Goal: Task Accomplishment & Management: Manage account settings

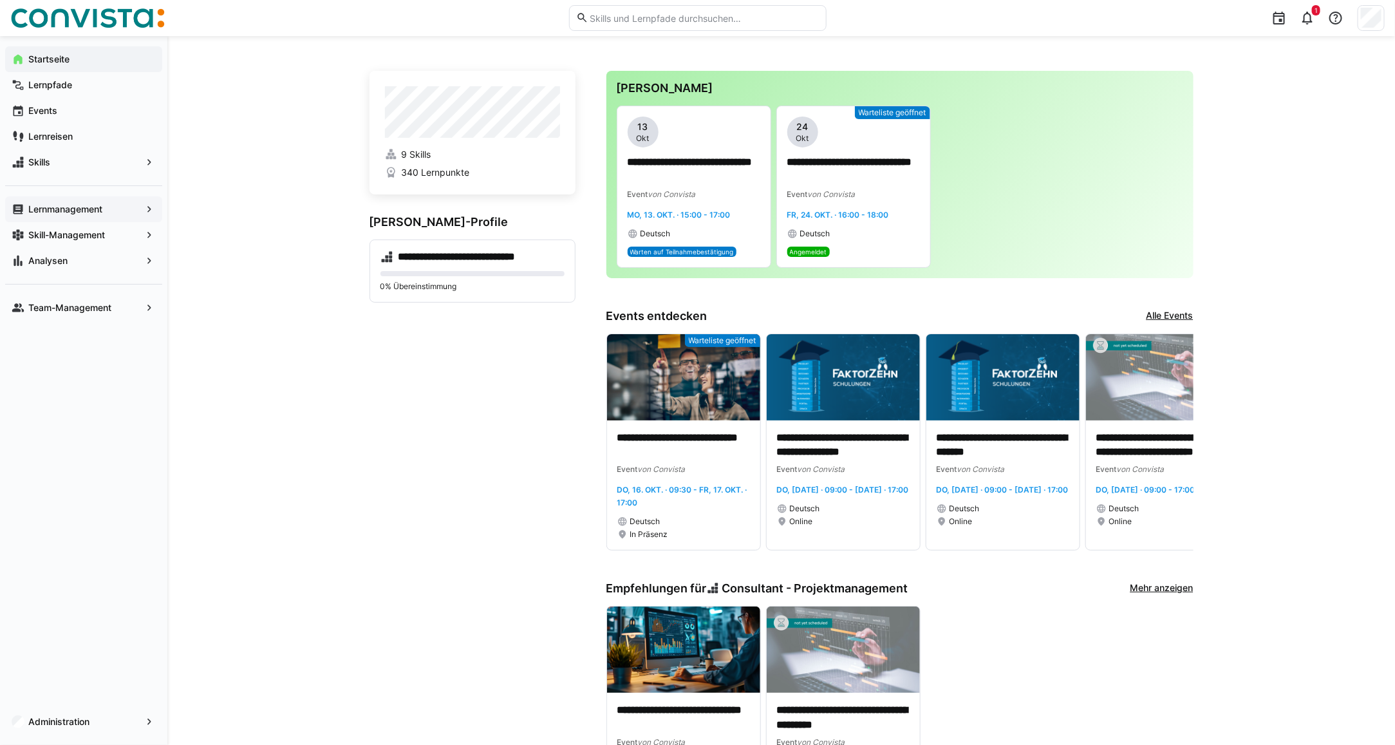
click at [62, 221] on div "Lernmanagement" at bounding box center [83, 209] width 157 height 26
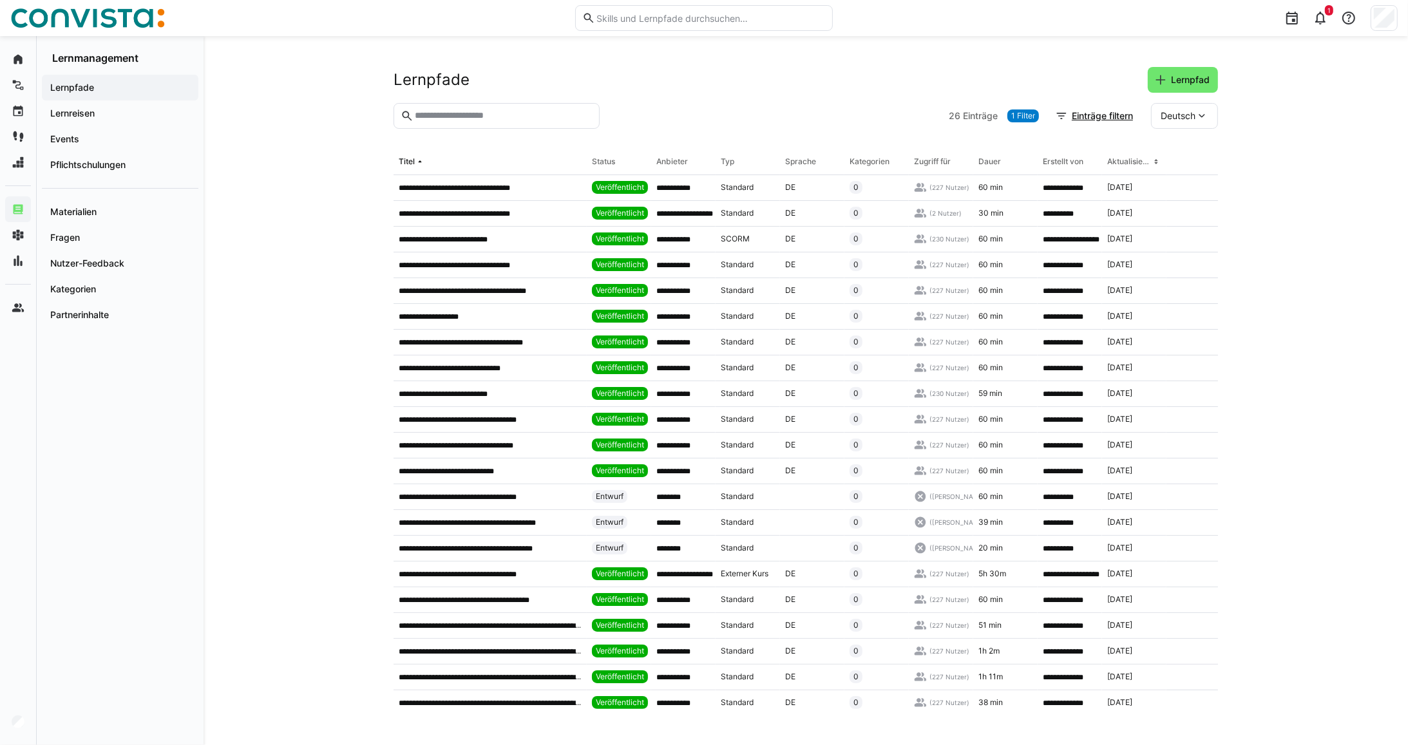
click at [471, 117] on input "text" at bounding box center [502, 116] width 179 height 12
click at [104, 138] on span "Events" at bounding box center [120, 139] width 144 height 13
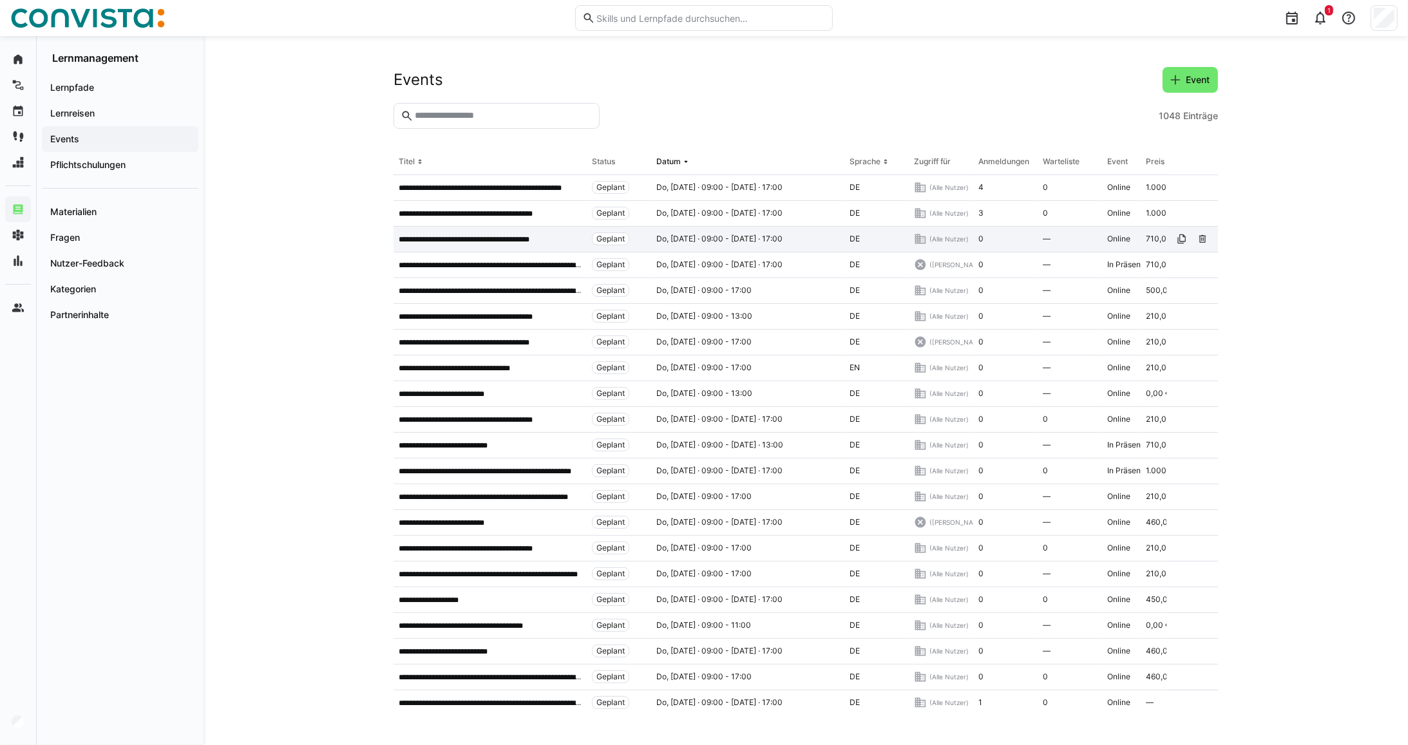
click at [507, 229] on div "**********" at bounding box center [489, 240] width 193 height 26
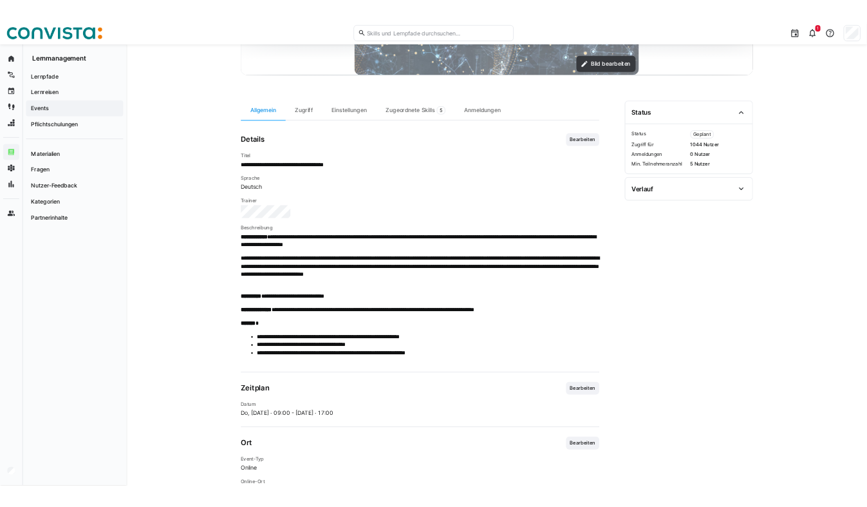
scroll to position [322, 0]
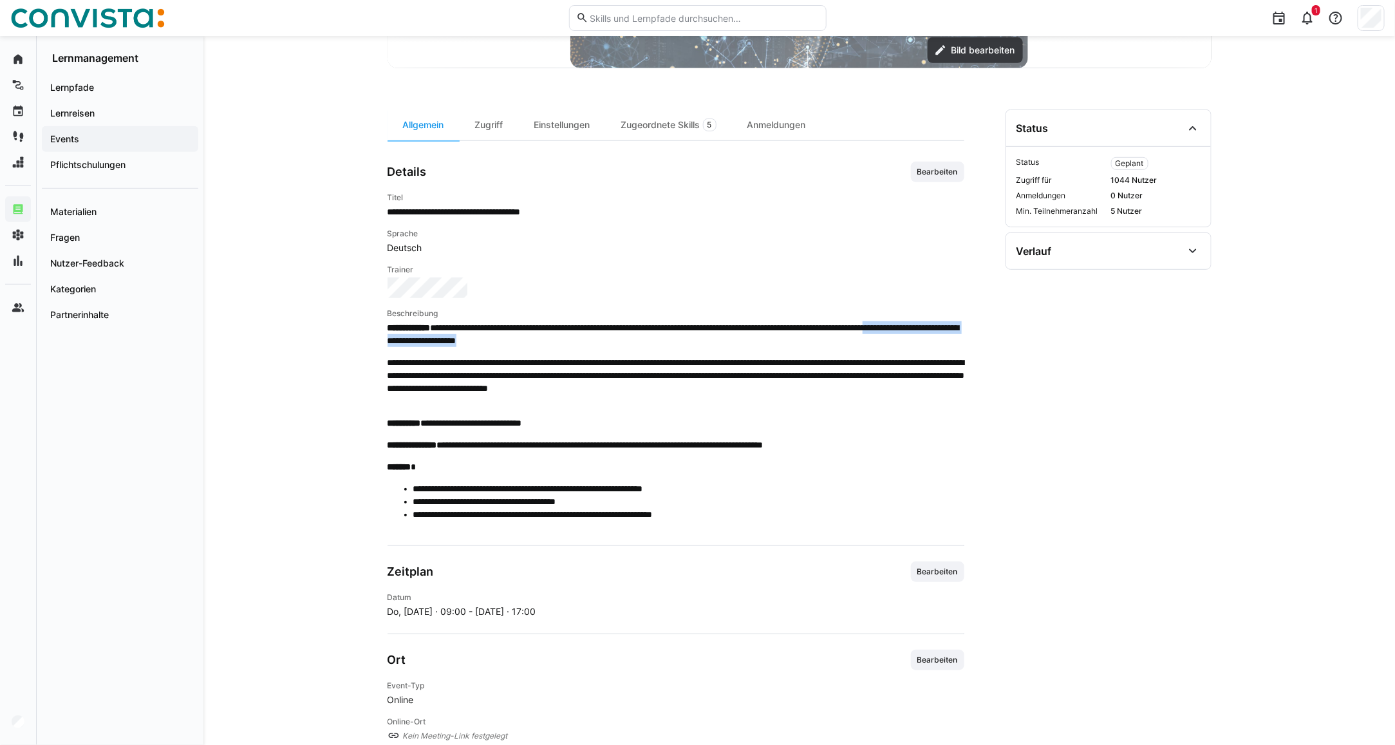
drag, startPoint x: 451, startPoint y: 341, endPoint x: 687, endPoint y: 339, distance: 235.7
click at [687, 339] on p "**********" at bounding box center [676, 334] width 577 height 26
drag, startPoint x: 687, startPoint y: 339, endPoint x: 666, endPoint y: 335, distance: 21.1
drag, startPoint x: 666, startPoint y: 335, endPoint x: 538, endPoint y: 348, distance: 129.5
click at [538, 348] on span "**********" at bounding box center [676, 425] width 577 height 209
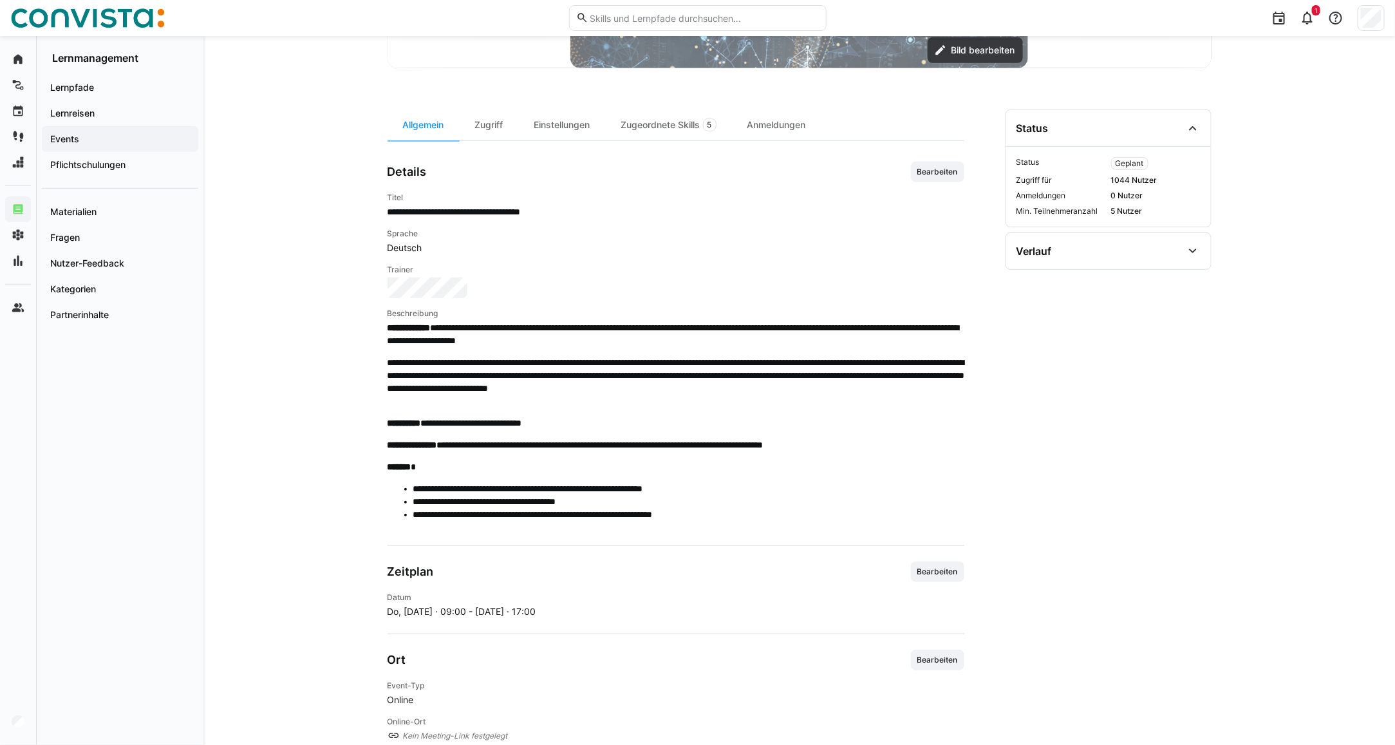
click at [493, 348] on span "**********" at bounding box center [676, 425] width 577 height 209
drag, startPoint x: 452, startPoint y: 342, endPoint x: 699, endPoint y: 343, distance: 247.3
click at [699, 343] on p "**********" at bounding box center [676, 334] width 577 height 26
drag, startPoint x: 699, startPoint y: 343, endPoint x: 673, endPoint y: 340, distance: 26.5
copy p "**********"
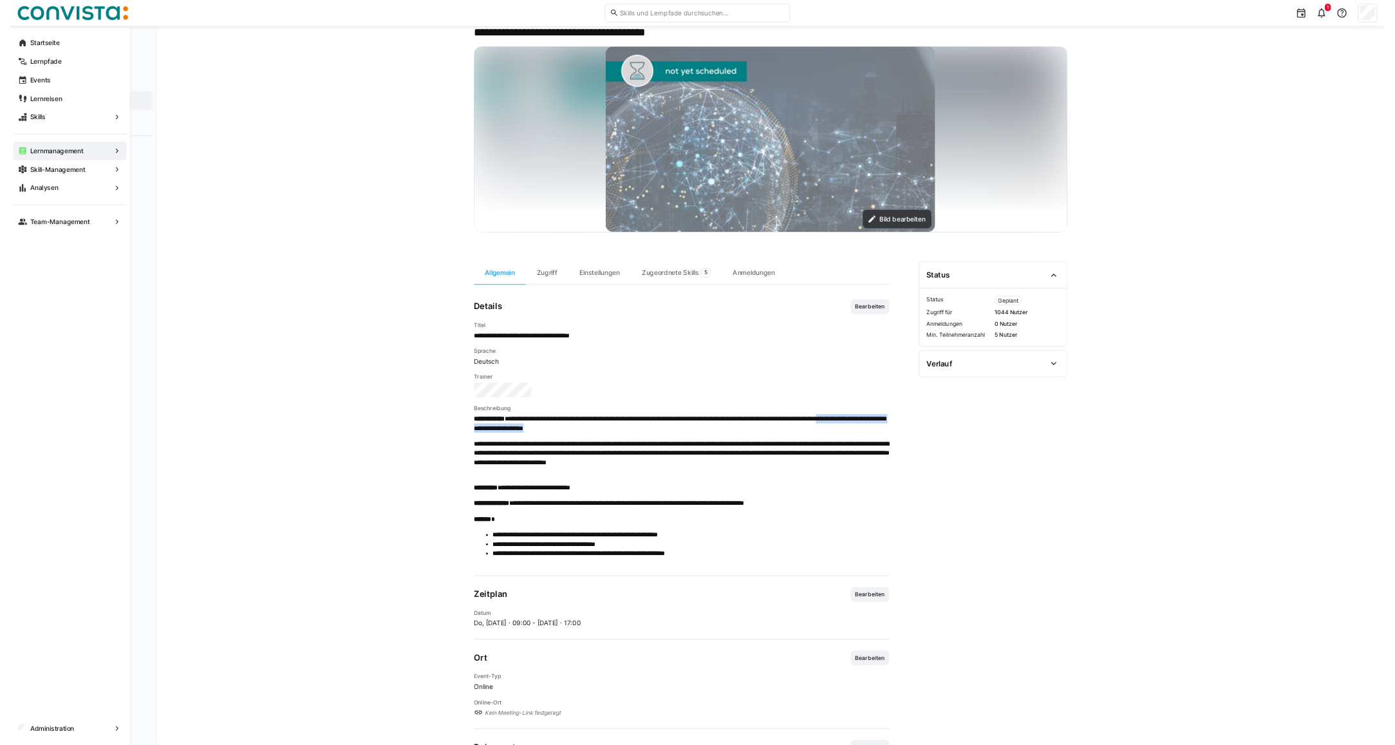
scroll to position [0, 0]
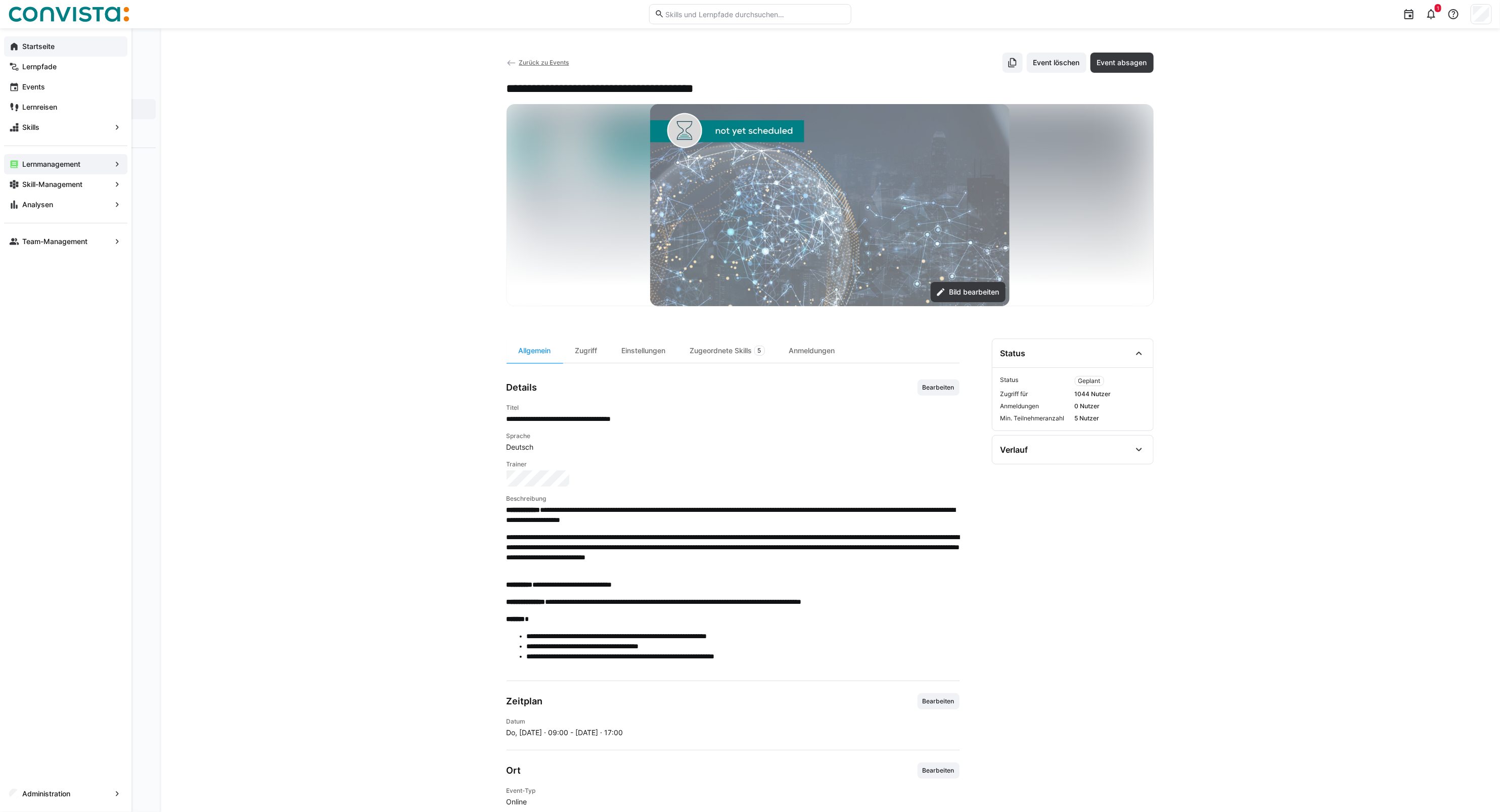
click at [52, 39] on div "Startseite" at bounding box center [65, 46] width 123 height 20
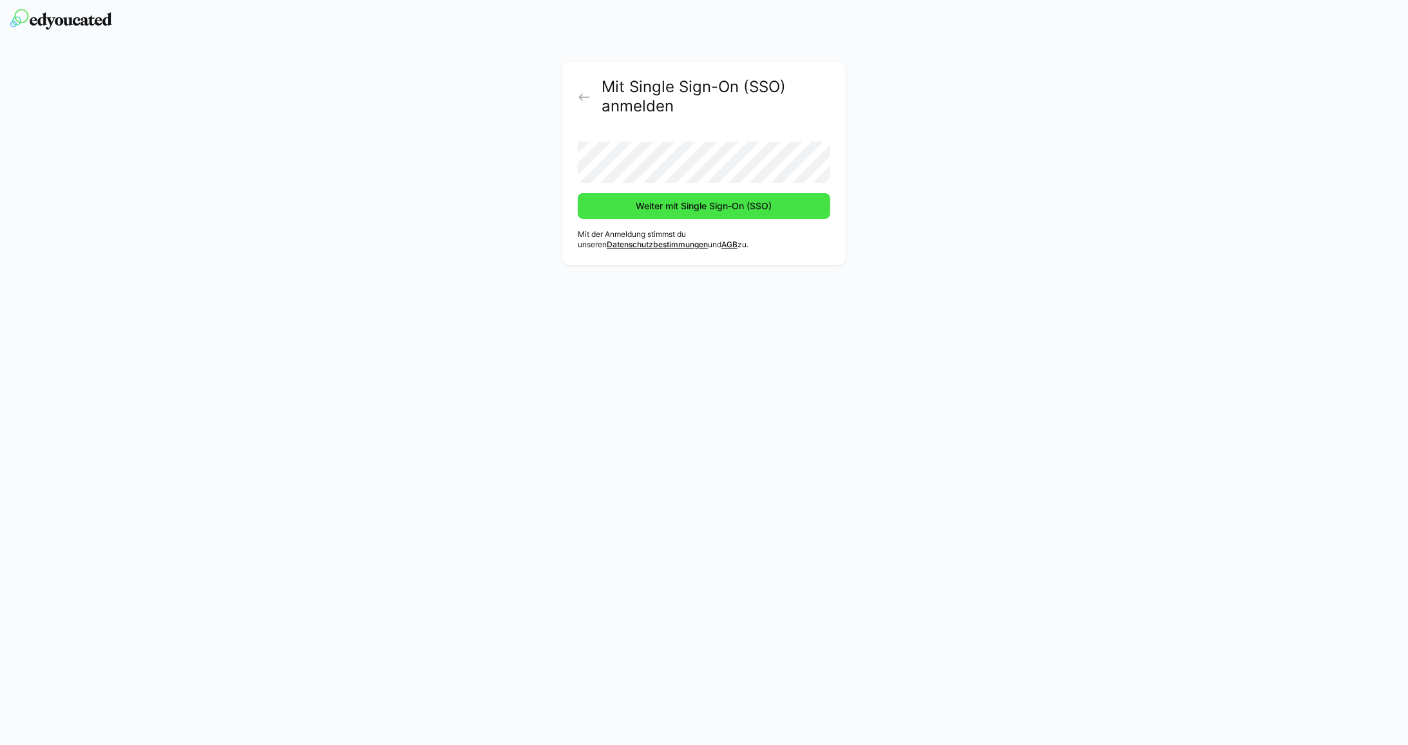
click at [670, 211] on span "Weiter mit Single Sign-On (SSO)" at bounding box center [704, 206] width 140 height 13
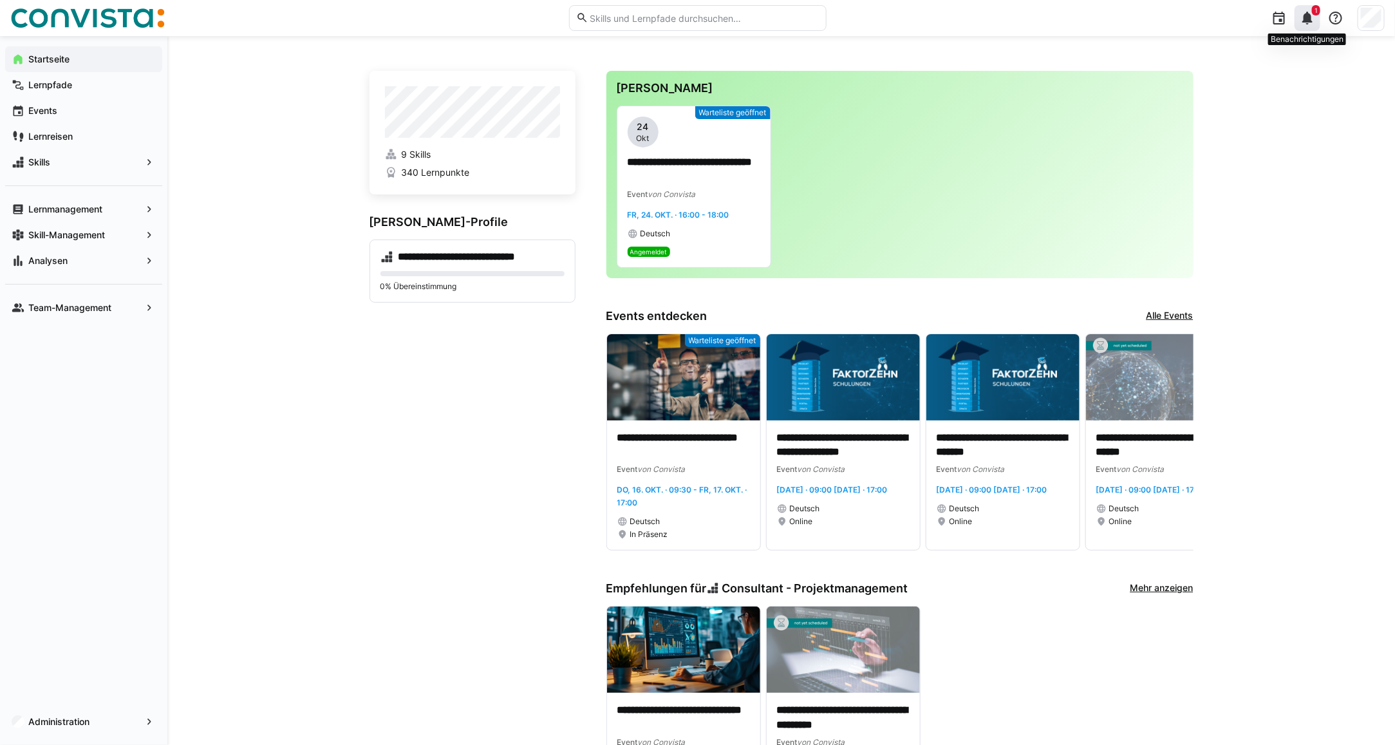
click at [1308, 15] on eds-icon at bounding box center [1307, 17] width 15 height 15
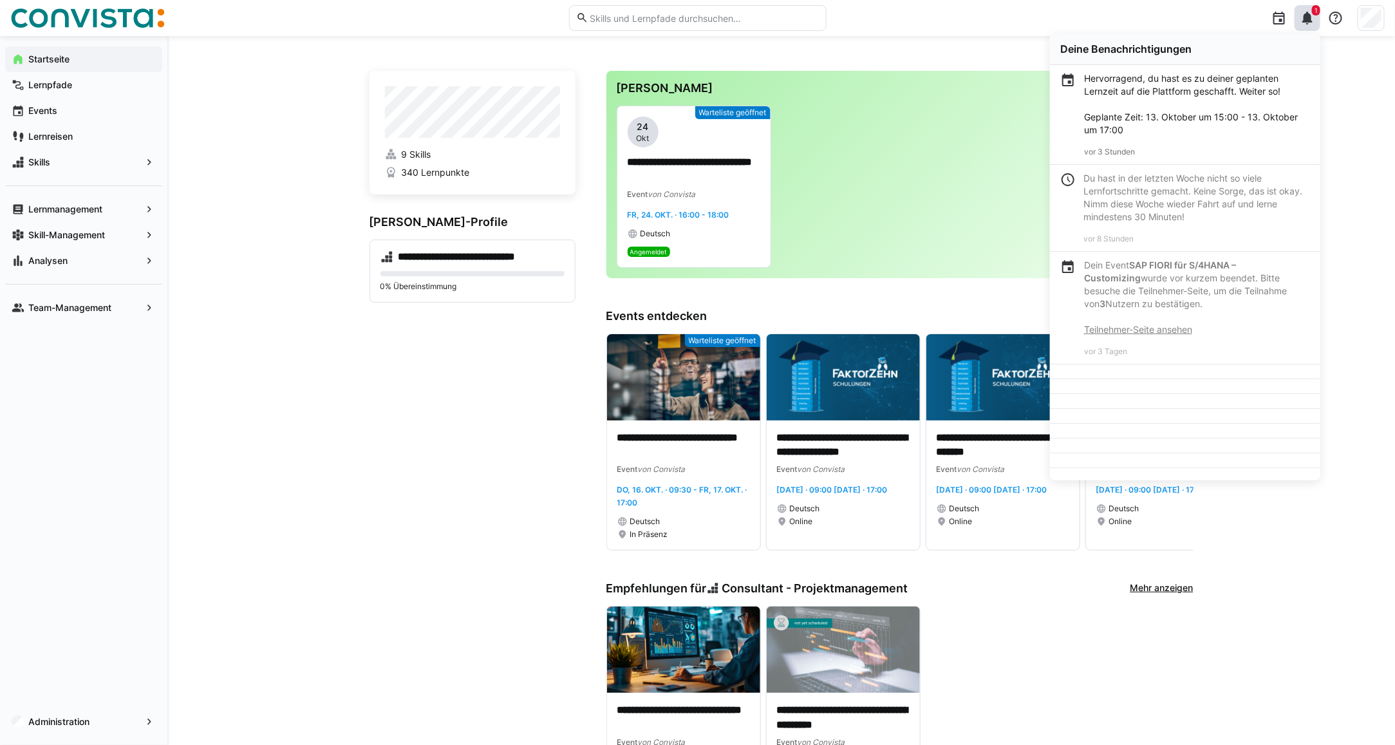
click at [1304, 29] on div "1" at bounding box center [1308, 18] width 26 height 26
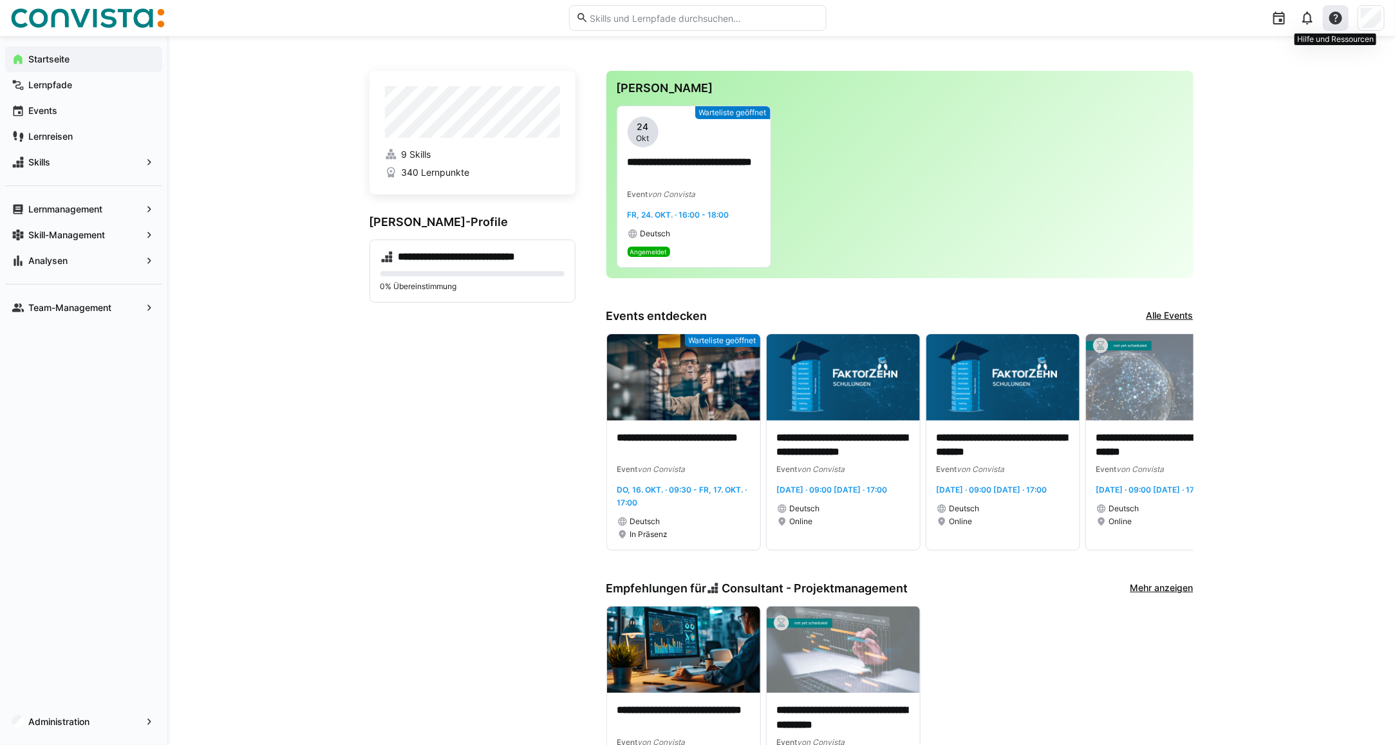
click at [1334, 23] on eds-icon at bounding box center [1335, 17] width 15 height 15
click at [1323, 209] on div "**********" at bounding box center [781, 575] width 1228 height 1078
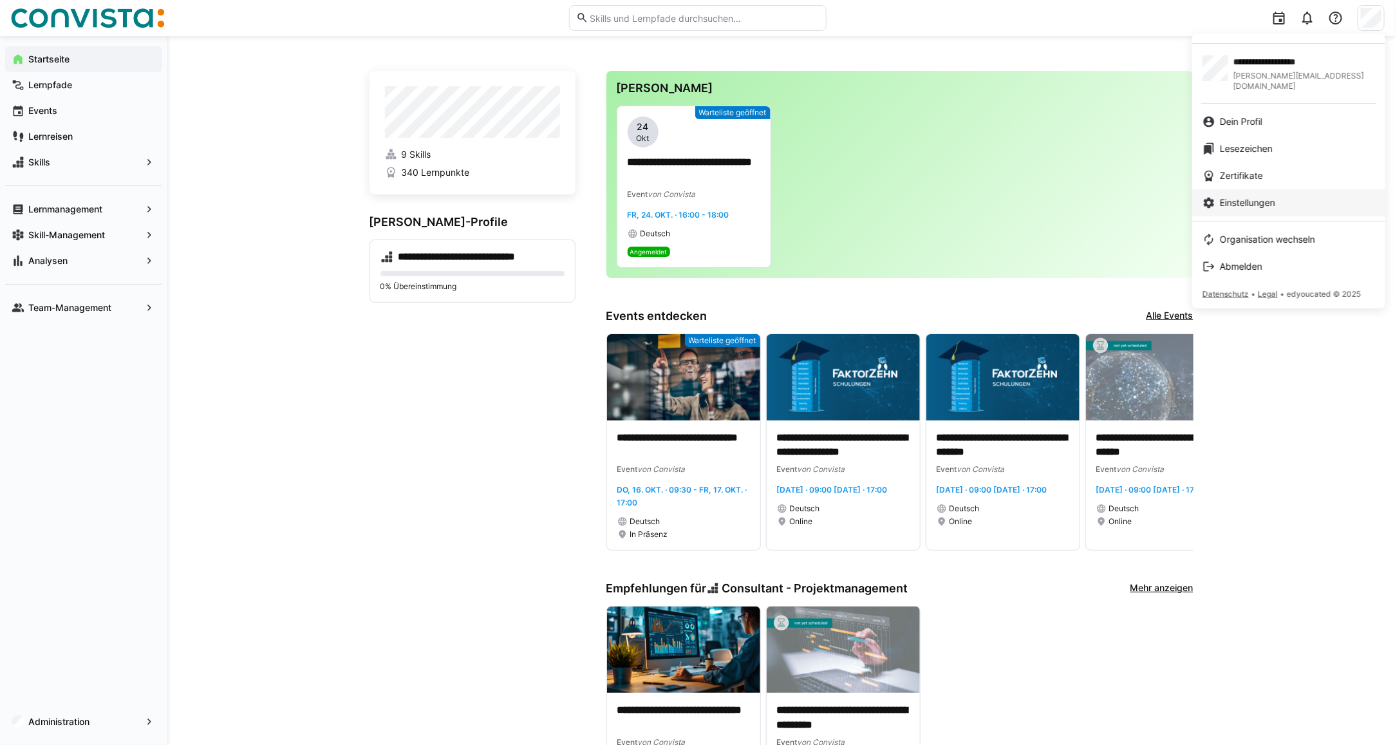
click at [1240, 196] on span "Einstellungen" at bounding box center [1247, 202] width 55 height 13
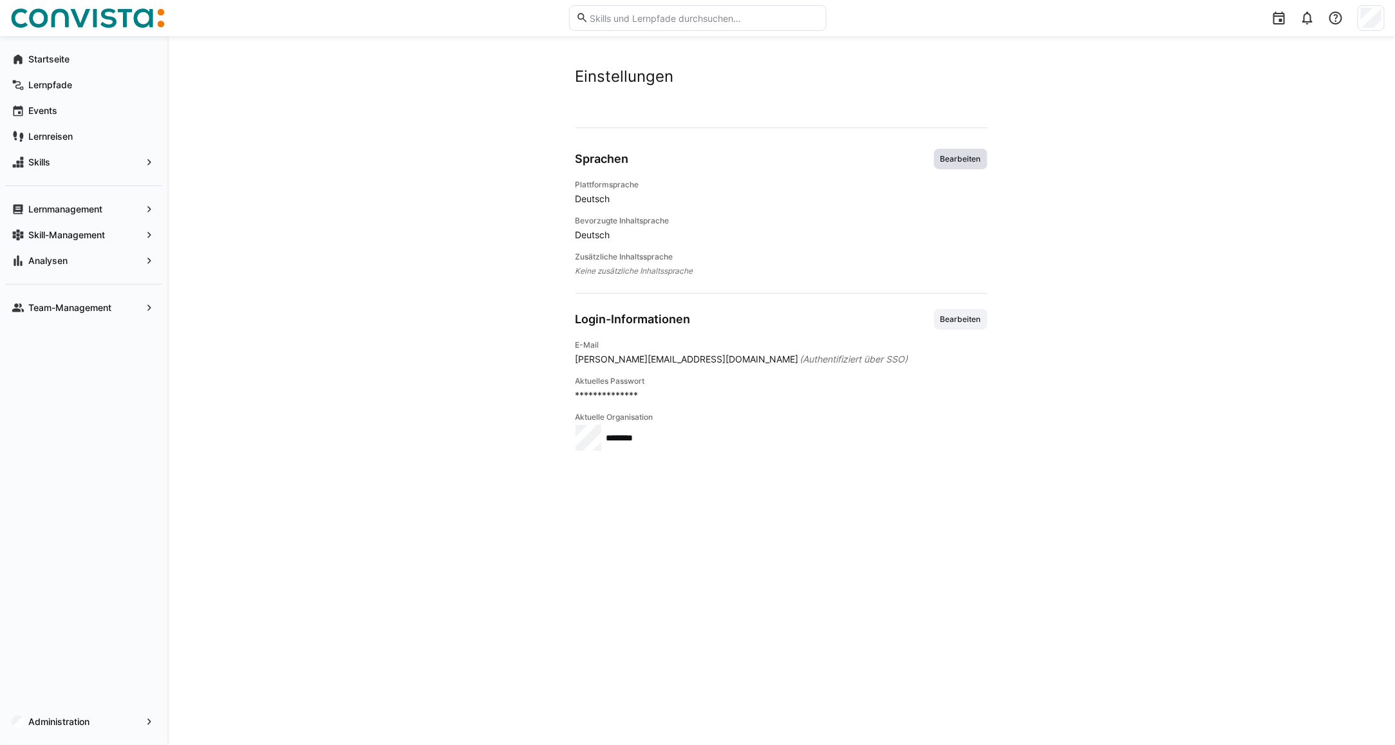
click at [957, 165] on span "Bearbeiten" at bounding box center [960, 159] width 53 height 21
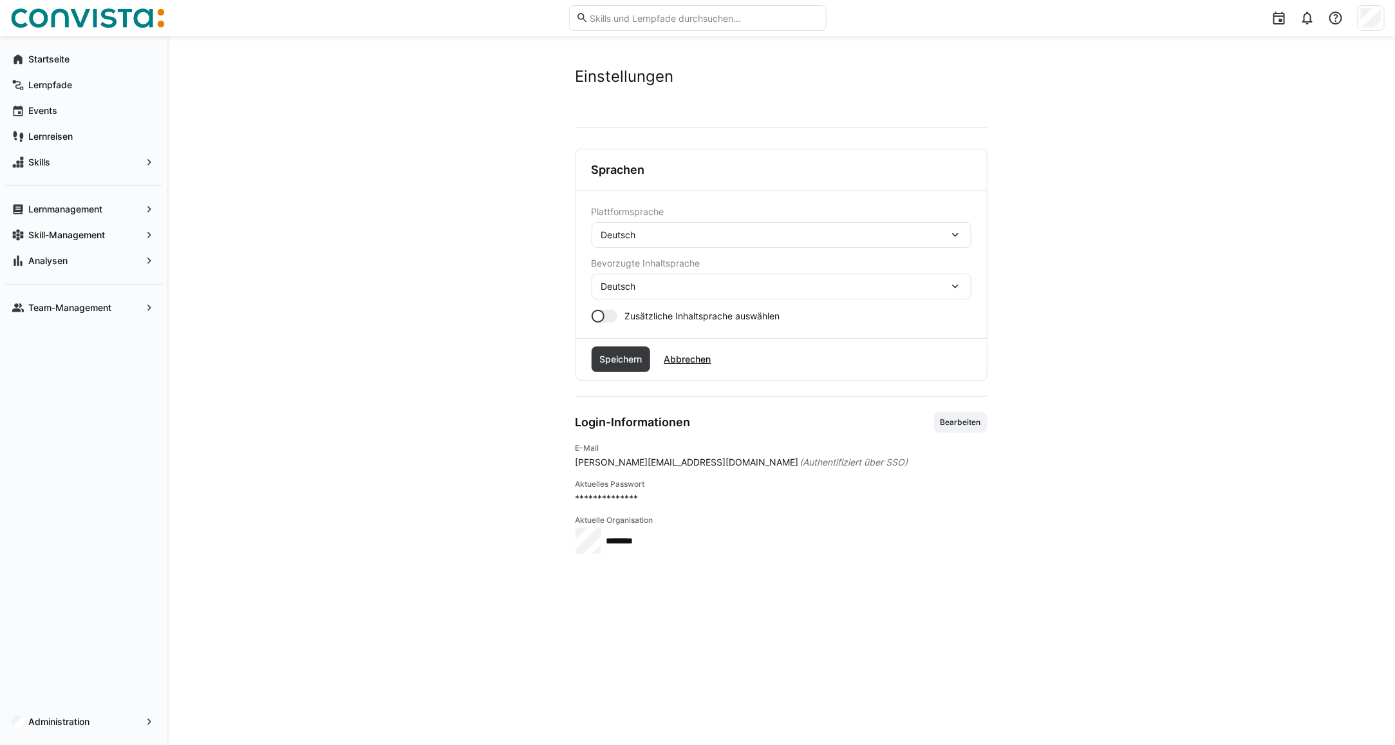
click at [645, 227] on div "Deutsch" at bounding box center [782, 235] width 380 height 26
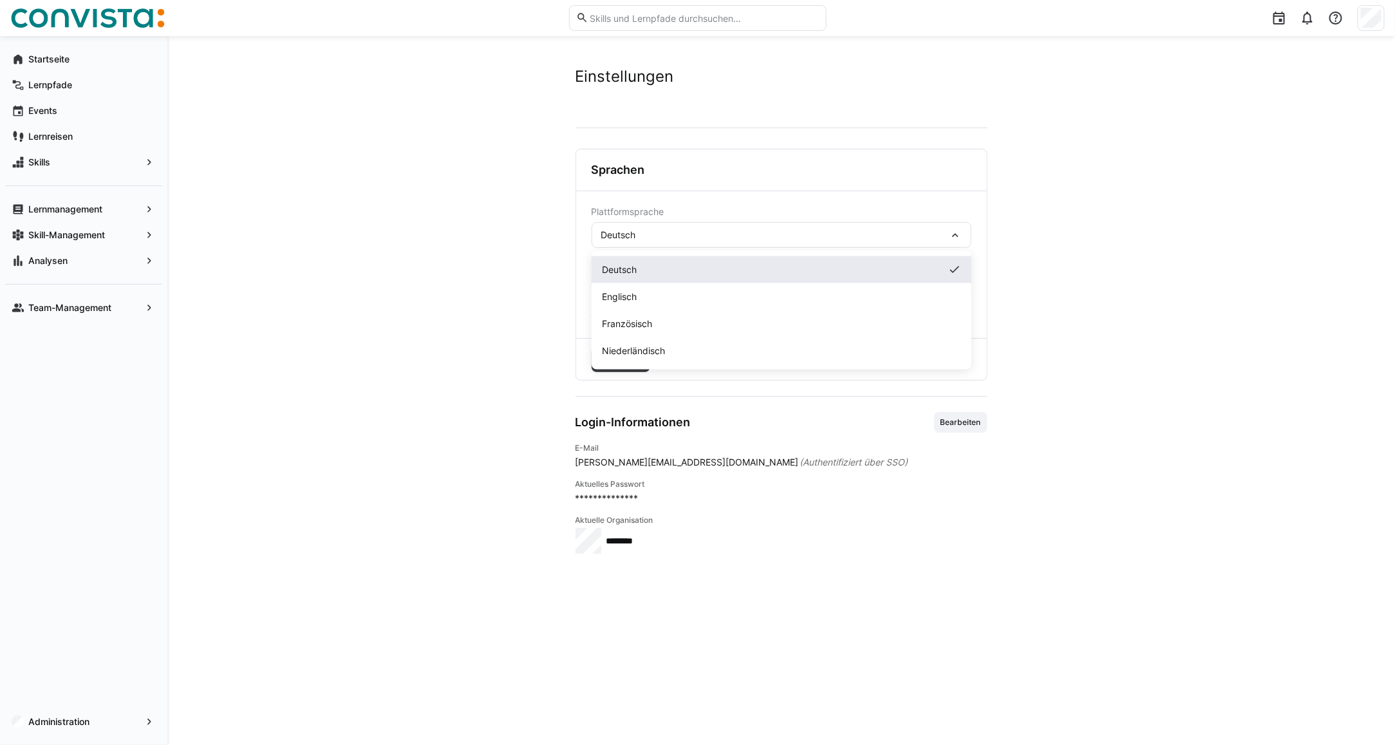
click at [641, 272] on div "Deutsch" at bounding box center [781, 269] width 359 height 13
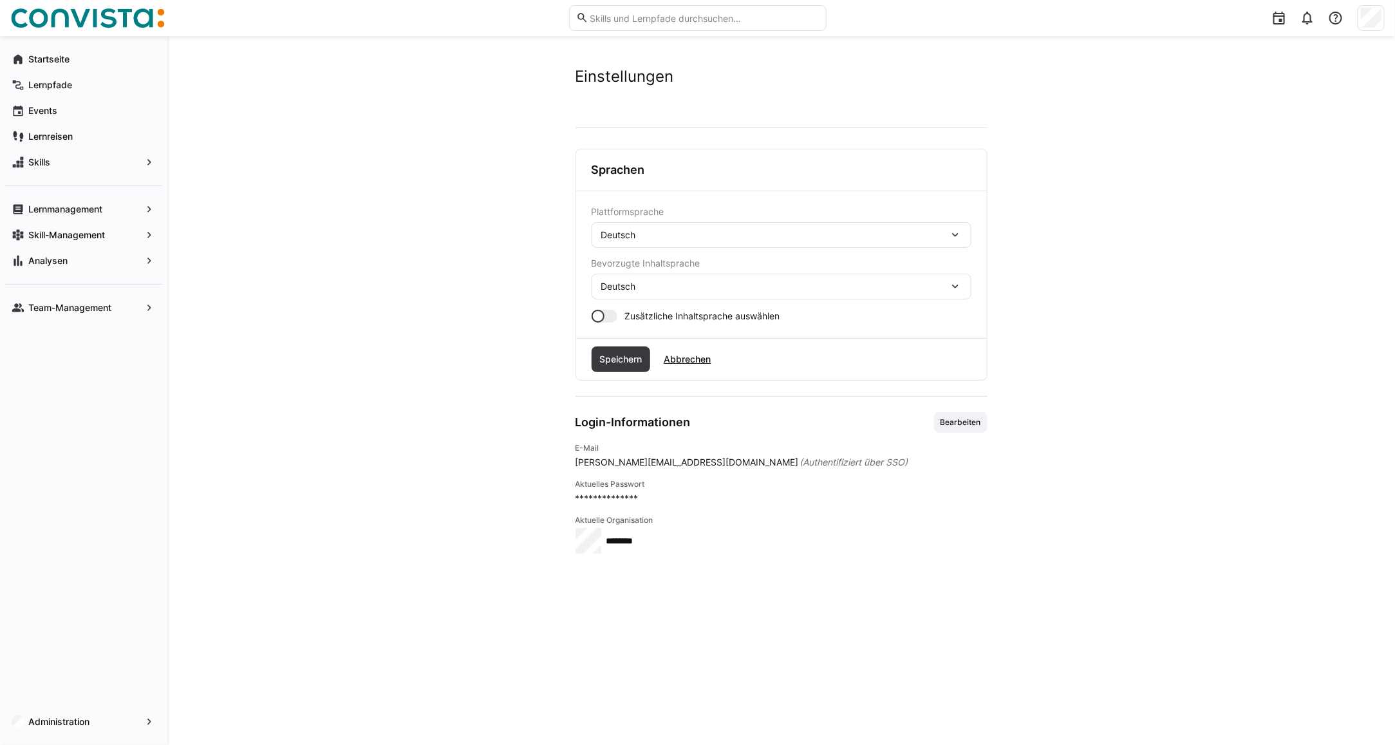
click at [612, 319] on div at bounding box center [605, 316] width 26 height 13
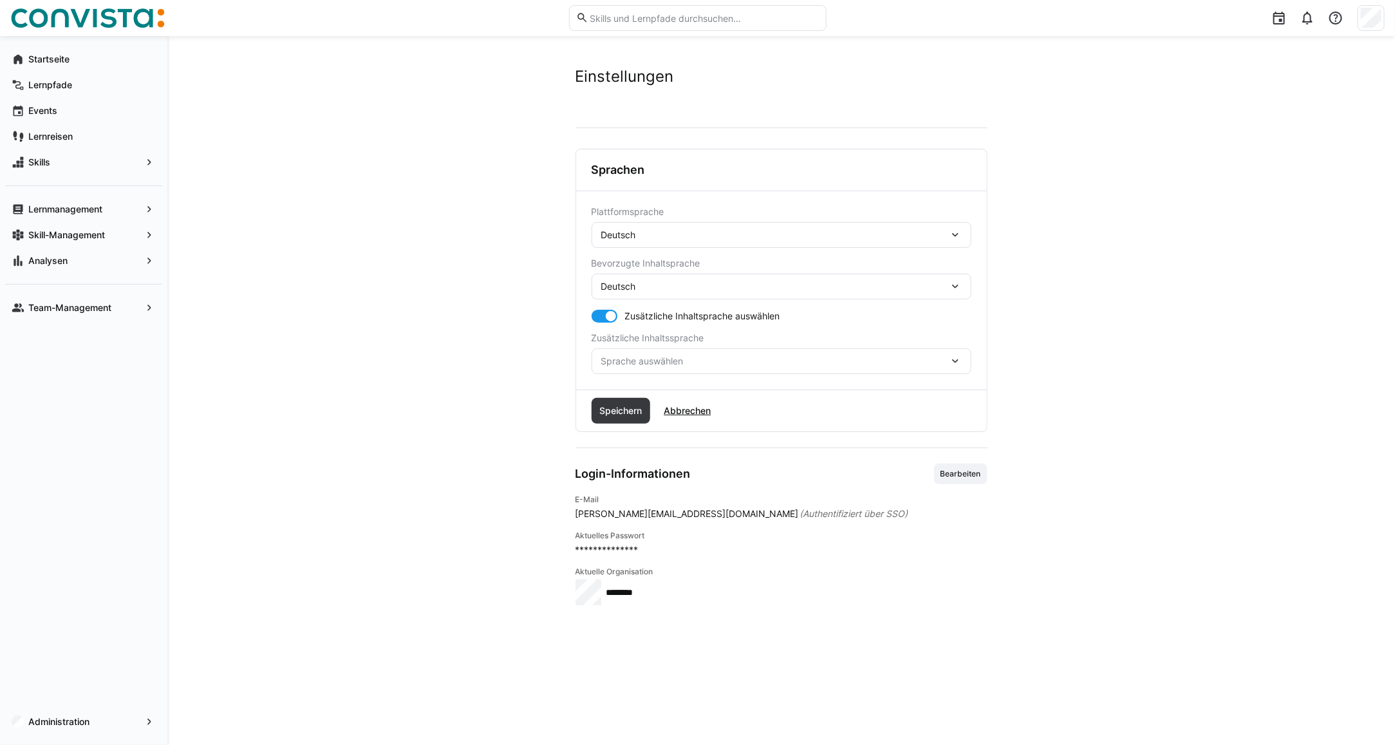
click at [665, 352] on div "Sprache auswählen" at bounding box center [782, 361] width 380 height 26
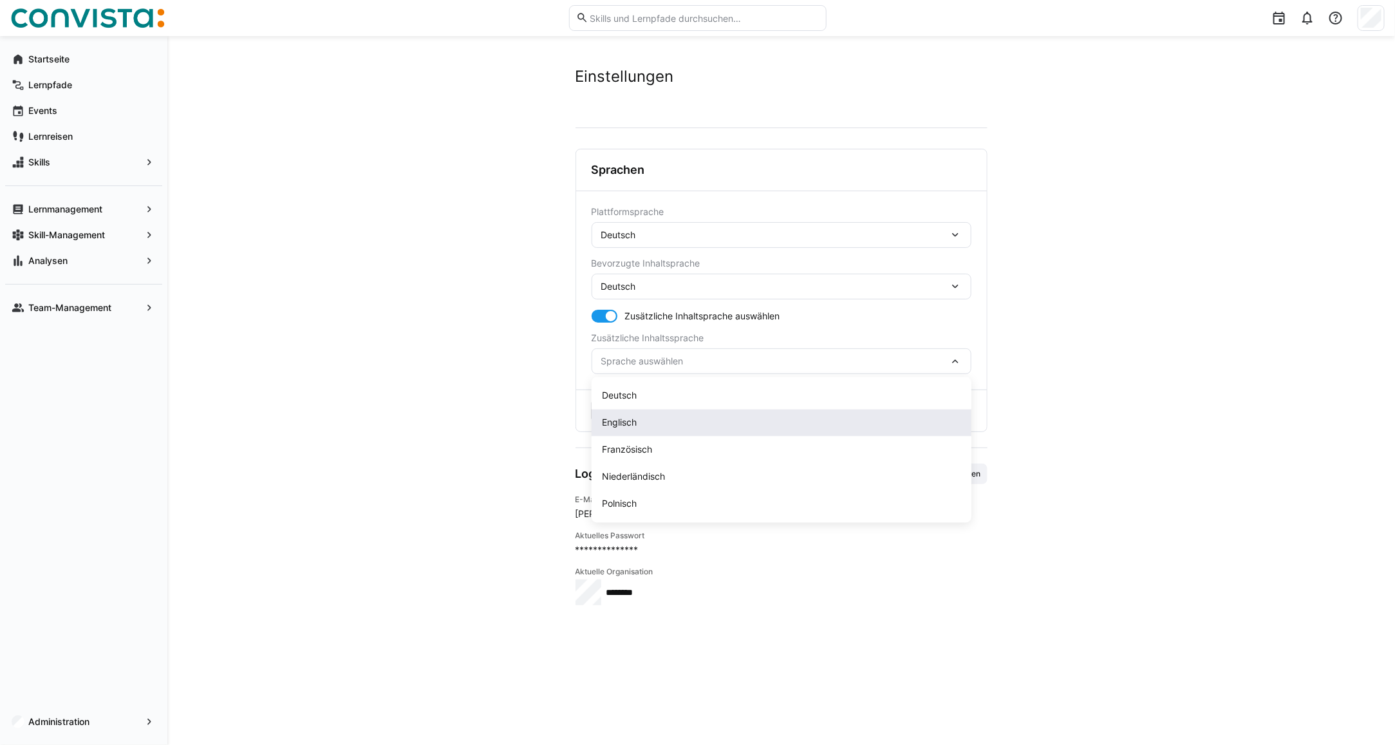
click at [645, 426] on div "Englisch" at bounding box center [781, 423] width 359 height 13
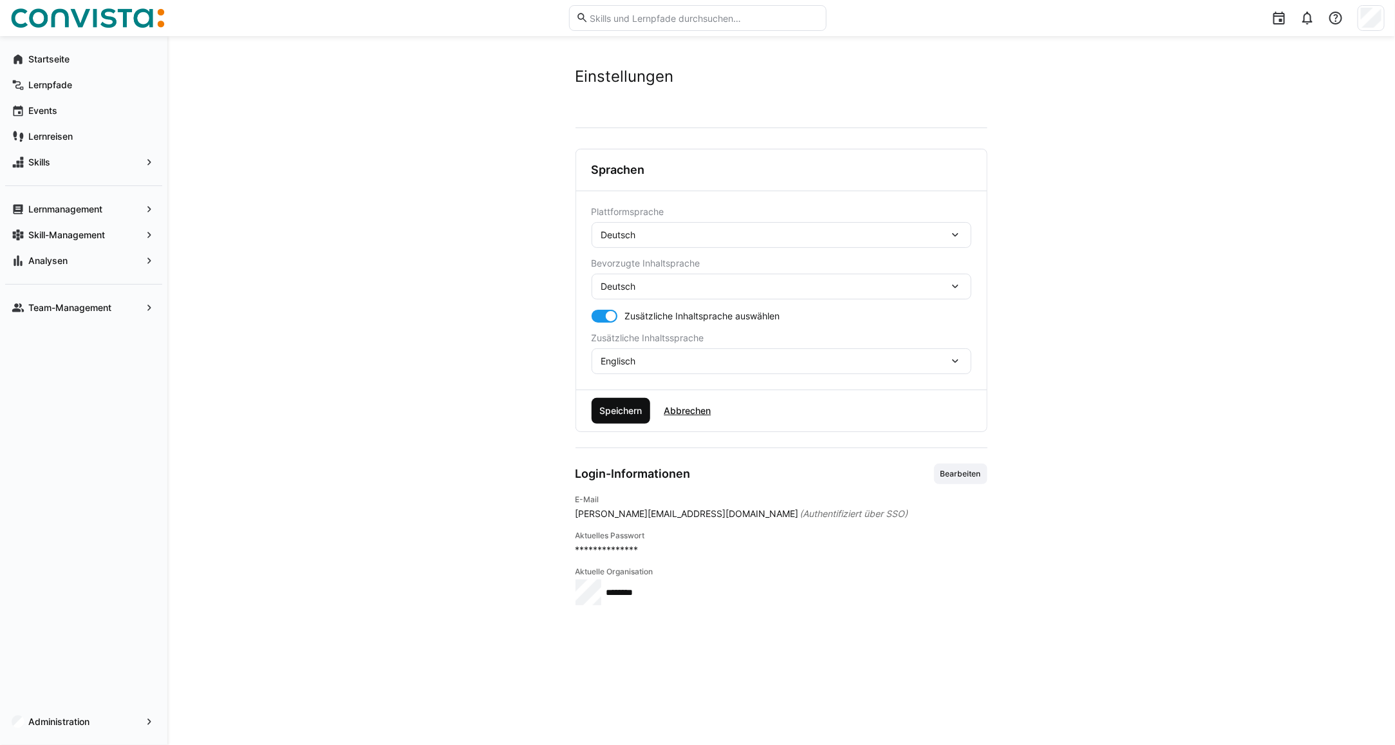
click at [630, 409] on span "Speichern" at bounding box center [621, 410] width 46 height 13
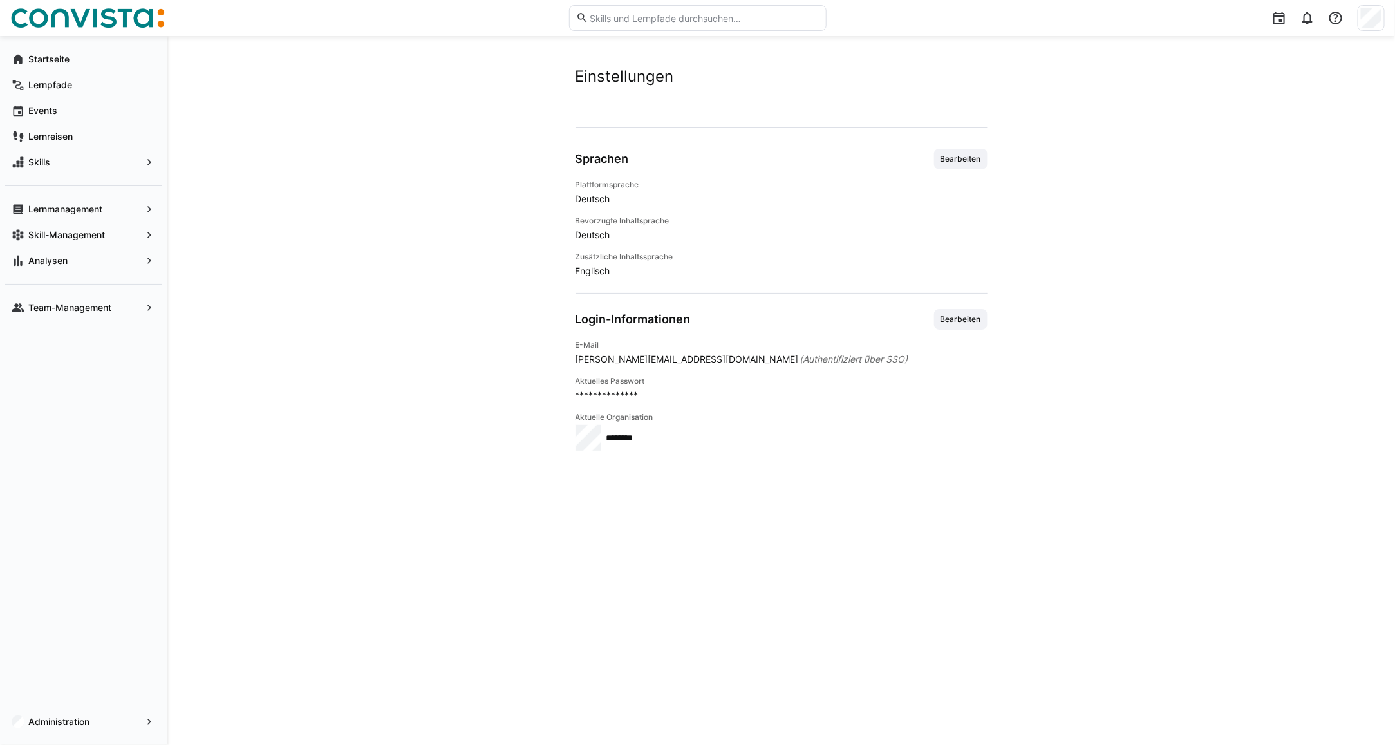
click at [55, 24] on img at bounding box center [87, 18] width 155 height 21
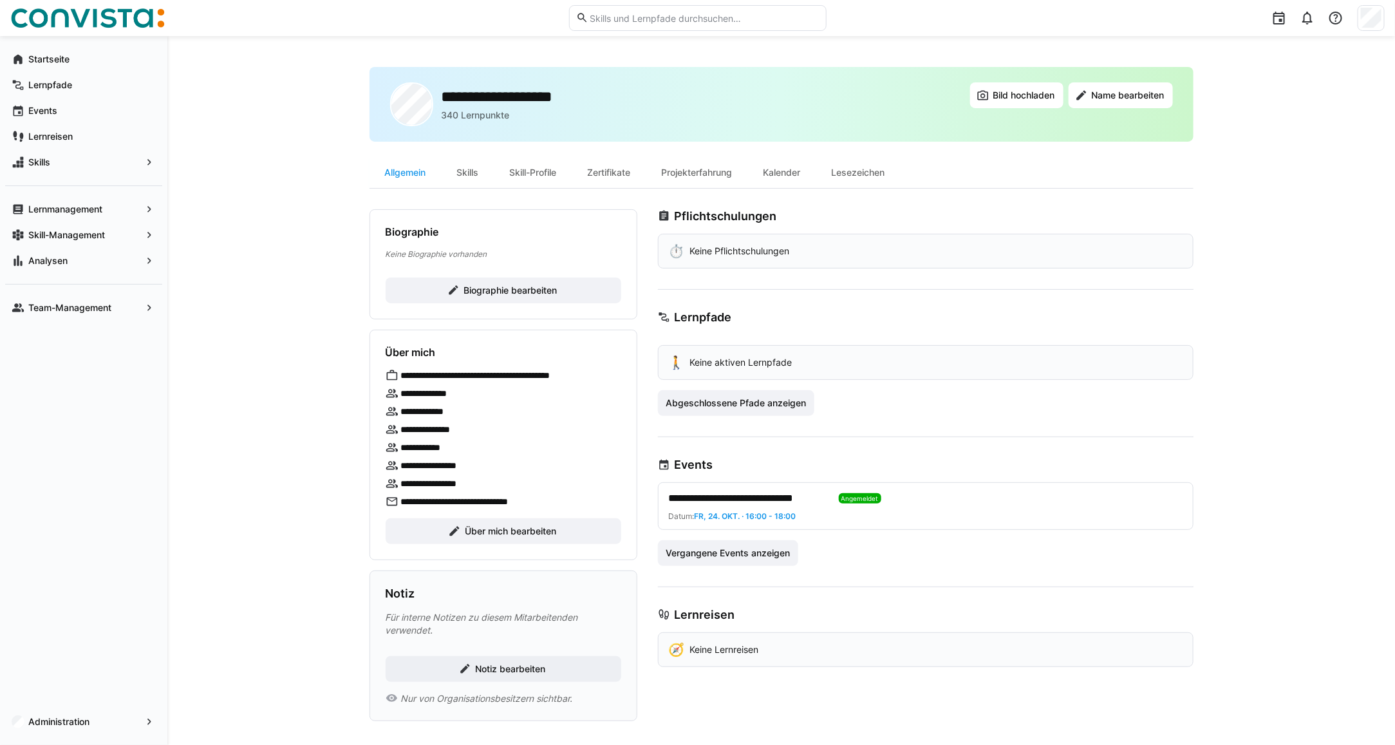
drag, startPoint x: 656, startPoint y: 217, endPoint x: 787, endPoint y: 213, distance: 131.4
click at [787, 213] on app-user-profile-general "**********" at bounding box center [782, 465] width 824 height 512
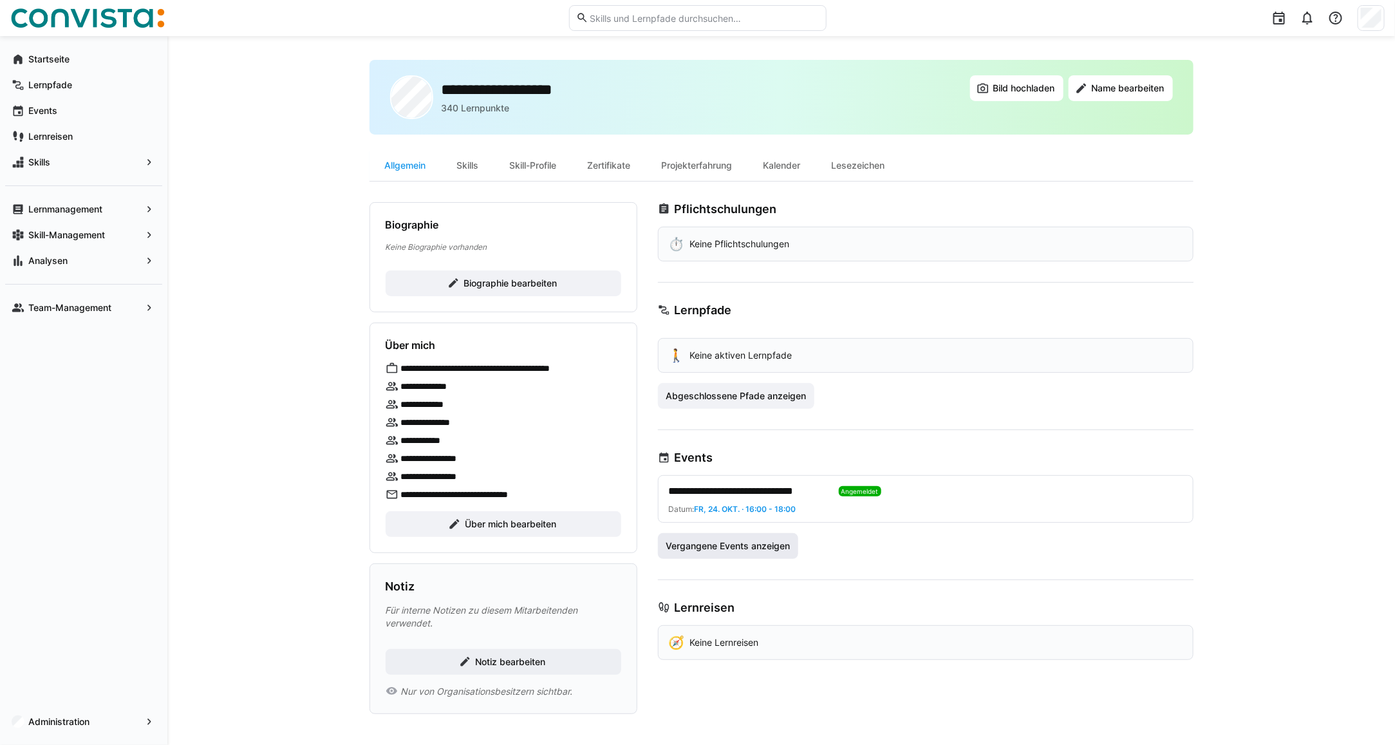
click at [706, 542] on span "Vergangene Events anzeigen" at bounding box center [728, 546] width 128 height 13
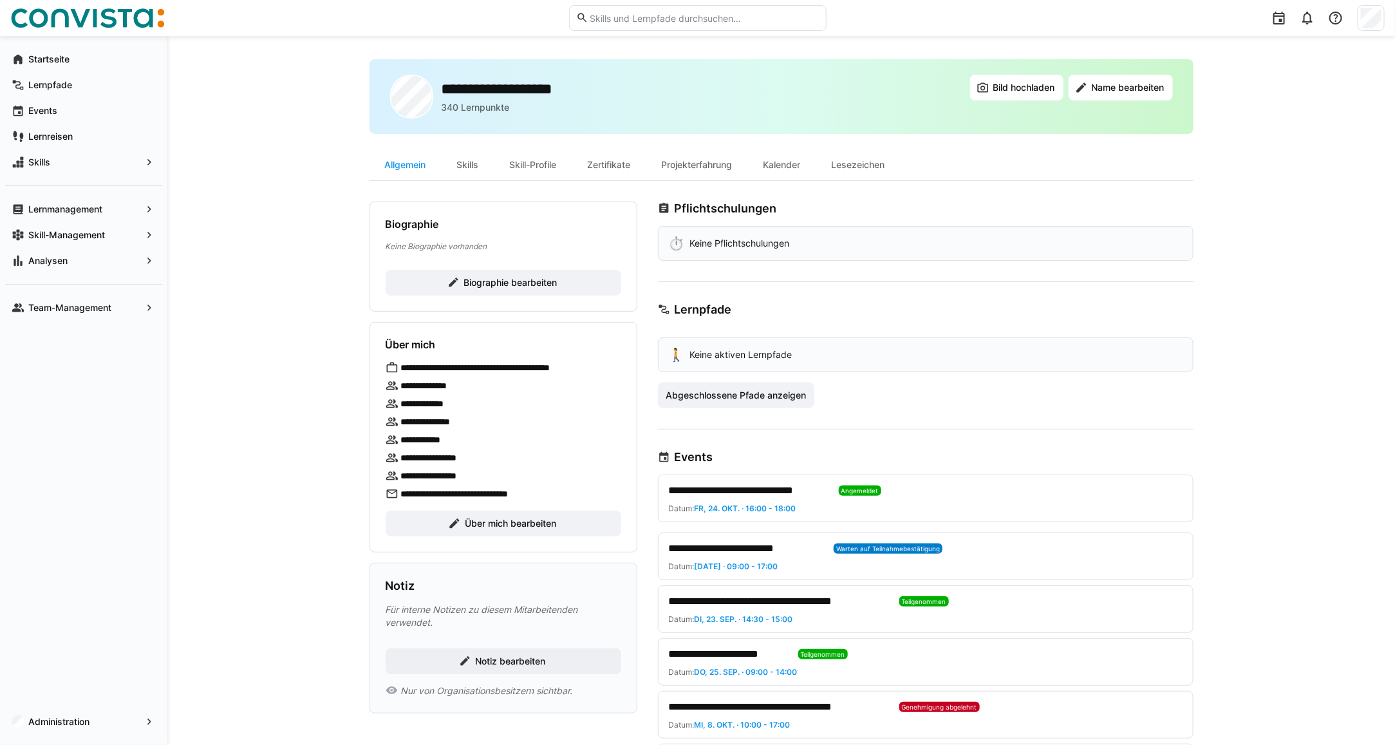
drag, startPoint x: 661, startPoint y: 314, endPoint x: 751, endPoint y: 309, distance: 90.3
click at [751, 309] on div "Lernpfade" at bounding box center [926, 310] width 536 height 14
drag, startPoint x: 656, startPoint y: 456, endPoint x: 730, endPoint y: 456, distance: 74.1
click at [730, 456] on app-user-profile-general "**********" at bounding box center [782, 592] width 824 height 780
drag, startPoint x: 730, startPoint y: 456, endPoint x: 723, endPoint y: 458, distance: 7.5
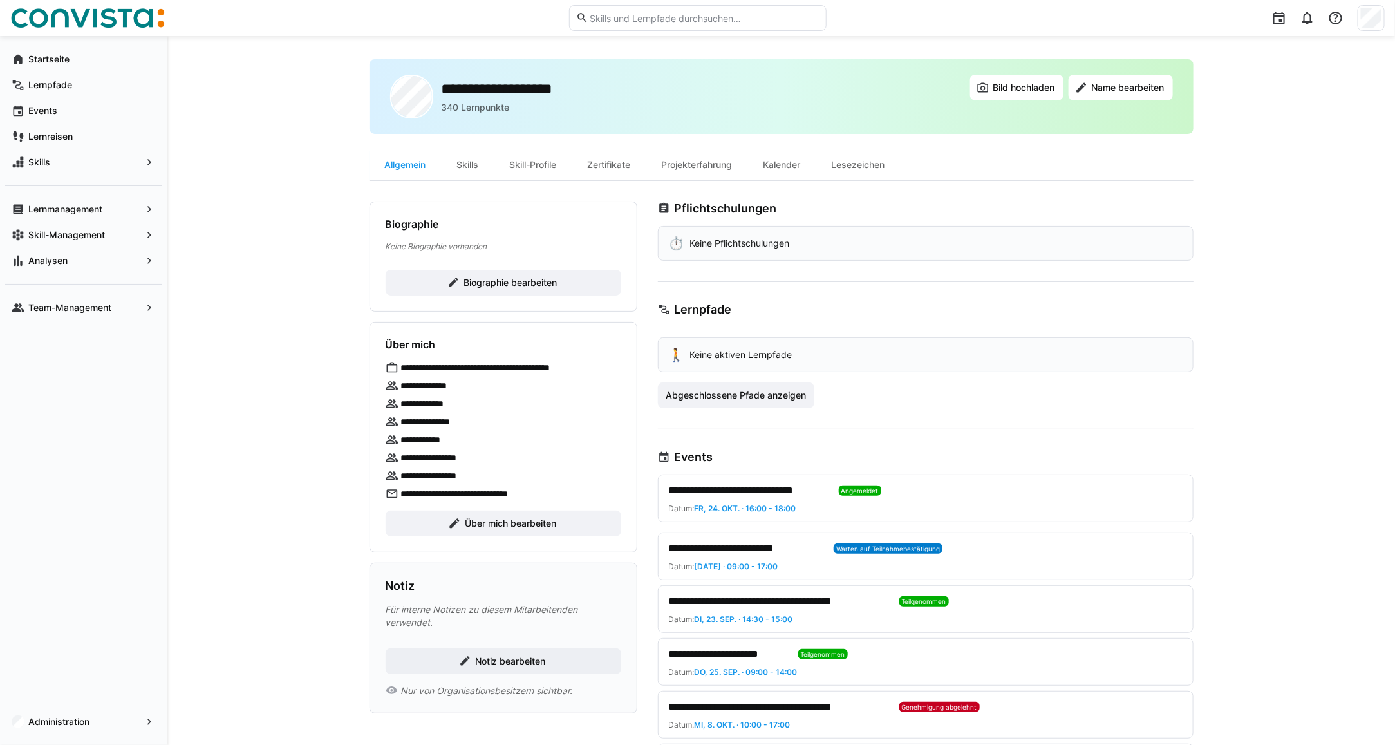
click at [723, 458] on div "Events" at bounding box center [926, 457] width 536 height 14
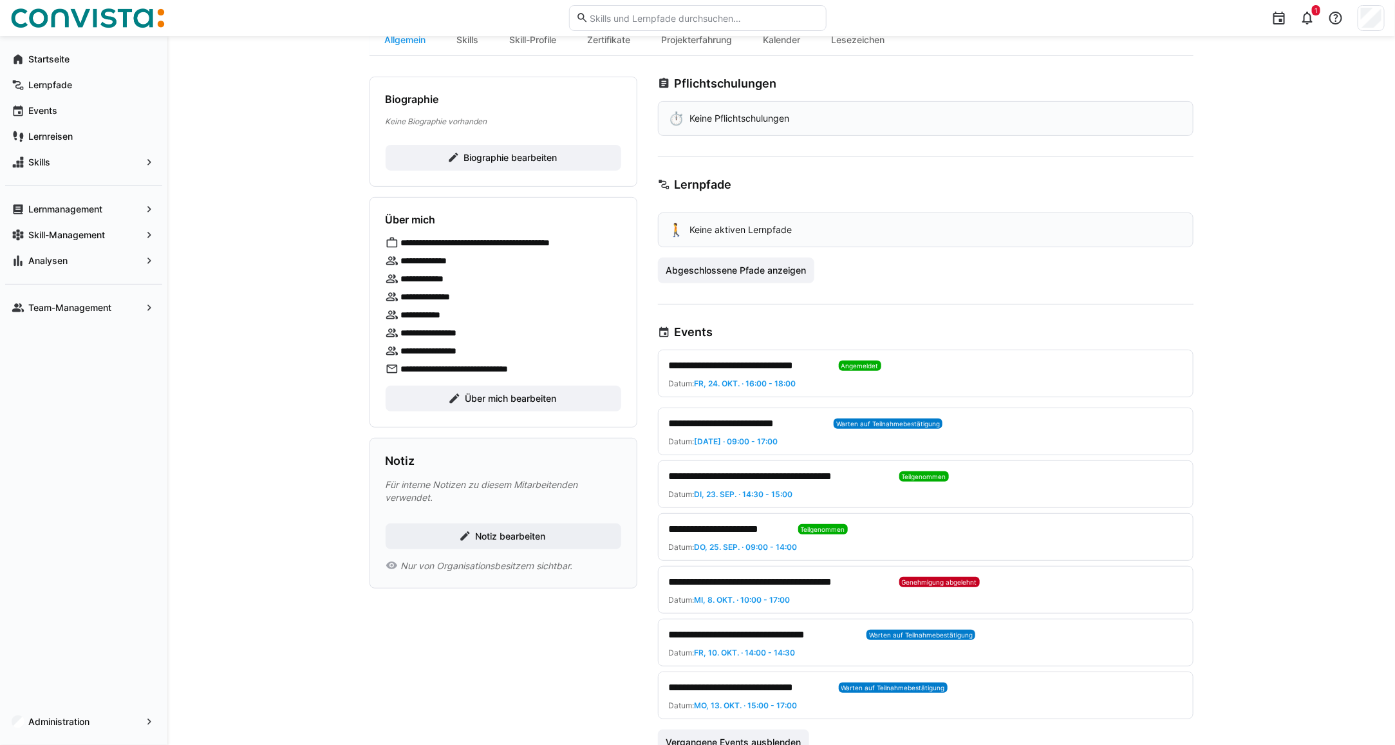
scroll to position [0, 0]
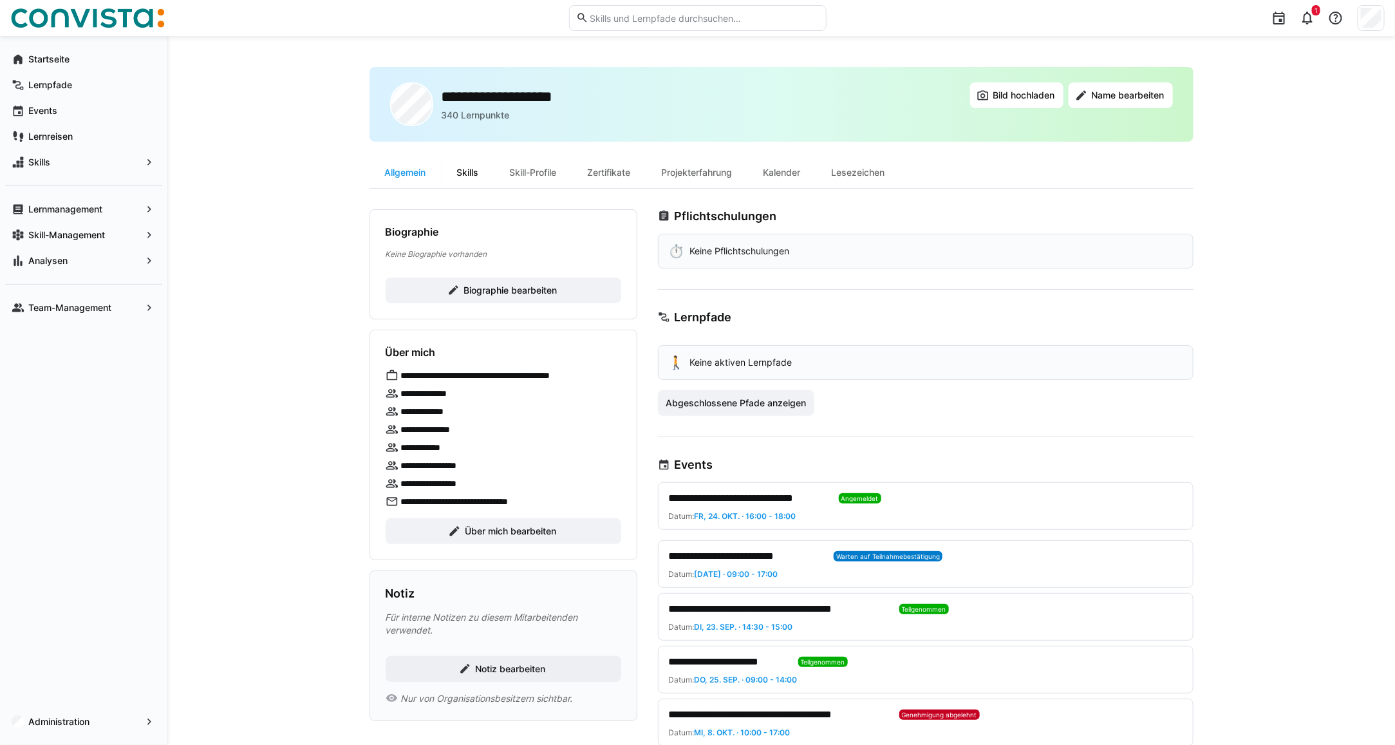
click at [461, 173] on div "Skills" at bounding box center [468, 172] width 53 height 31
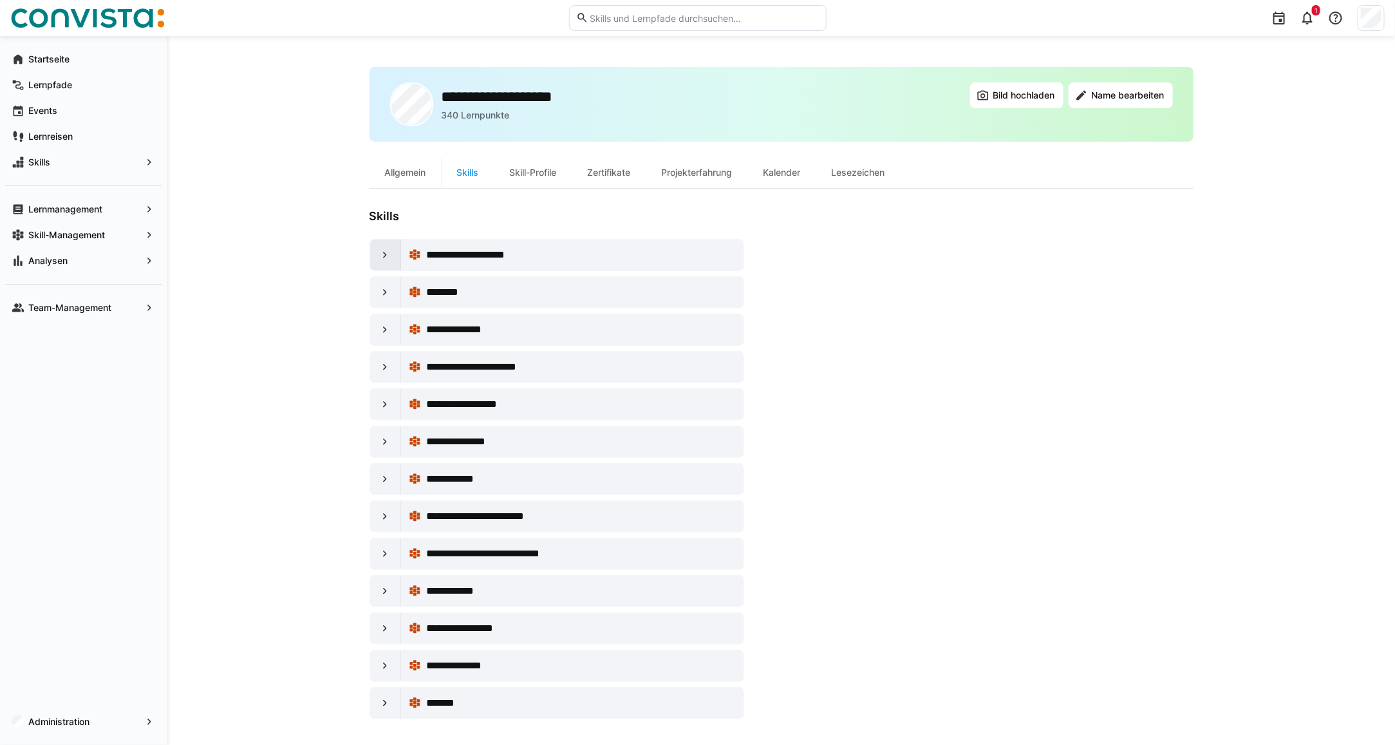
click at [390, 261] on div at bounding box center [385, 255] width 31 height 31
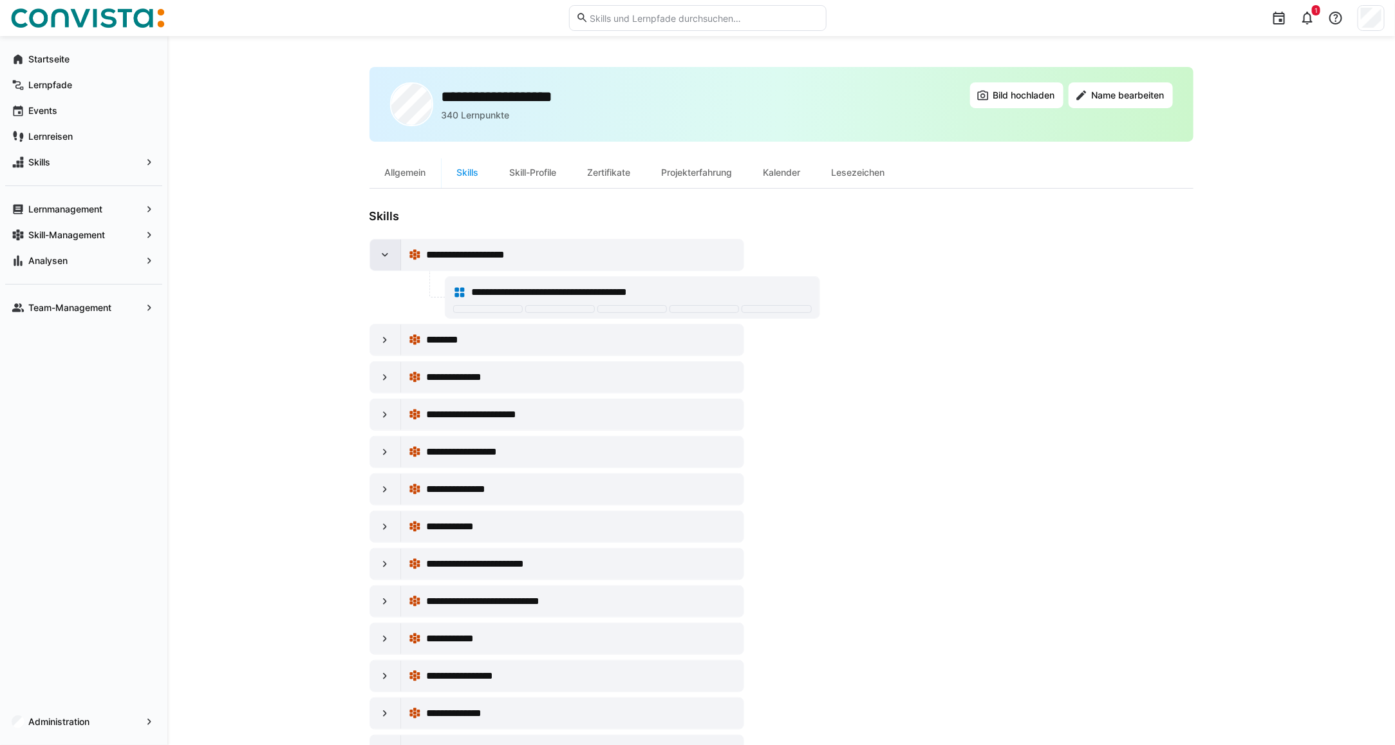
click at [390, 259] on eds-icon at bounding box center [385, 255] width 13 height 13
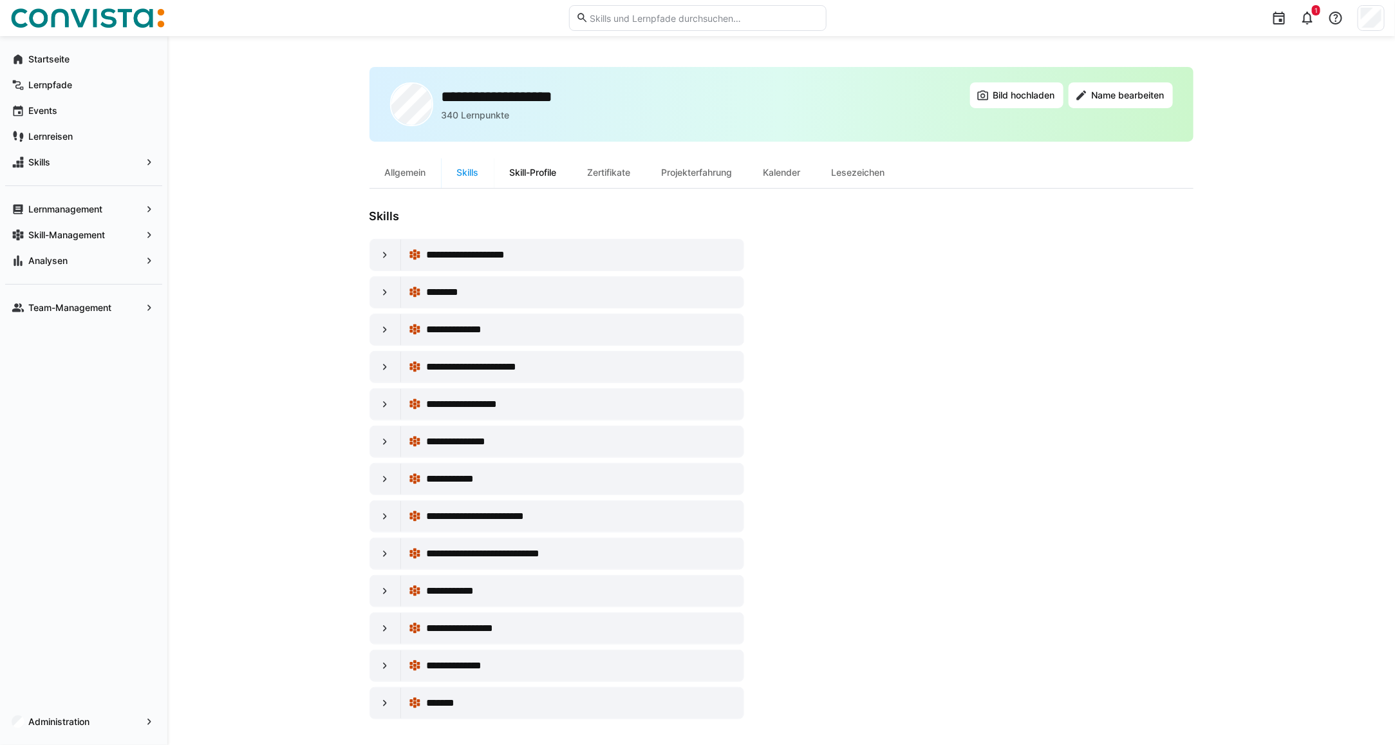
click at [527, 176] on div "Skill-Profile" at bounding box center [534, 172] width 78 height 31
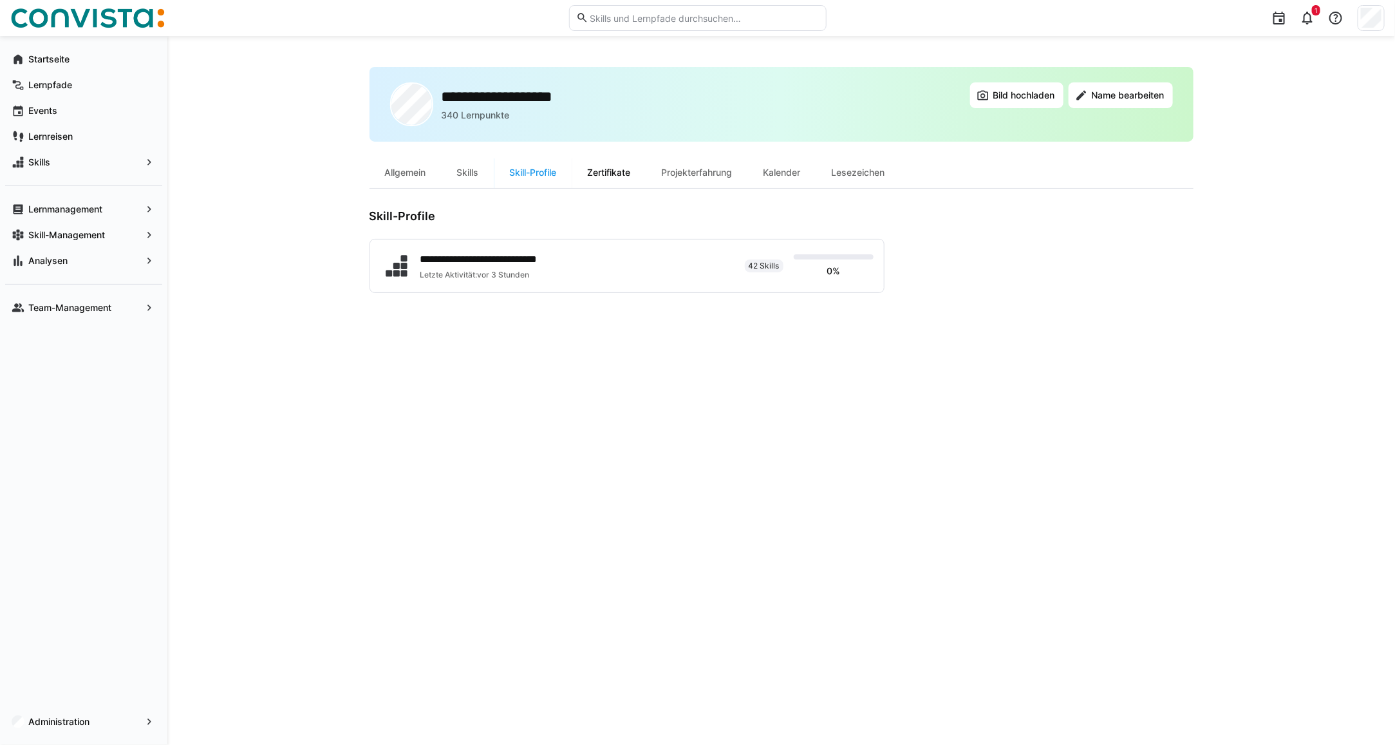
click at [616, 165] on div "Zertifikate" at bounding box center [609, 172] width 74 height 31
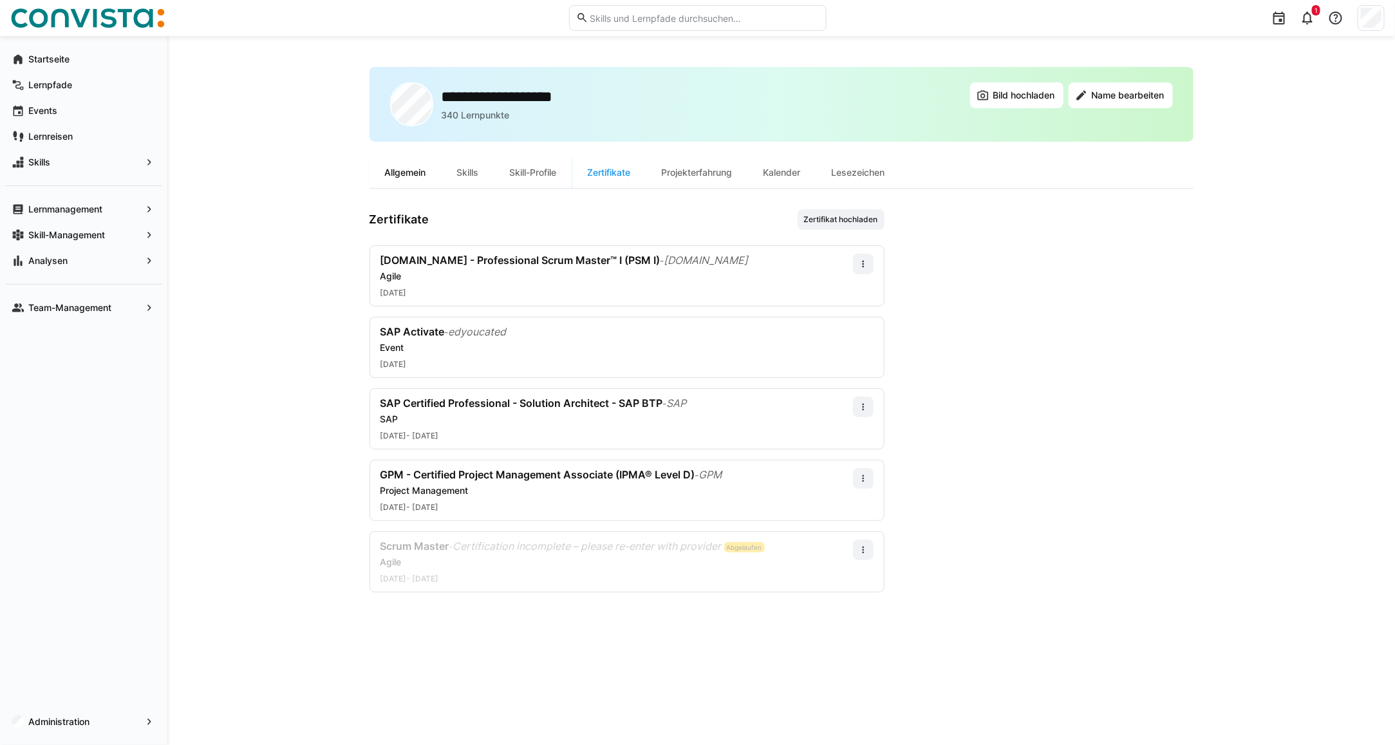
click at [404, 167] on div "Allgemein" at bounding box center [406, 172] width 72 height 31
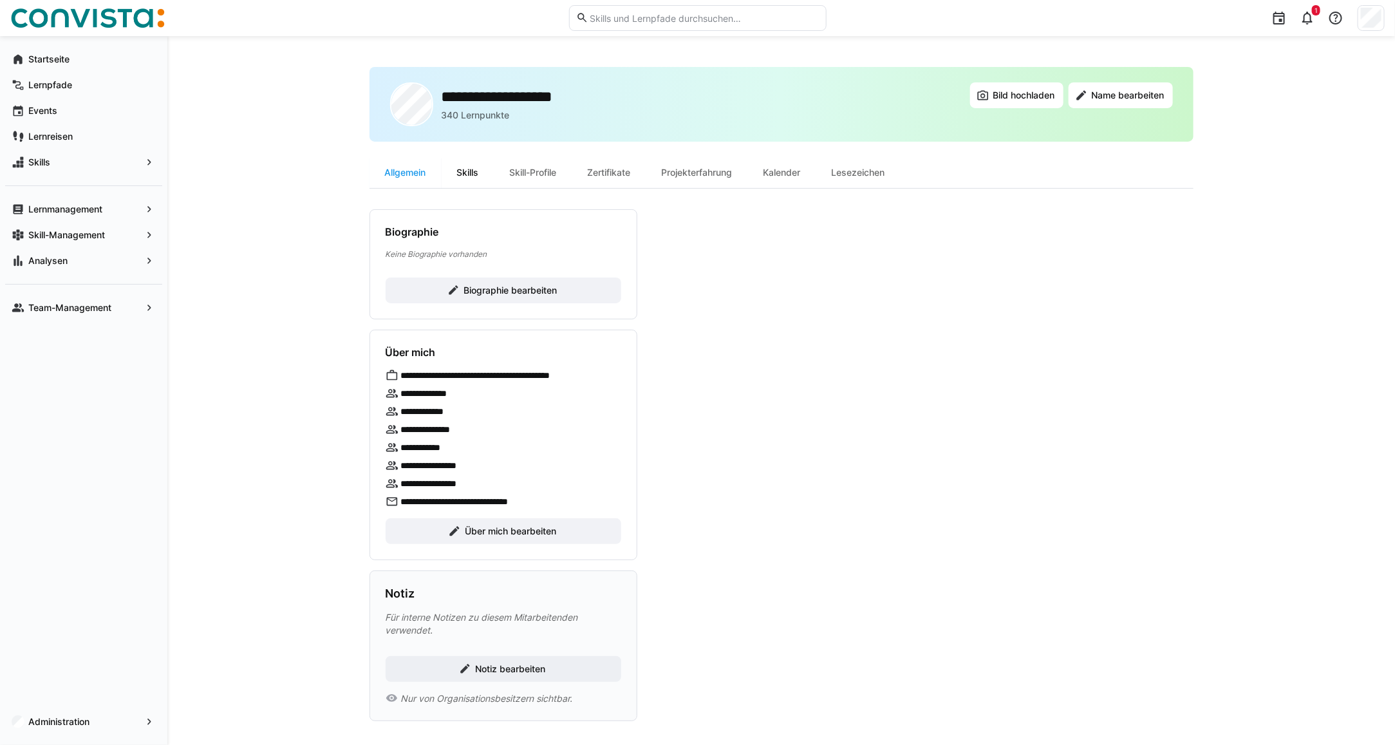
click at [459, 182] on div "Skills" at bounding box center [468, 172] width 53 height 31
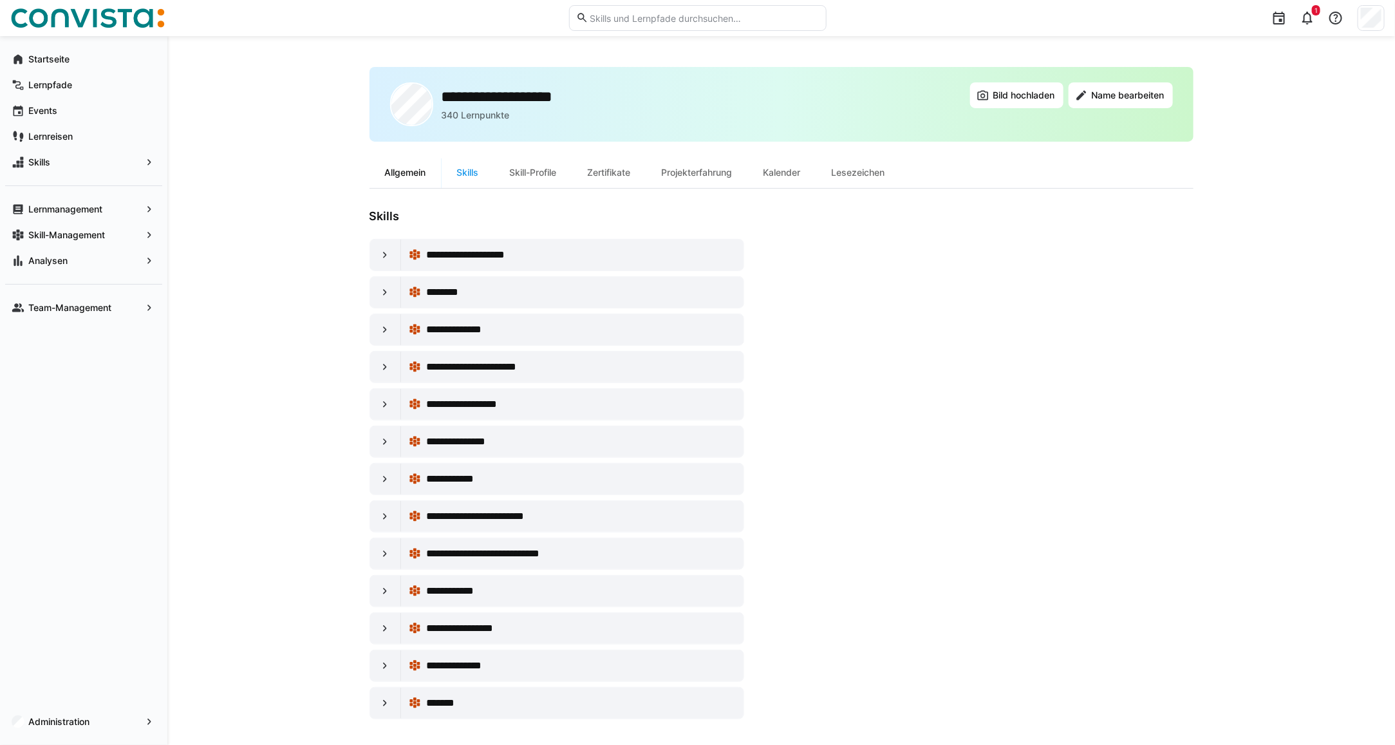
click at [388, 166] on div "Allgemein" at bounding box center [406, 172] width 72 height 31
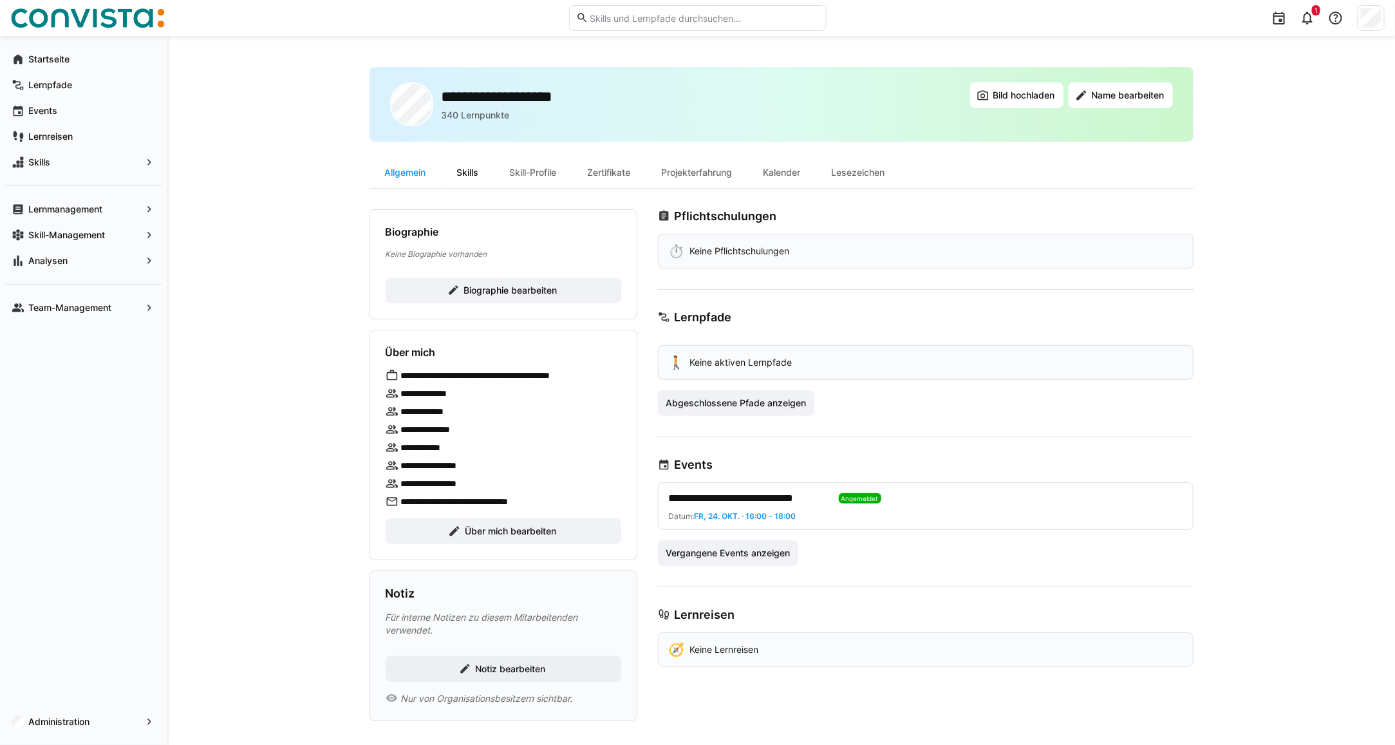
click at [480, 169] on div "Skills" at bounding box center [468, 172] width 53 height 31
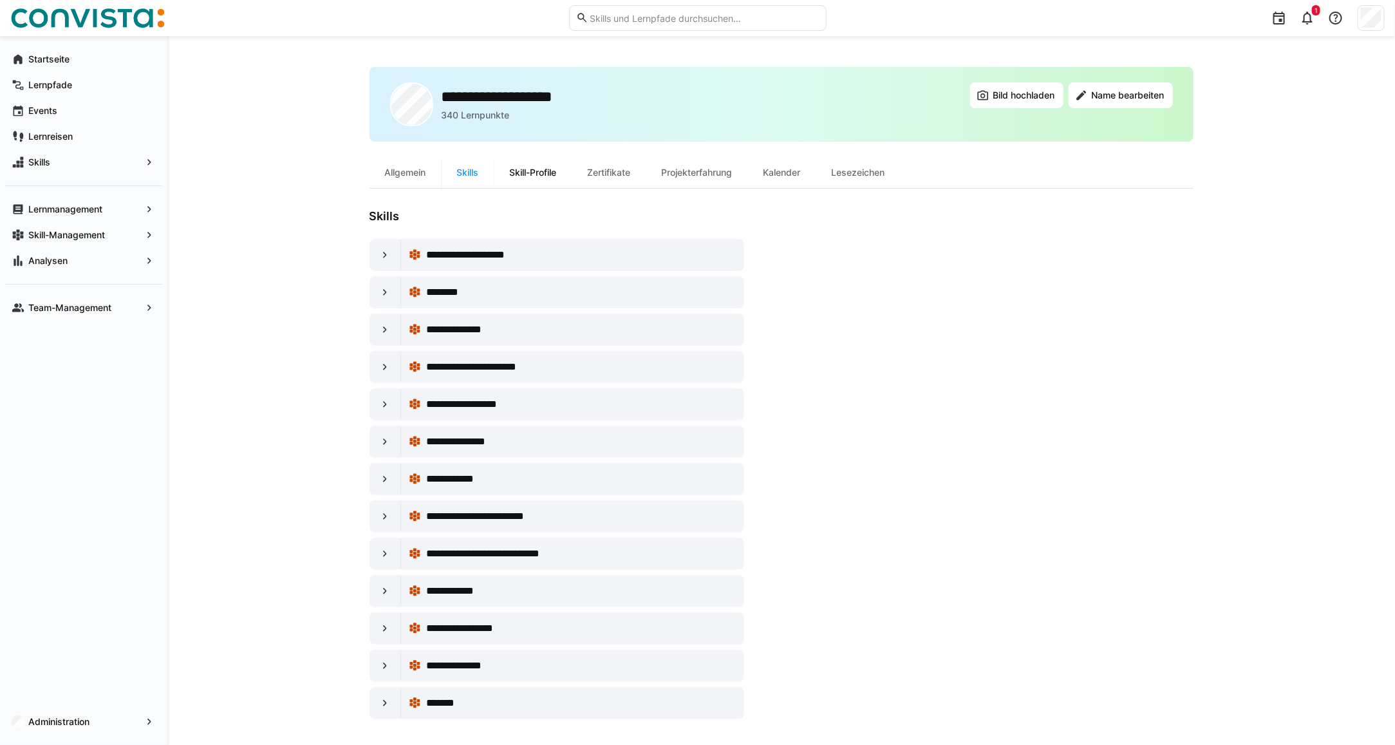
click at [519, 172] on div "Skill-Profile" at bounding box center [534, 172] width 78 height 31
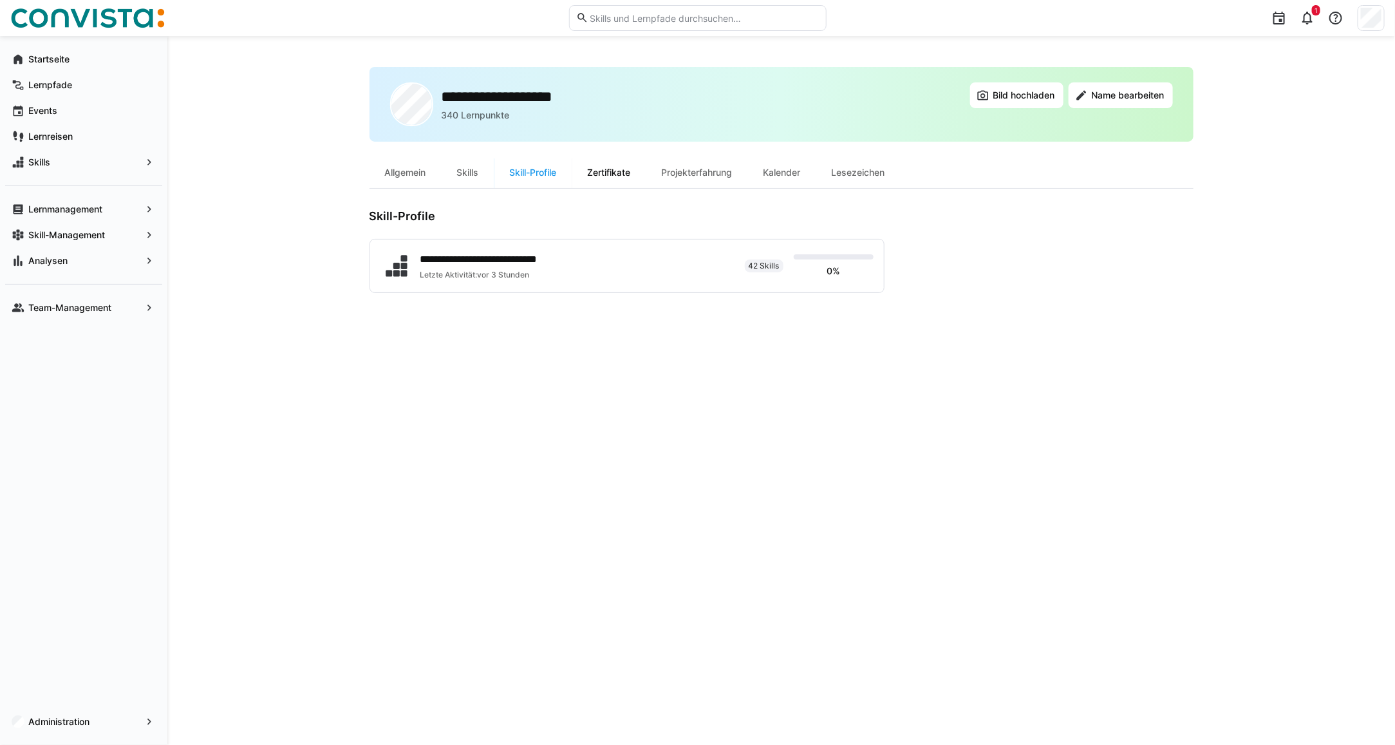
click at [612, 178] on div "Zertifikate" at bounding box center [609, 172] width 74 height 31
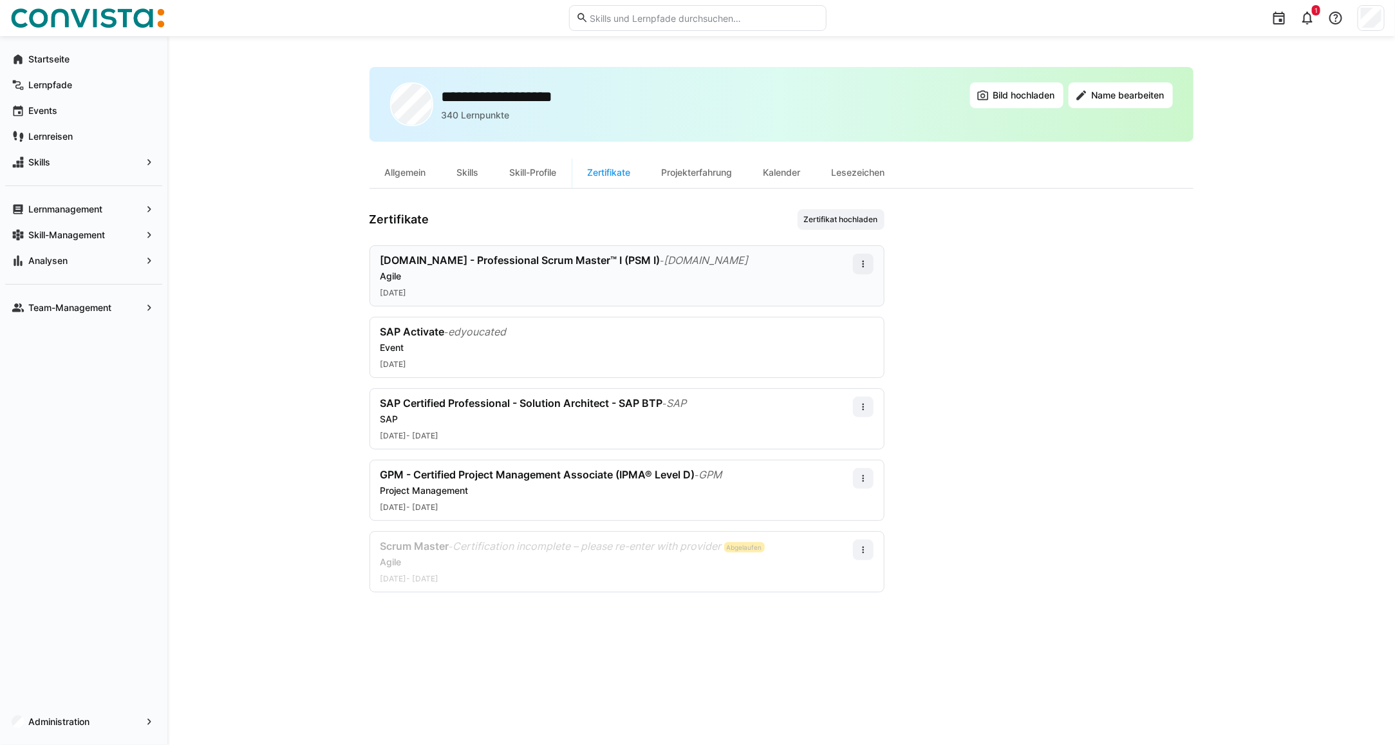
click at [529, 274] on div "Agile" at bounding box center [617, 276] width 473 height 13
click at [752, 424] on div "SAP Certified Professional - Solution Architect - SAP BTP - SAP SAP 07.11.2024 …" at bounding box center [617, 419] width 473 height 44
drag, startPoint x: 1124, startPoint y: 314, endPoint x: 1011, endPoint y: 341, distance: 115.9
click at [1122, 317] on app-user-profile-inner-container "Zertifikate Zertifikat hochladen scrum.org - Professional Scrum Master™ I (PSM …" at bounding box center [782, 400] width 824 height 383
click at [864, 269] on eds-icon at bounding box center [863, 264] width 10 height 10
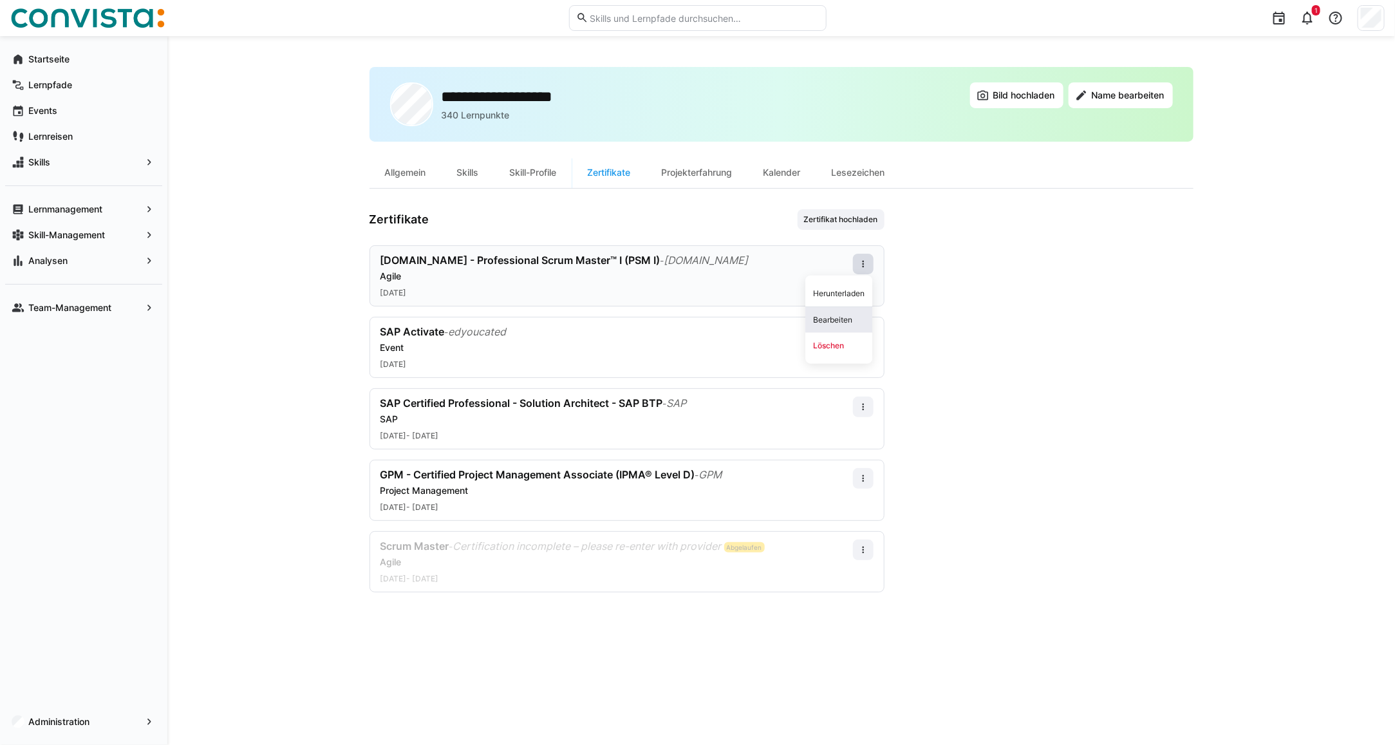
click at [853, 314] on div "Bearbeiten" at bounding box center [839, 320] width 67 height 26
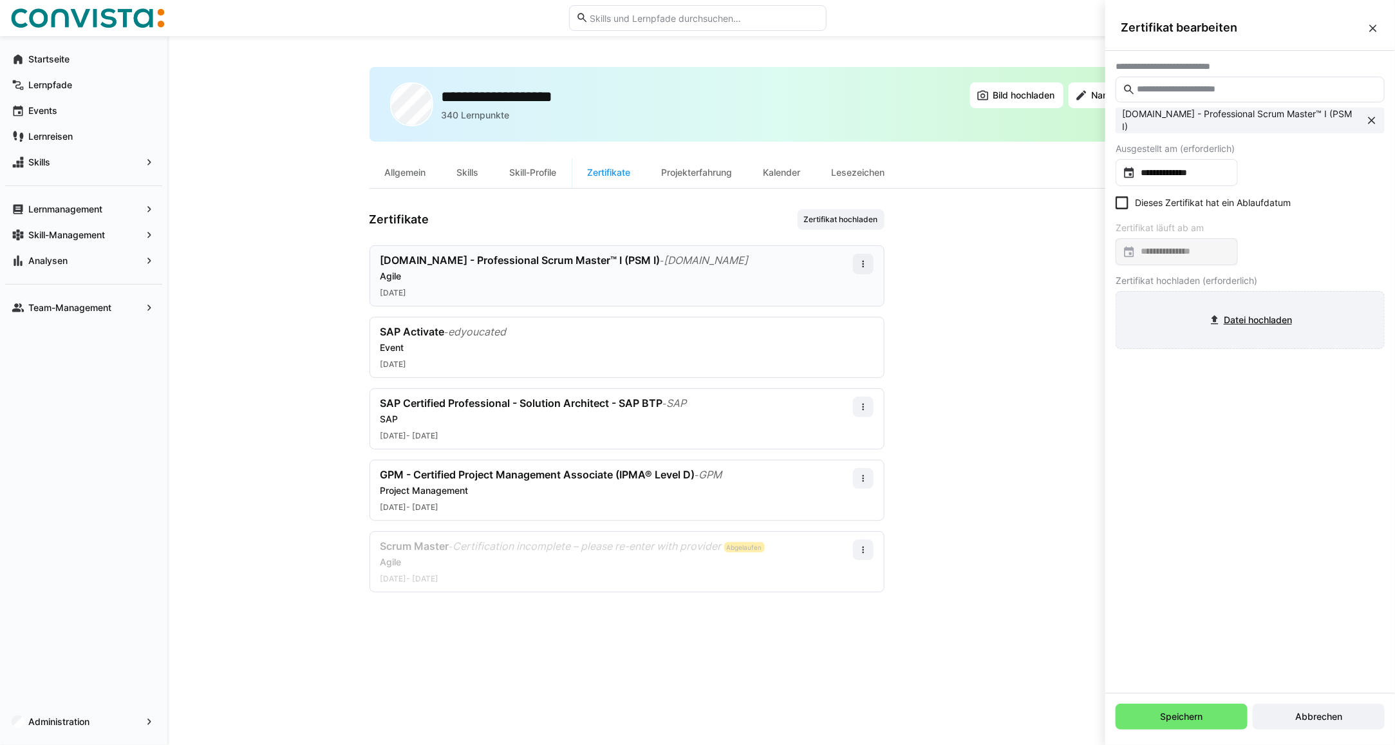
click at [1269, 316] on input "file" at bounding box center [1251, 320] width 268 height 57
click at [1198, 719] on span "Speichern" at bounding box center [1182, 716] width 46 height 13
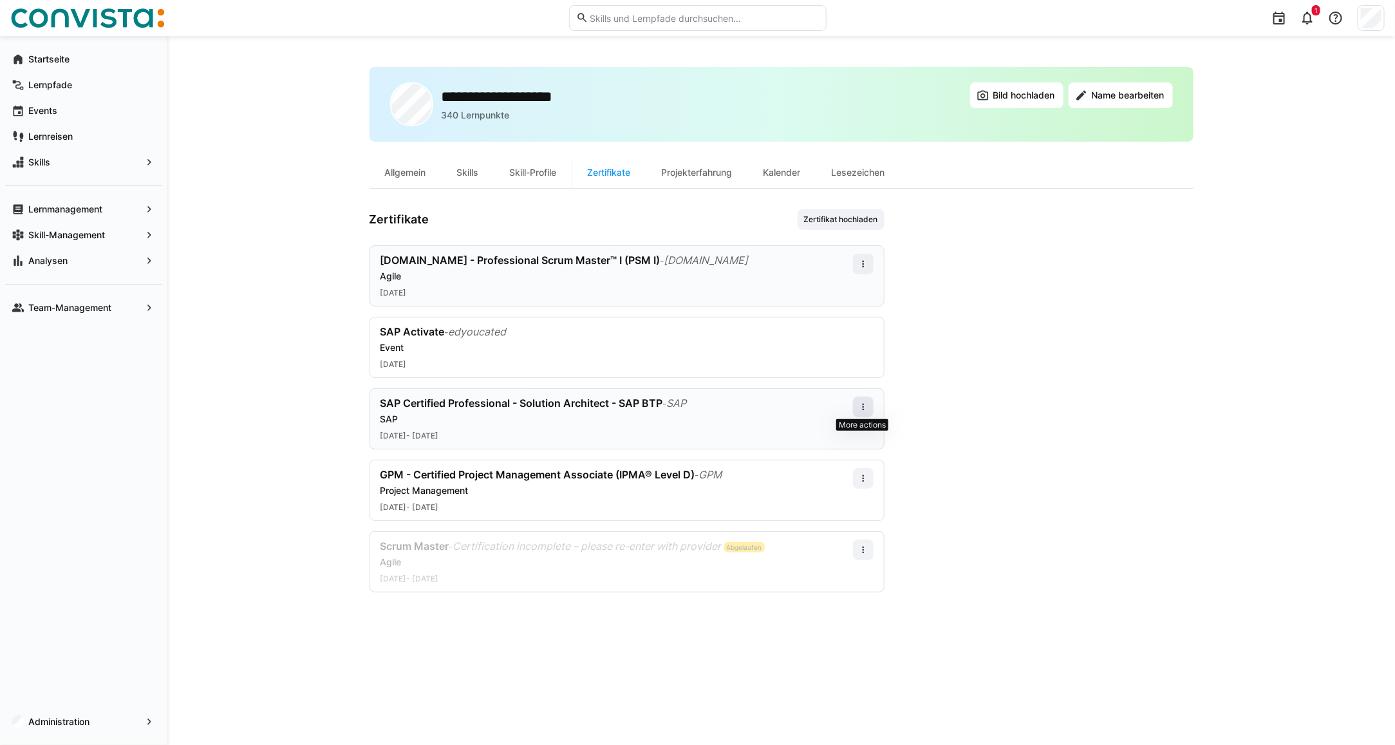
click at [865, 410] on eds-icon at bounding box center [863, 407] width 10 height 10
click at [855, 460] on div "Bearbeiten" at bounding box center [839, 462] width 52 height 10
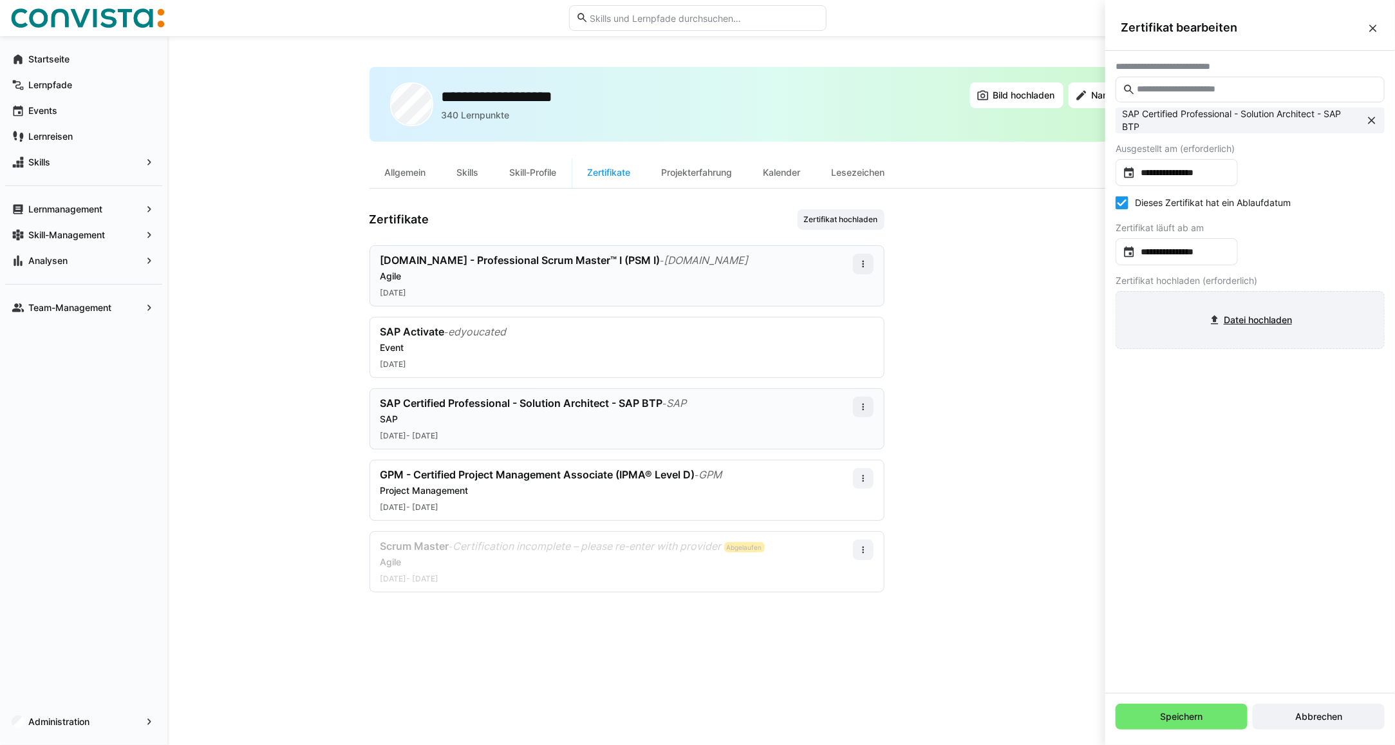
click at [1193, 332] on input "file" at bounding box center [1251, 320] width 268 height 57
click at [1170, 726] on span "Speichern" at bounding box center [1182, 717] width 132 height 26
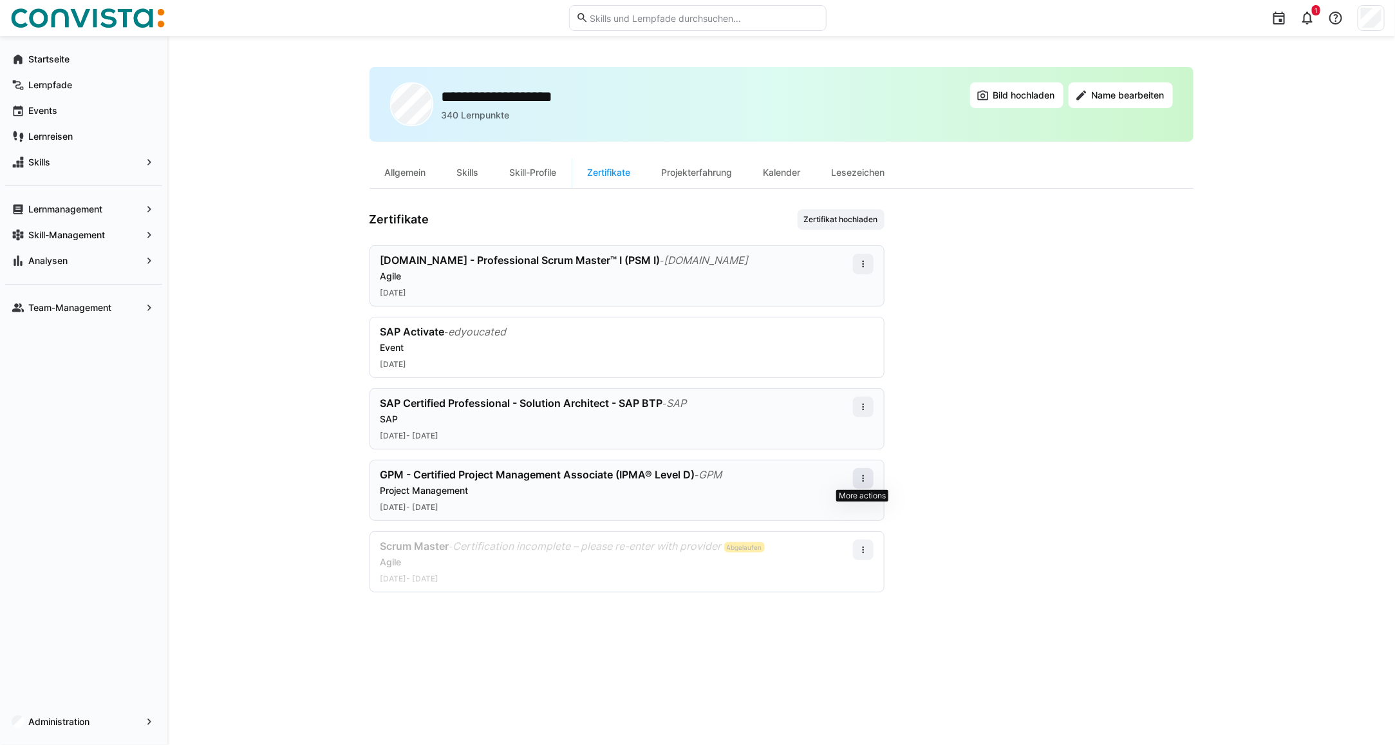
click at [860, 477] on eds-icon at bounding box center [863, 478] width 10 height 10
drag, startPoint x: 847, startPoint y: 503, endPoint x: 867, endPoint y: 543, distance: 44.6
click at [867, 543] on div "Herunterladen Bearbeiten Löschen" at bounding box center [839, 533] width 67 height 88
click at [868, 478] on span at bounding box center [863, 478] width 21 height 21
click at [823, 535] on div "Bearbeiten" at bounding box center [839, 533] width 52 height 10
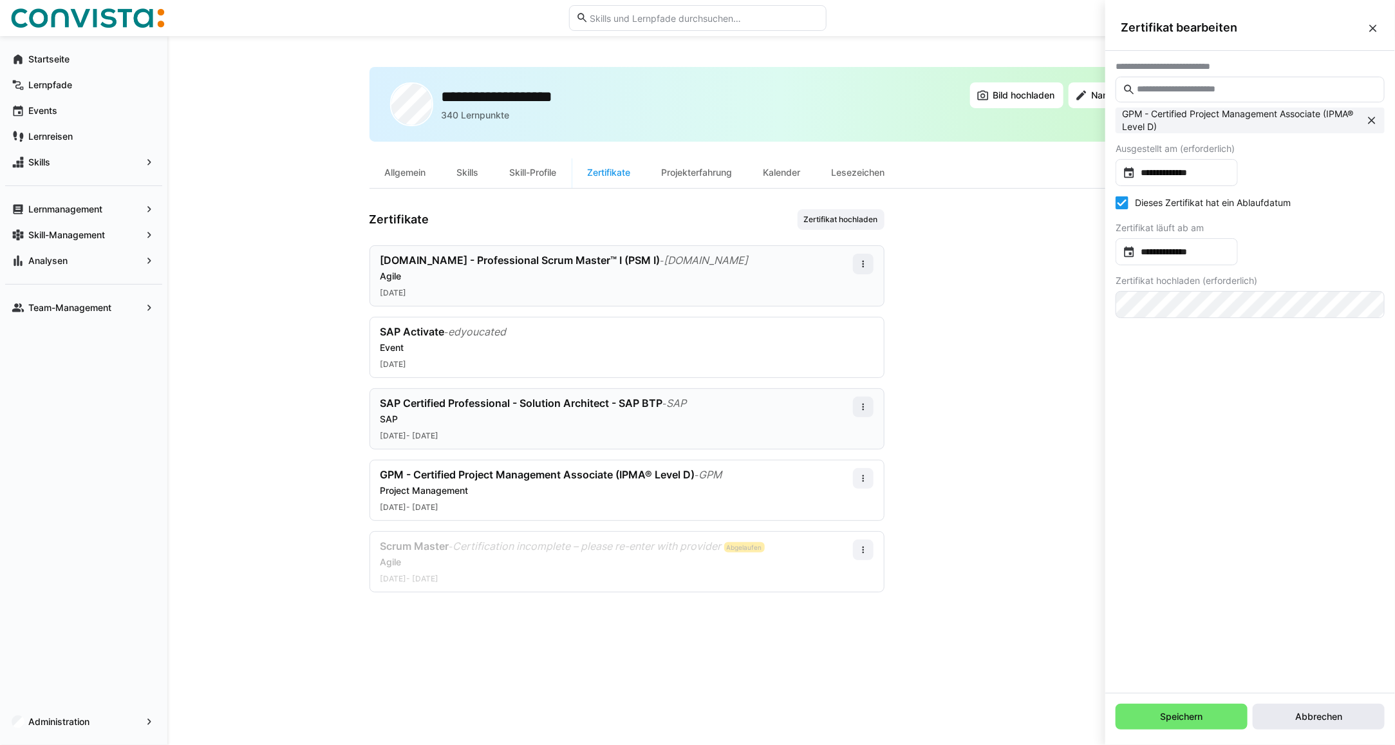
click at [1345, 715] on span "Abbrechen" at bounding box center [1319, 716] width 51 height 13
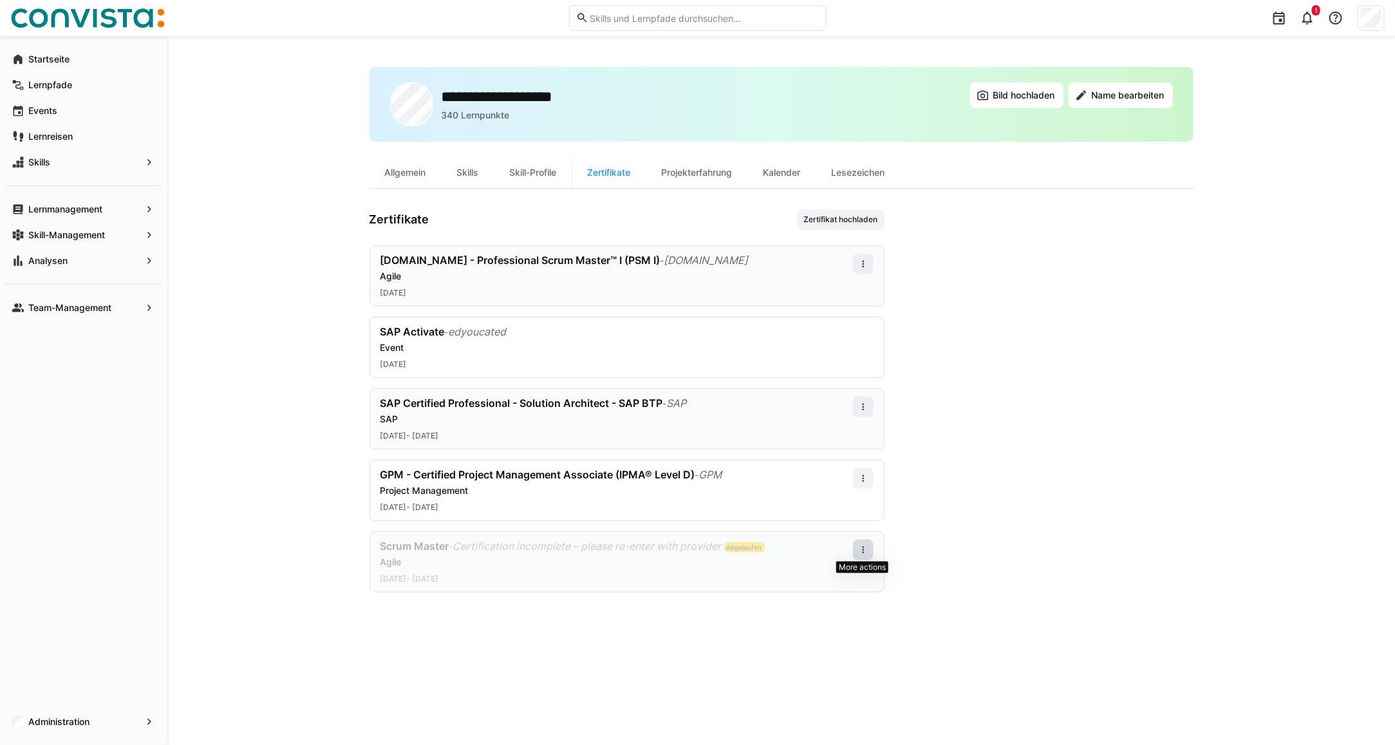
click at [856, 557] on span at bounding box center [863, 550] width 21 height 21
click at [844, 590] on div "Herunterladen" at bounding box center [839, 578] width 67 height 26
click at [855, 554] on span at bounding box center [863, 550] width 21 height 21
click at [847, 600] on div "Bearbeiten" at bounding box center [839, 605] width 52 height 10
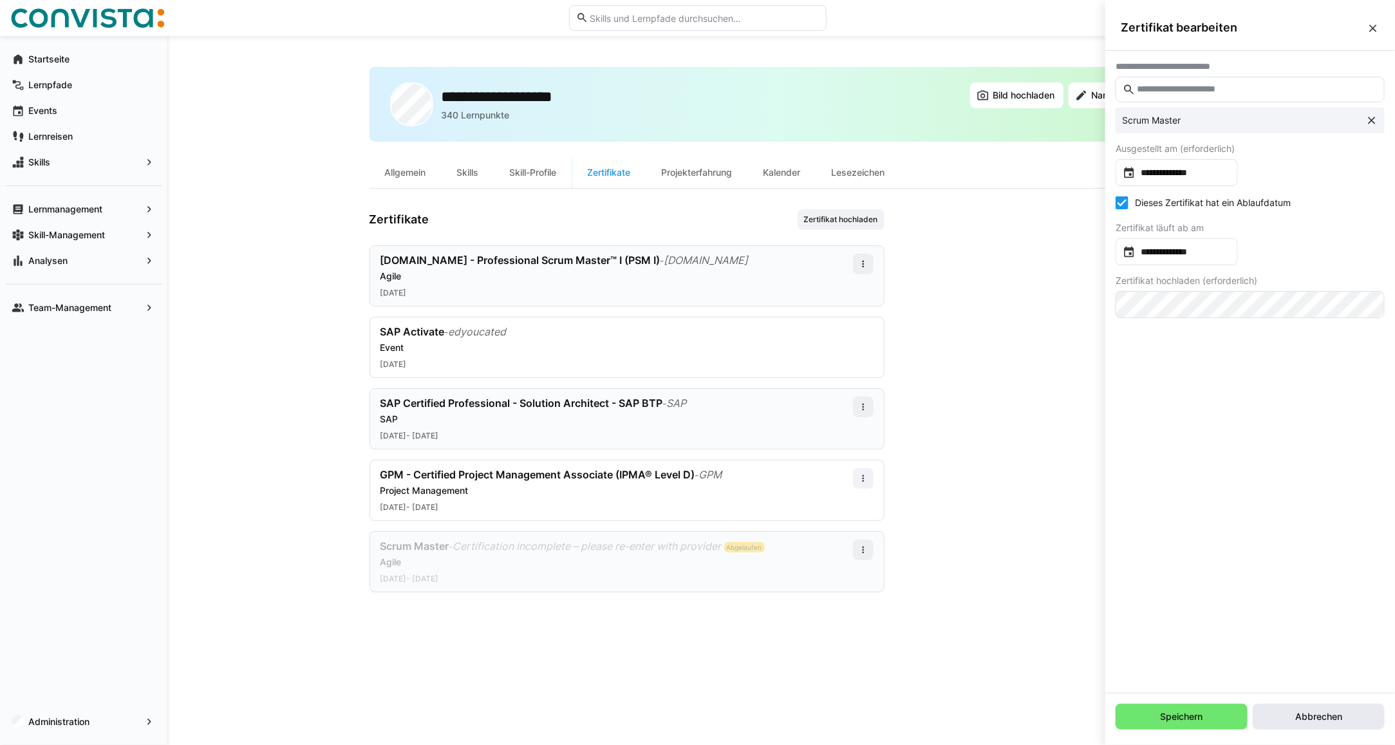
click at [1306, 712] on span "Abbrechen" at bounding box center [1319, 716] width 51 height 13
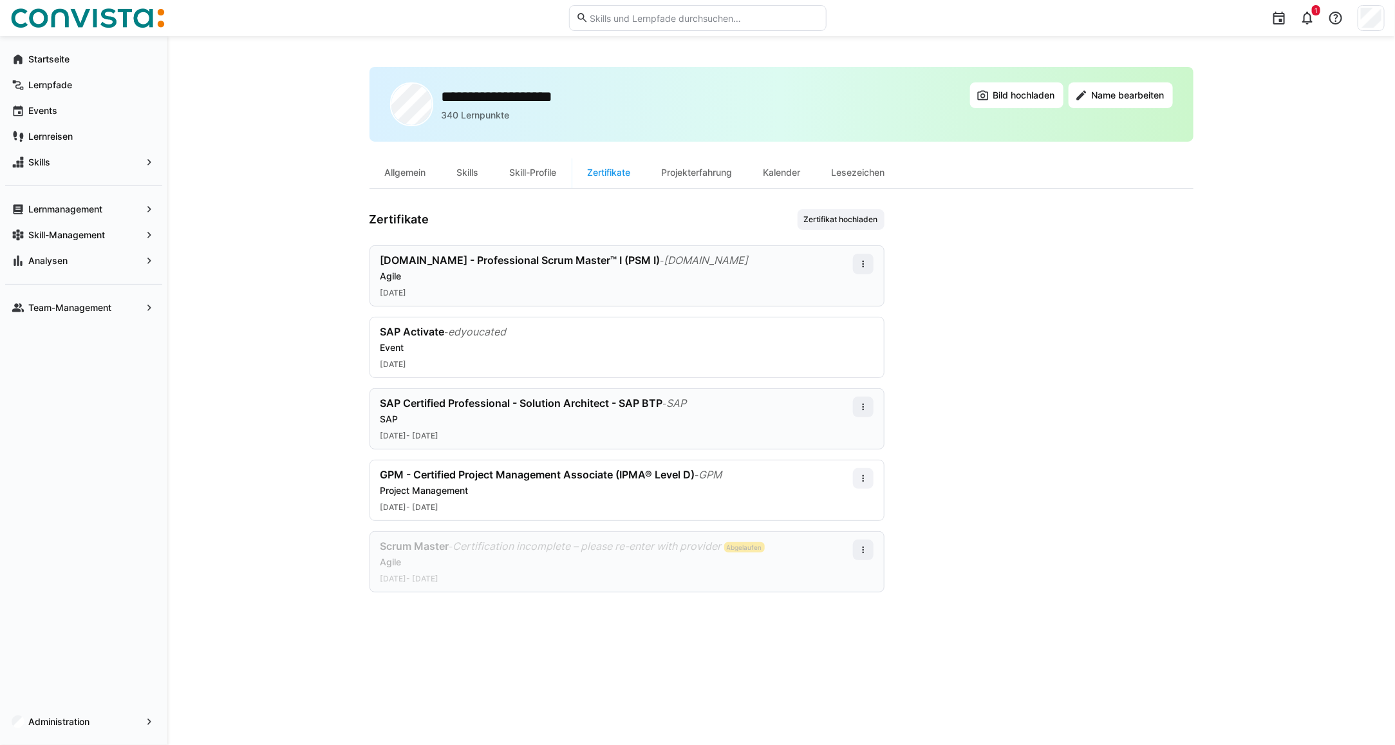
click at [613, 270] on div "Agile" at bounding box center [617, 276] width 473 height 13
click at [1075, 398] on app-user-profile-inner-container "Zertifikate Zertifikat hochladen scrum.org - Professional Scrum Master™ I (PSM …" at bounding box center [782, 400] width 824 height 383
click at [862, 266] on eds-icon at bounding box center [863, 264] width 10 height 10
click at [837, 317] on div "Bearbeiten" at bounding box center [839, 320] width 52 height 10
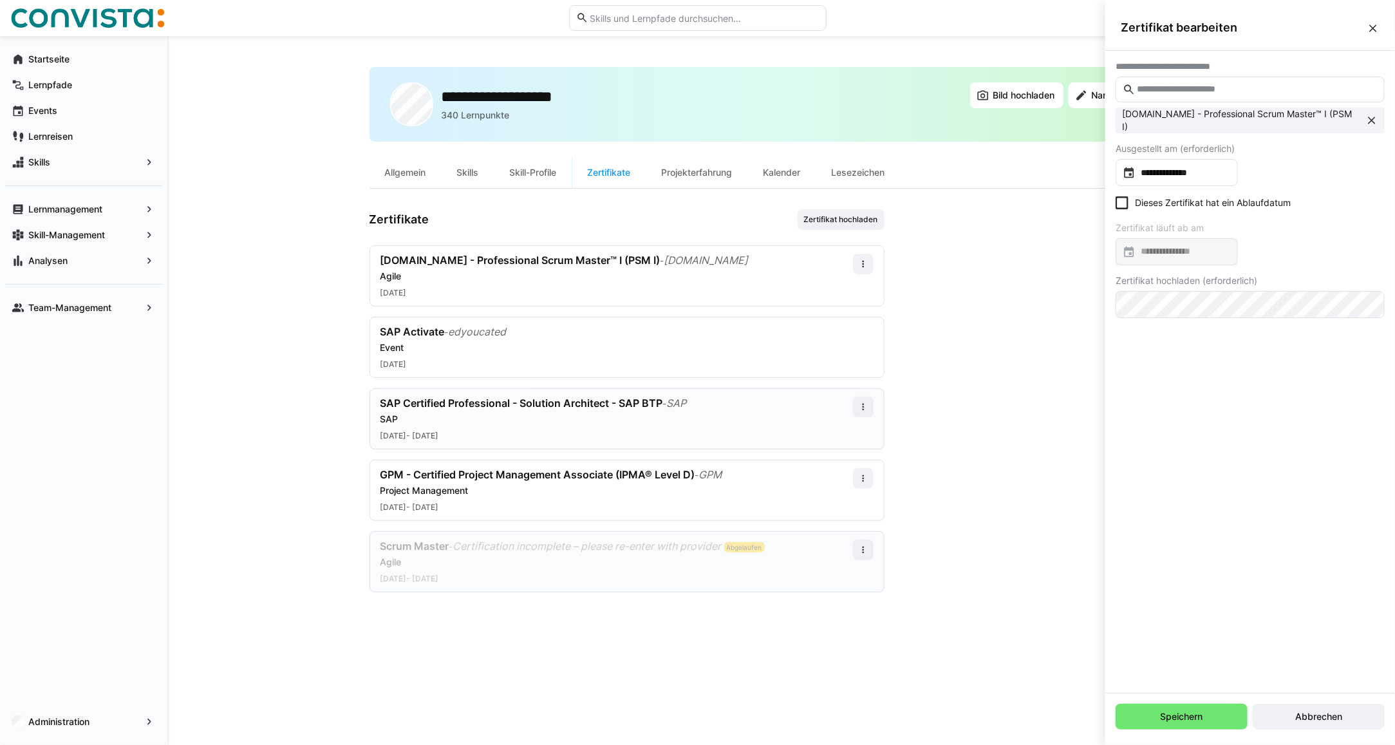
click at [1251, 94] on input "text" at bounding box center [1257, 90] width 242 height 12
click at [1178, 176] on input "**********" at bounding box center [1183, 172] width 95 height 13
click at [1349, 179] on div at bounding box center [697, 372] width 1395 height 745
click at [1193, 719] on span "Speichern" at bounding box center [1182, 716] width 46 height 13
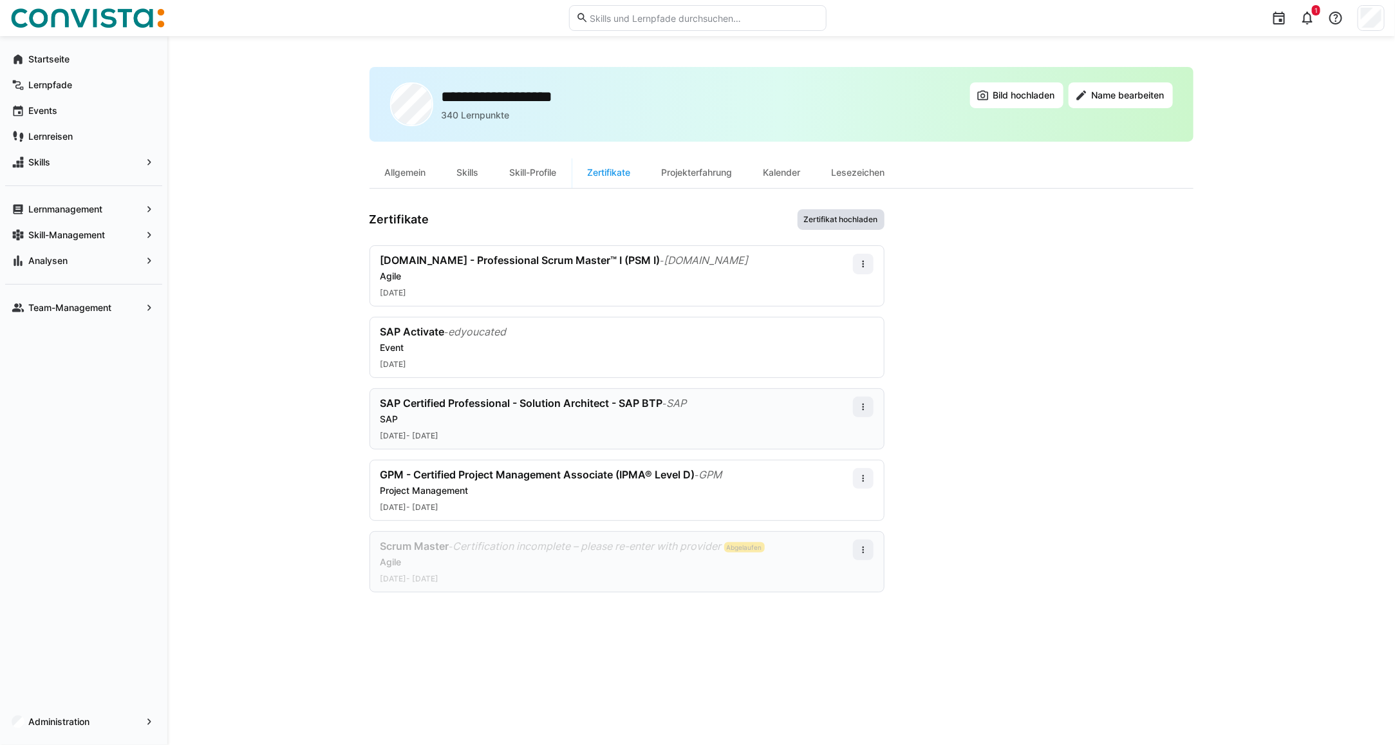
click at [822, 218] on span "Zertifikat hochladen" at bounding box center [841, 219] width 77 height 10
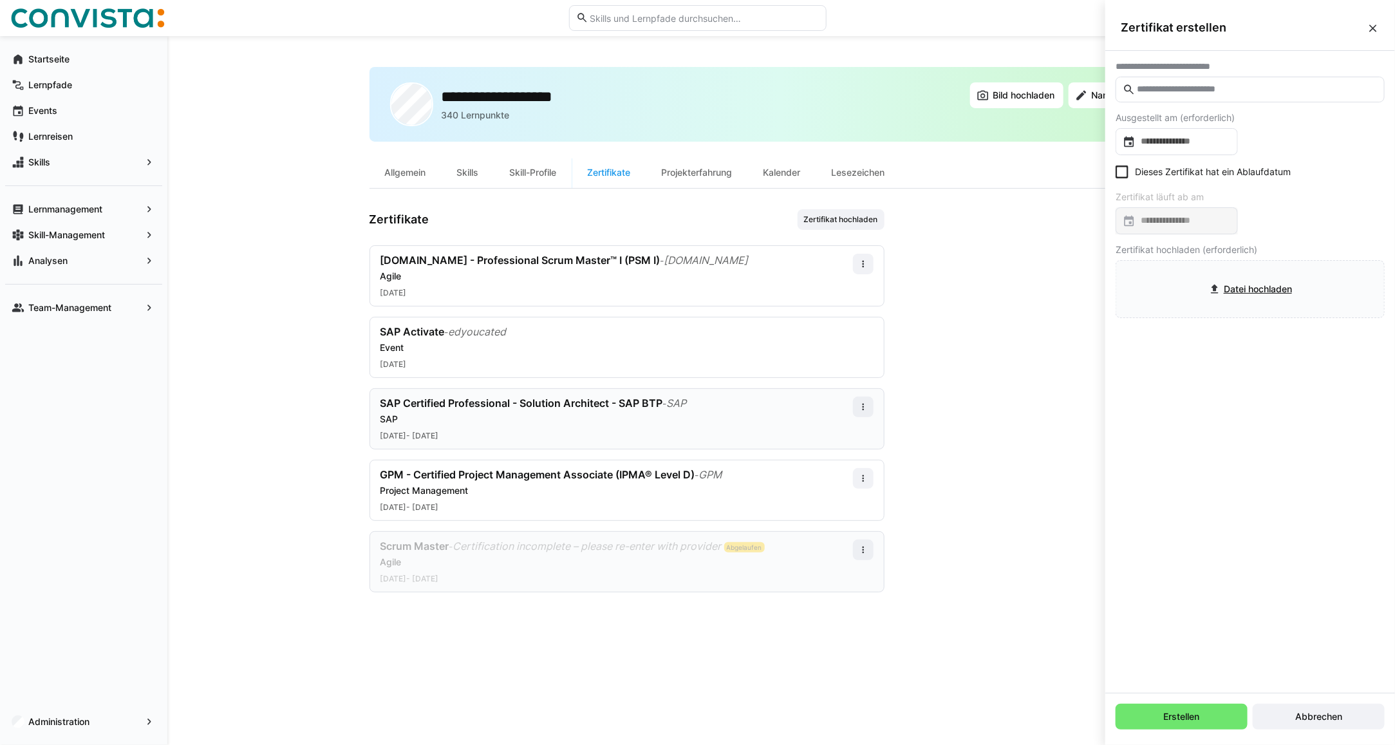
click at [1195, 88] on input "text" at bounding box center [1257, 90] width 242 height 12
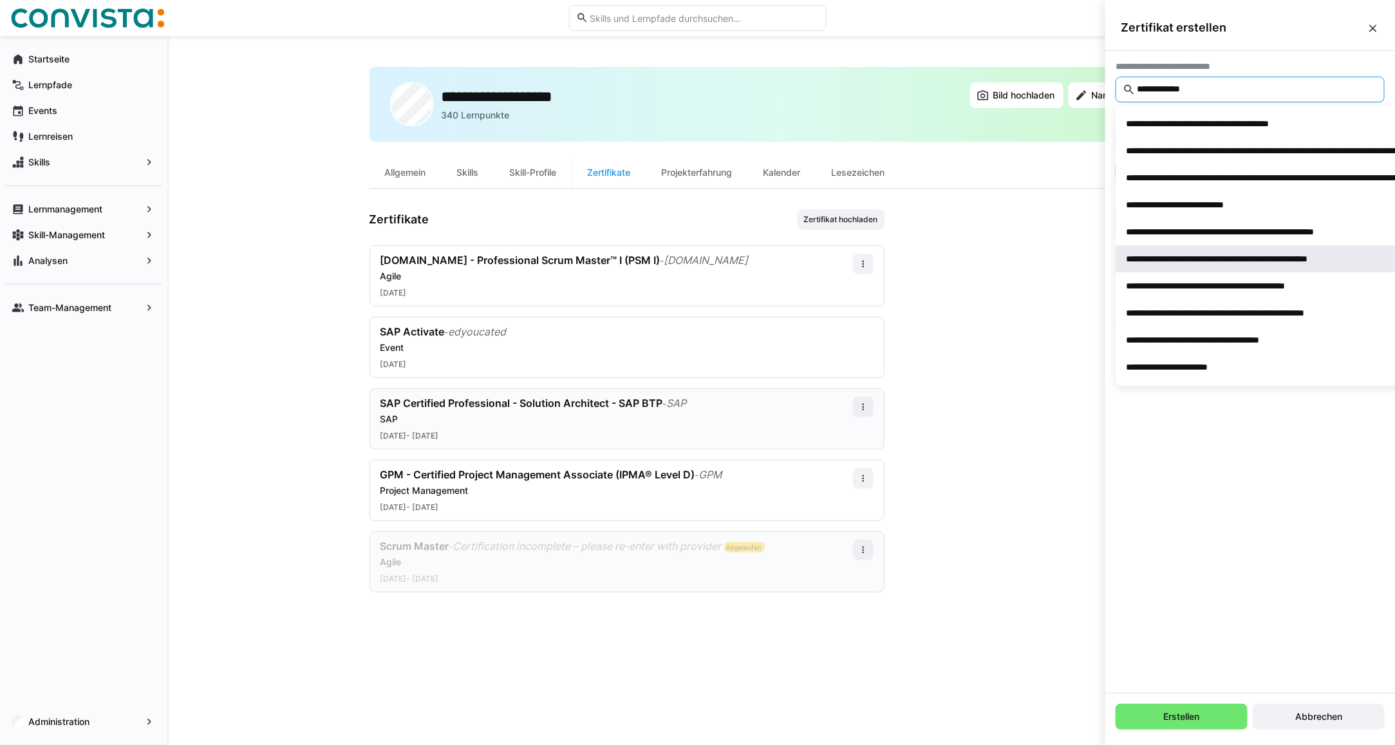
type input "**********"
click at [1193, 258] on div "**********" at bounding box center [1251, 258] width 249 height 13
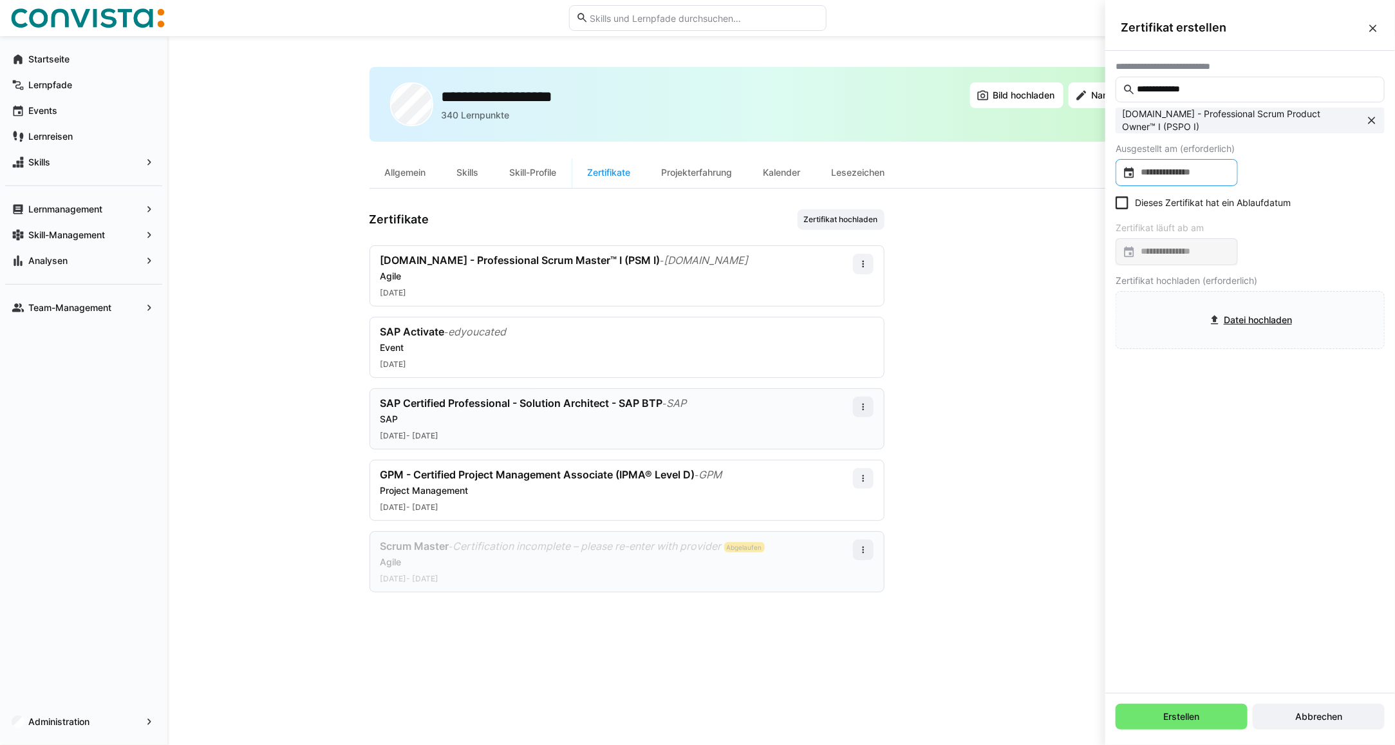
click at [1192, 176] on input at bounding box center [1183, 172] width 95 height 13
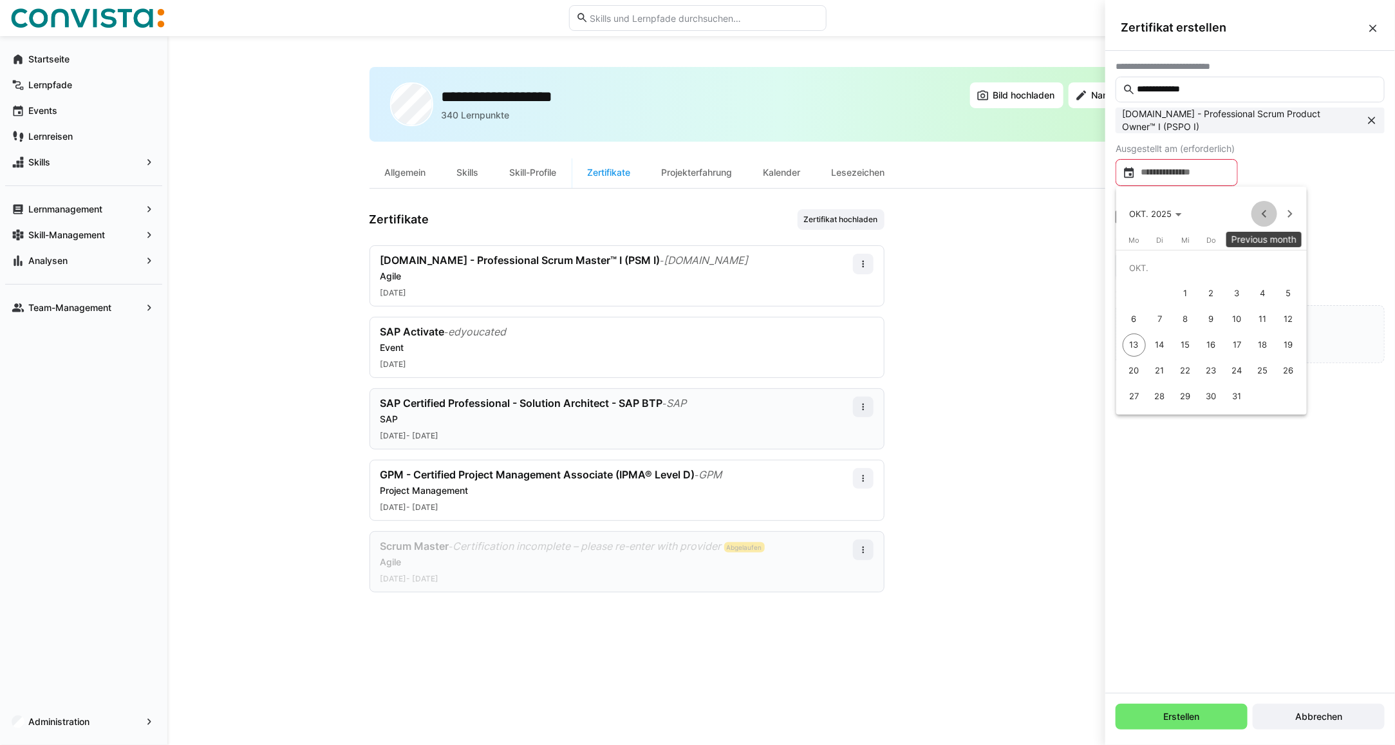
click at [1261, 213] on span "Previous month" at bounding box center [1265, 214] width 26 height 26
click at [1190, 310] on span "10" at bounding box center [1186, 319] width 23 height 23
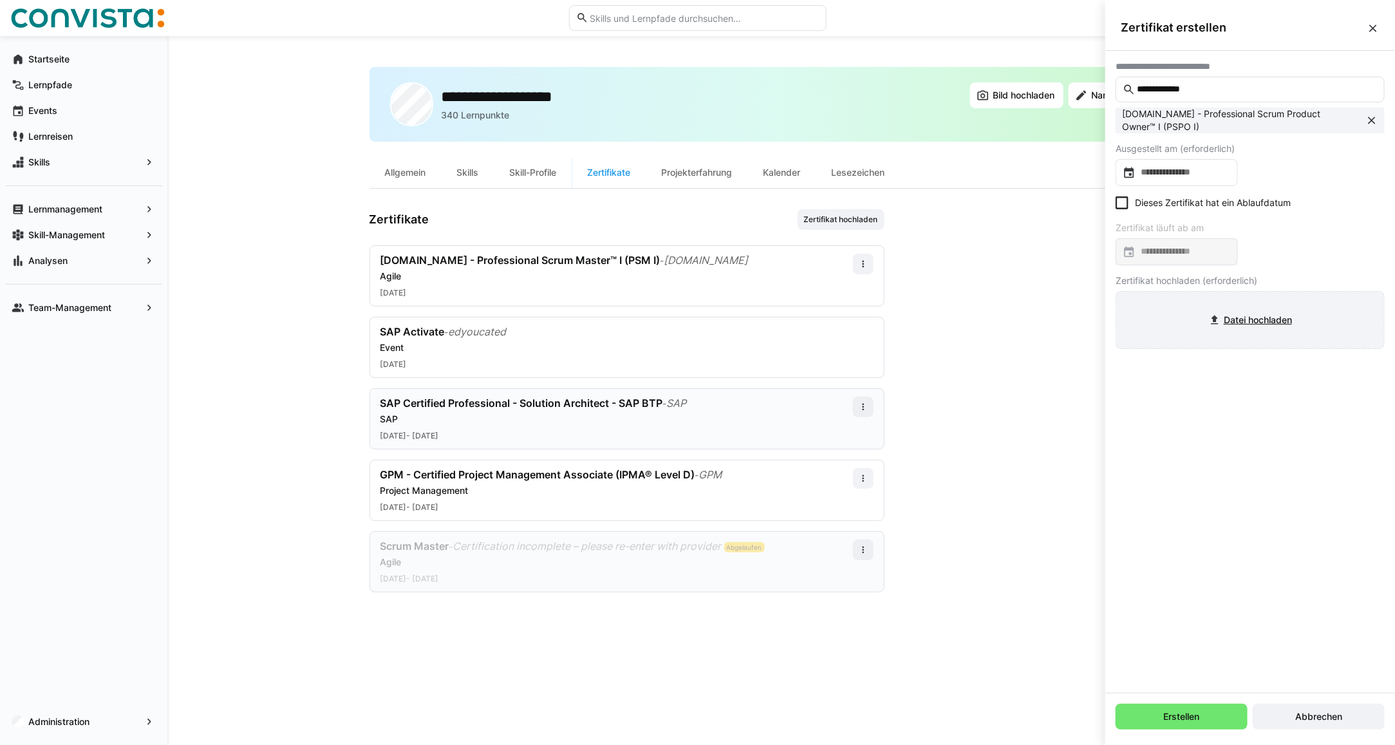
click at [1253, 303] on input "file" at bounding box center [1251, 320] width 268 height 57
click at [1347, 715] on span "Abbrechen" at bounding box center [1319, 717] width 132 height 26
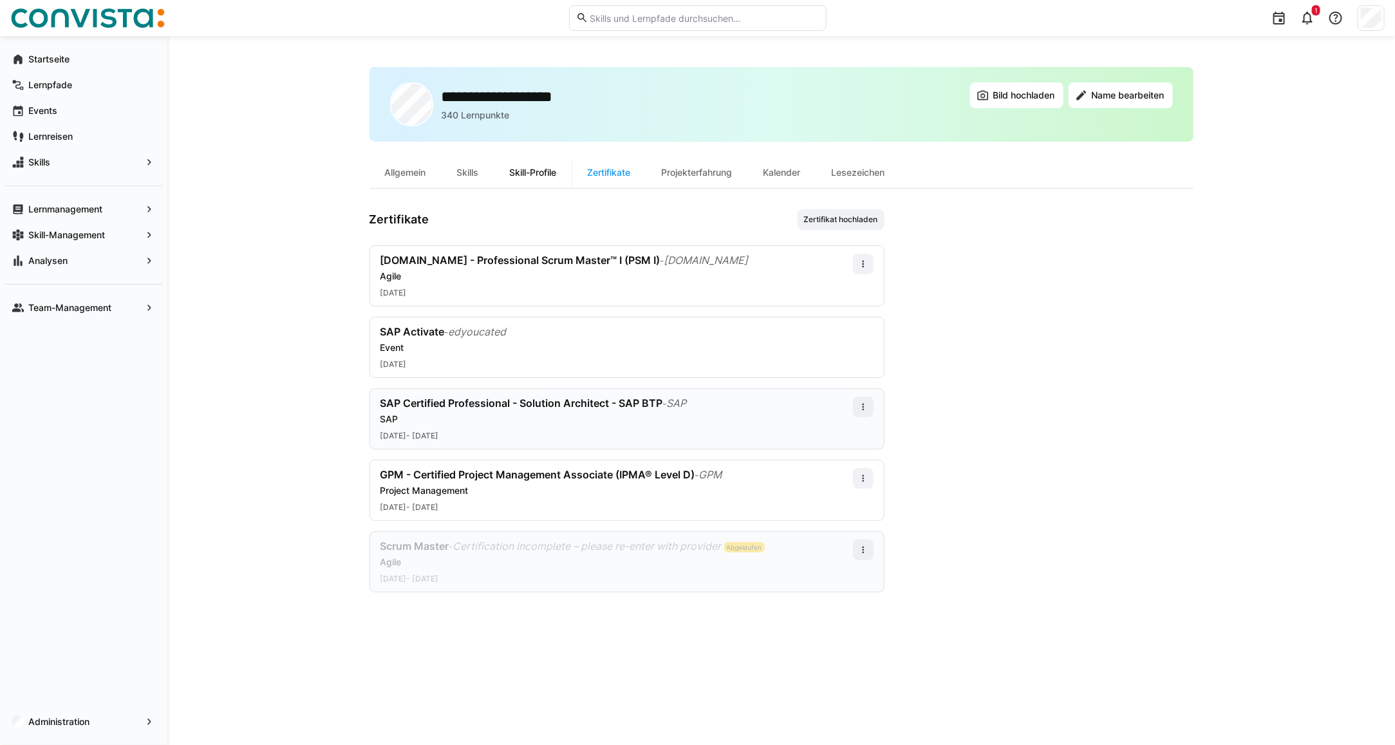
click at [538, 171] on div "Skill-Profile" at bounding box center [534, 172] width 78 height 31
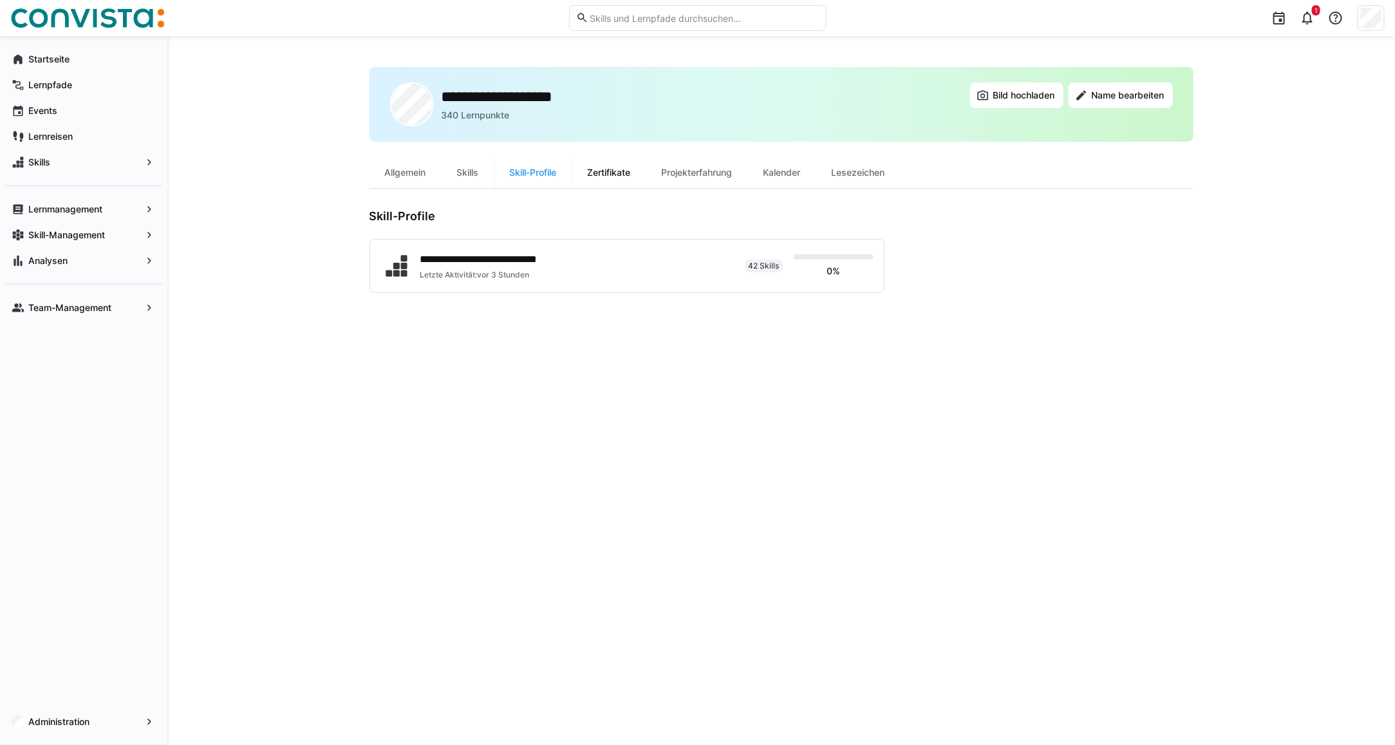
click at [616, 175] on div "Zertifikate" at bounding box center [609, 172] width 74 height 31
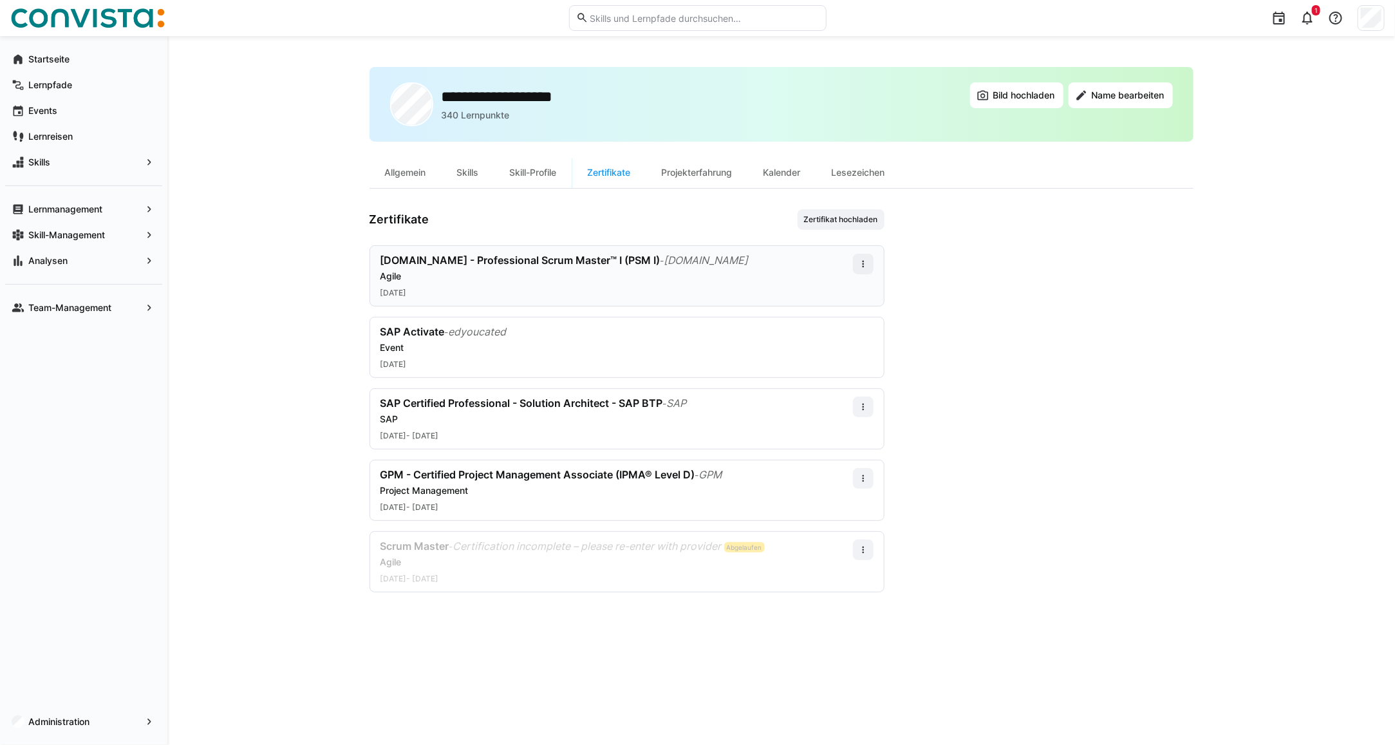
click at [472, 270] on div "Agile" at bounding box center [617, 276] width 473 height 13
click at [994, 324] on app-user-profile-inner-container "Zertifikate Zertifikat hochladen scrum.org - Professional Scrum Master™ I (PSM …" at bounding box center [782, 400] width 824 height 383
click at [870, 263] on span at bounding box center [863, 264] width 21 height 21
click at [853, 321] on div "Bearbeiten" at bounding box center [839, 320] width 52 height 10
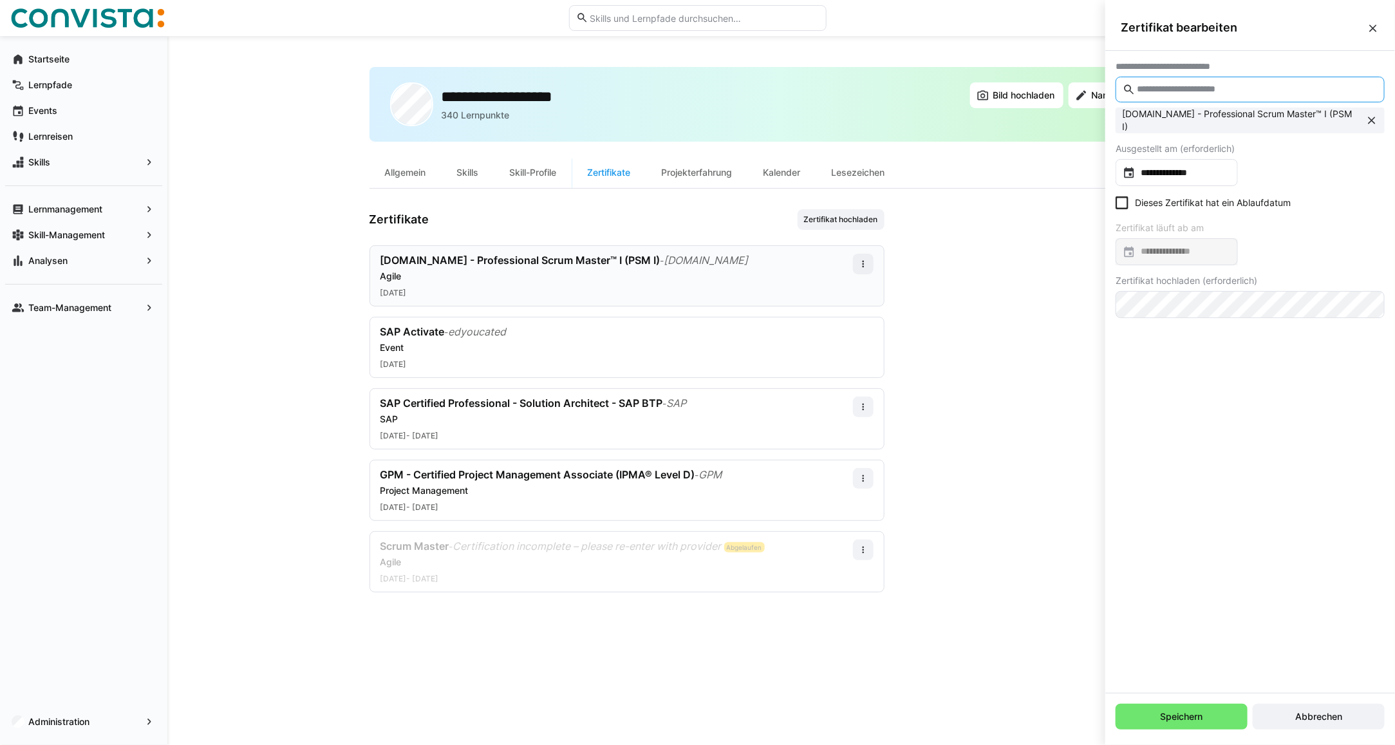
click at [1153, 94] on input "text" at bounding box center [1257, 90] width 242 height 12
click at [1166, 171] on input "**********" at bounding box center [1183, 172] width 95 height 13
click at [1293, 169] on div at bounding box center [697, 372] width 1395 height 745
click at [1347, 713] on span "Abbrechen" at bounding box center [1319, 717] width 132 height 26
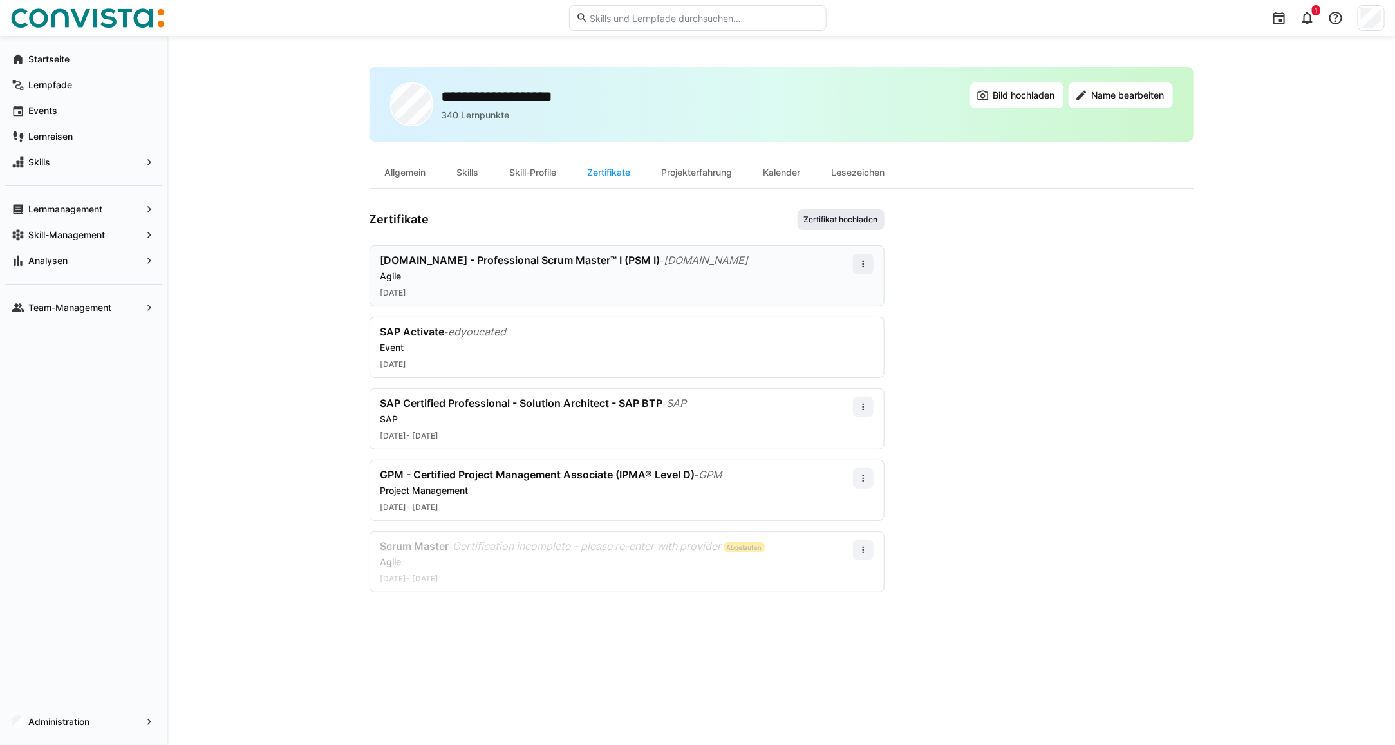
click at [831, 220] on span "Zertifikat hochladen" at bounding box center [841, 219] width 77 height 10
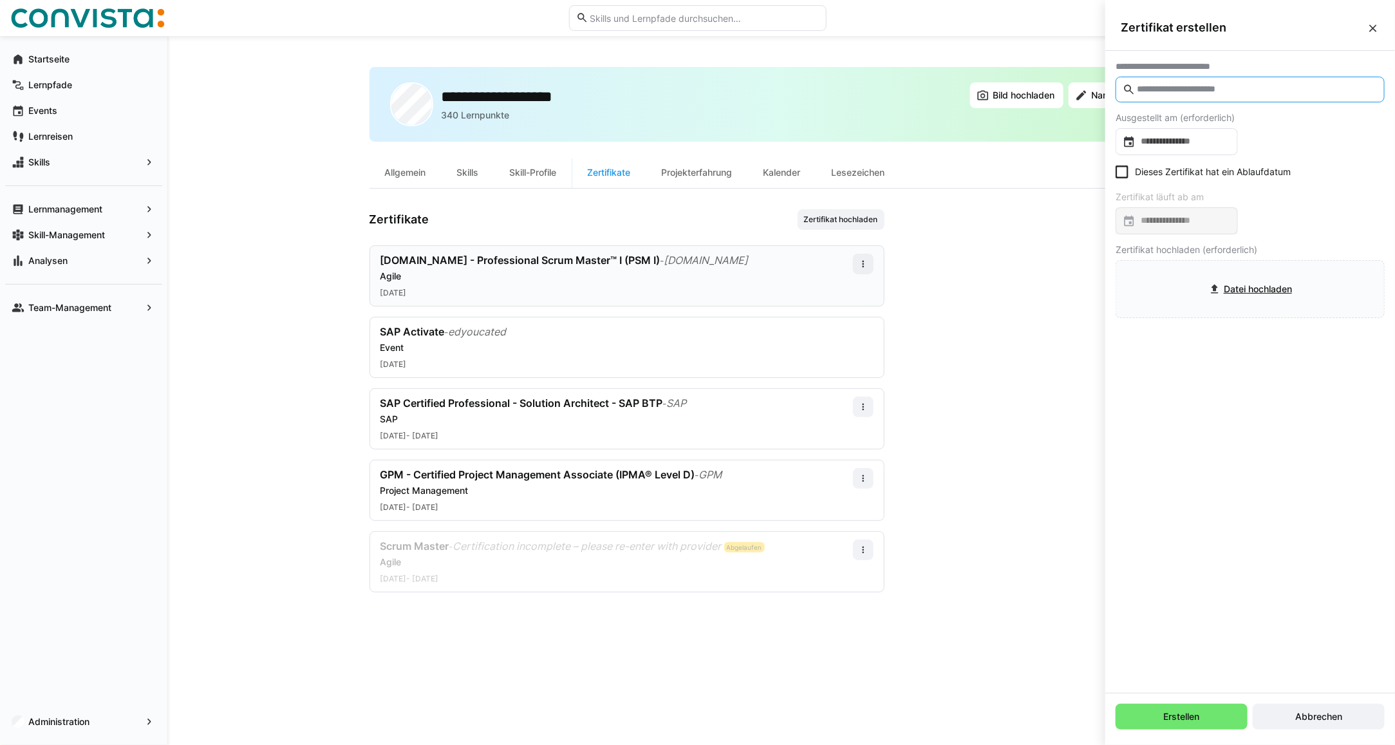
click at [1177, 91] on input "text" at bounding box center [1257, 90] width 242 height 12
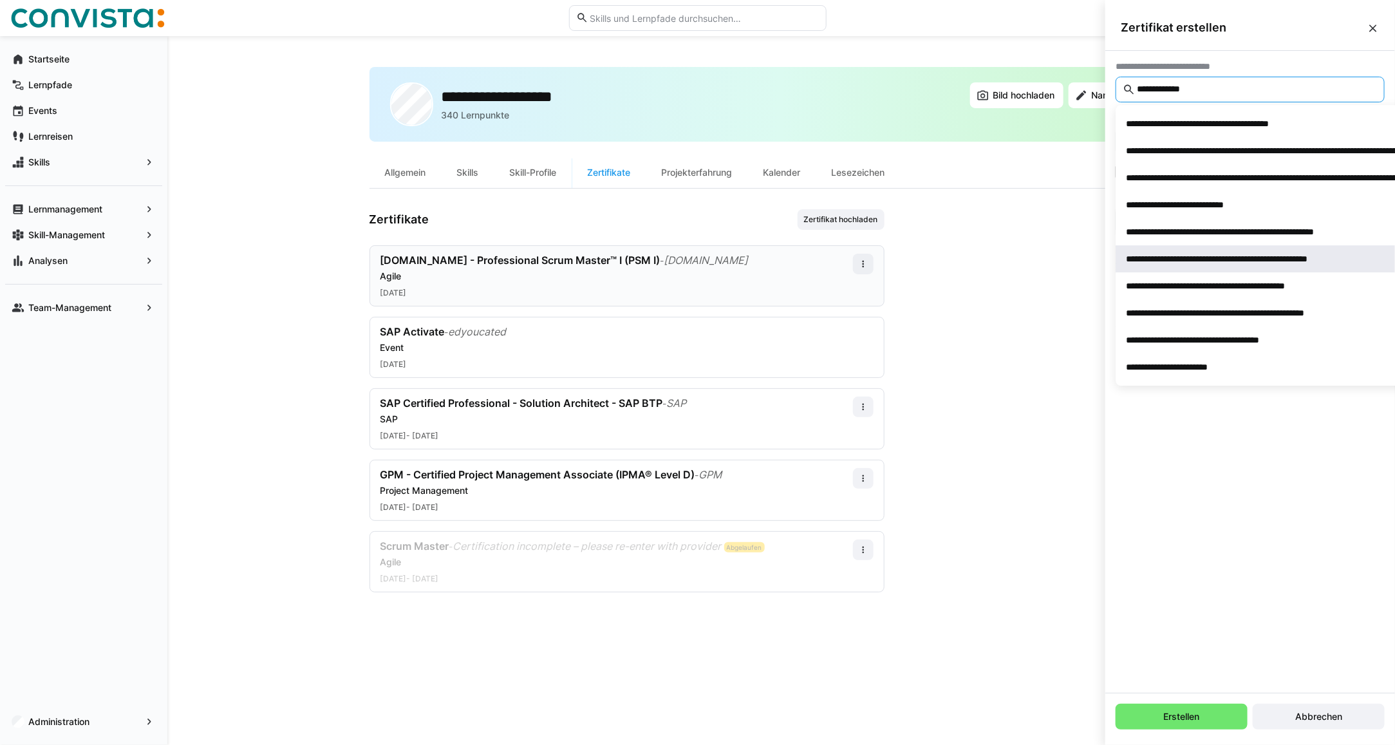
type input "**********"
click at [1182, 265] on div "**********" at bounding box center [1251, 258] width 249 height 13
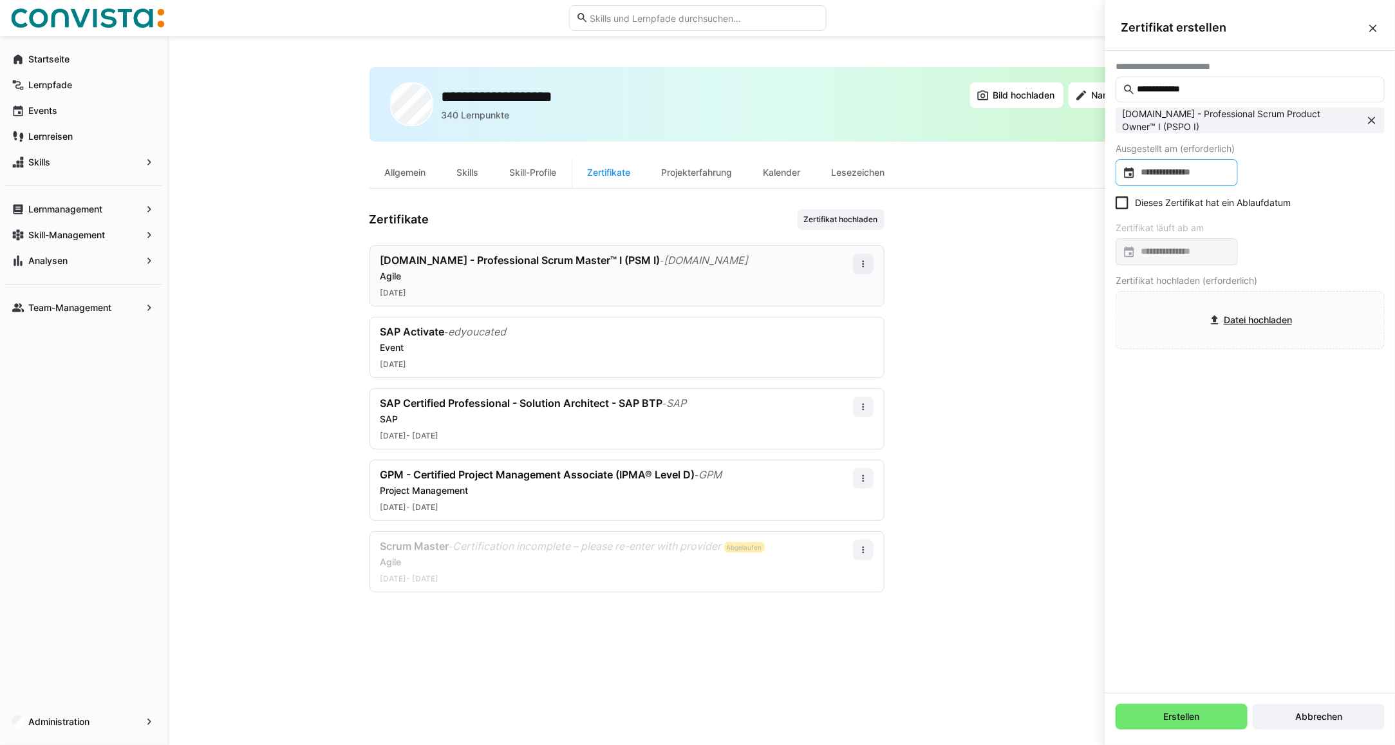
click at [1166, 169] on input at bounding box center [1183, 172] width 95 height 13
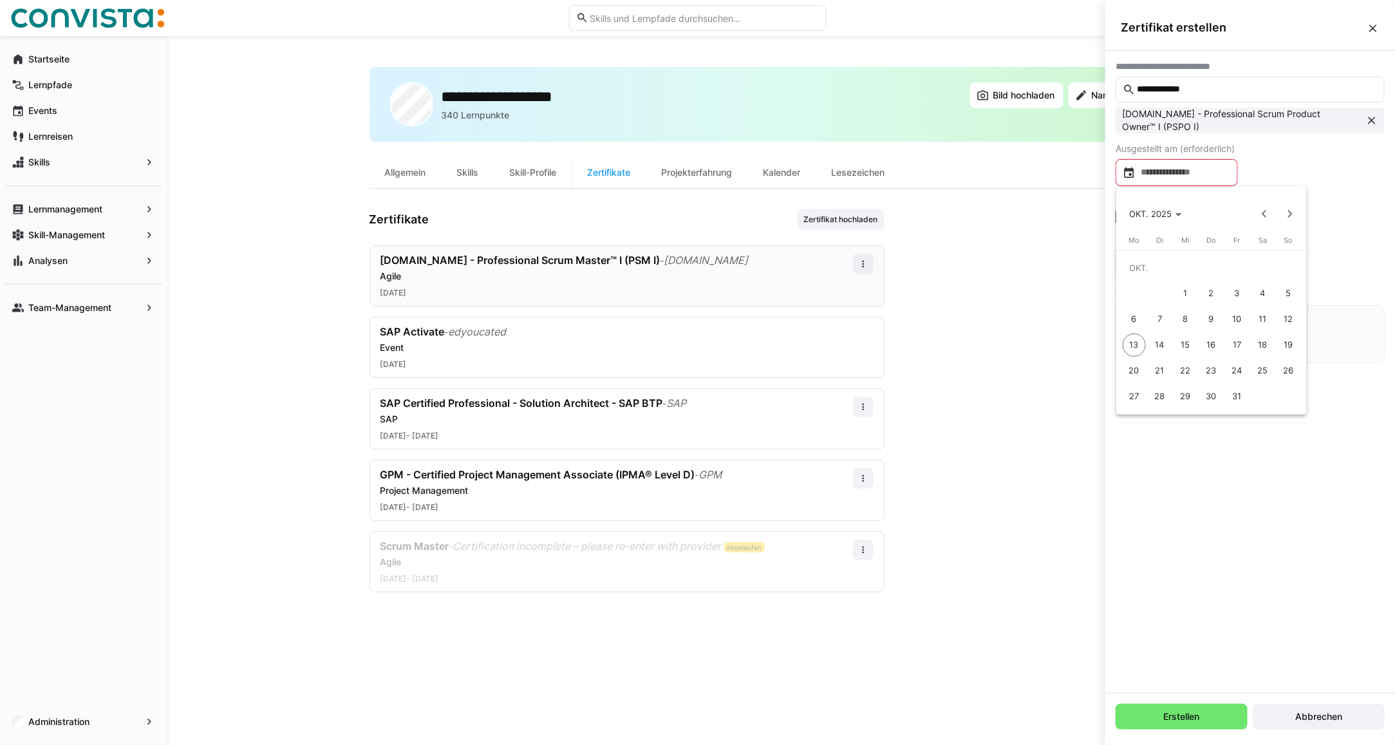
click at [1135, 320] on span "6" at bounding box center [1134, 319] width 23 height 23
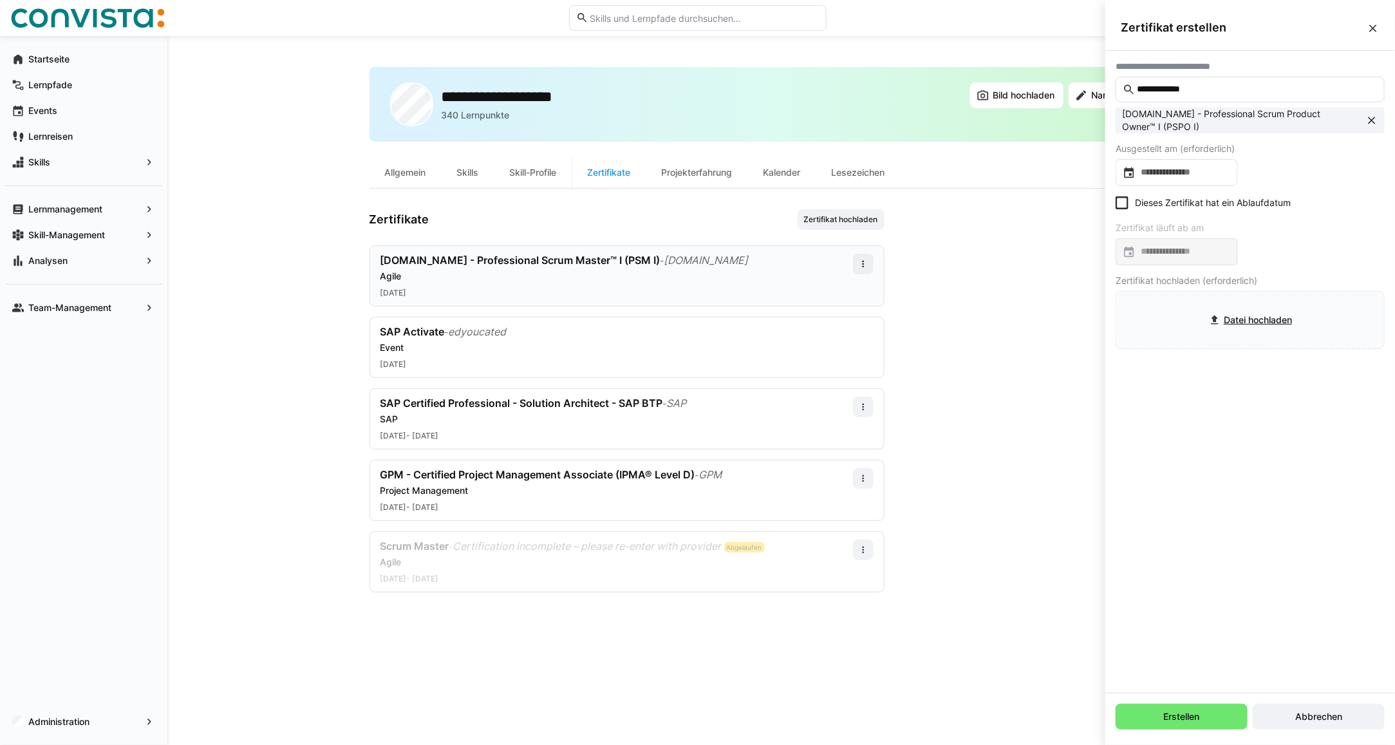
click at [1122, 207] on icon at bounding box center [1122, 202] width 13 height 13
click at [1146, 264] on div at bounding box center [1177, 251] width 122 height 27
click at [1235, 416] on span "17" at bounding box center [1237, 424] width 23 height 23
click at [1319, 713] on span "Abbrechen" at bounding box center [1319, 716] width 51 height 13
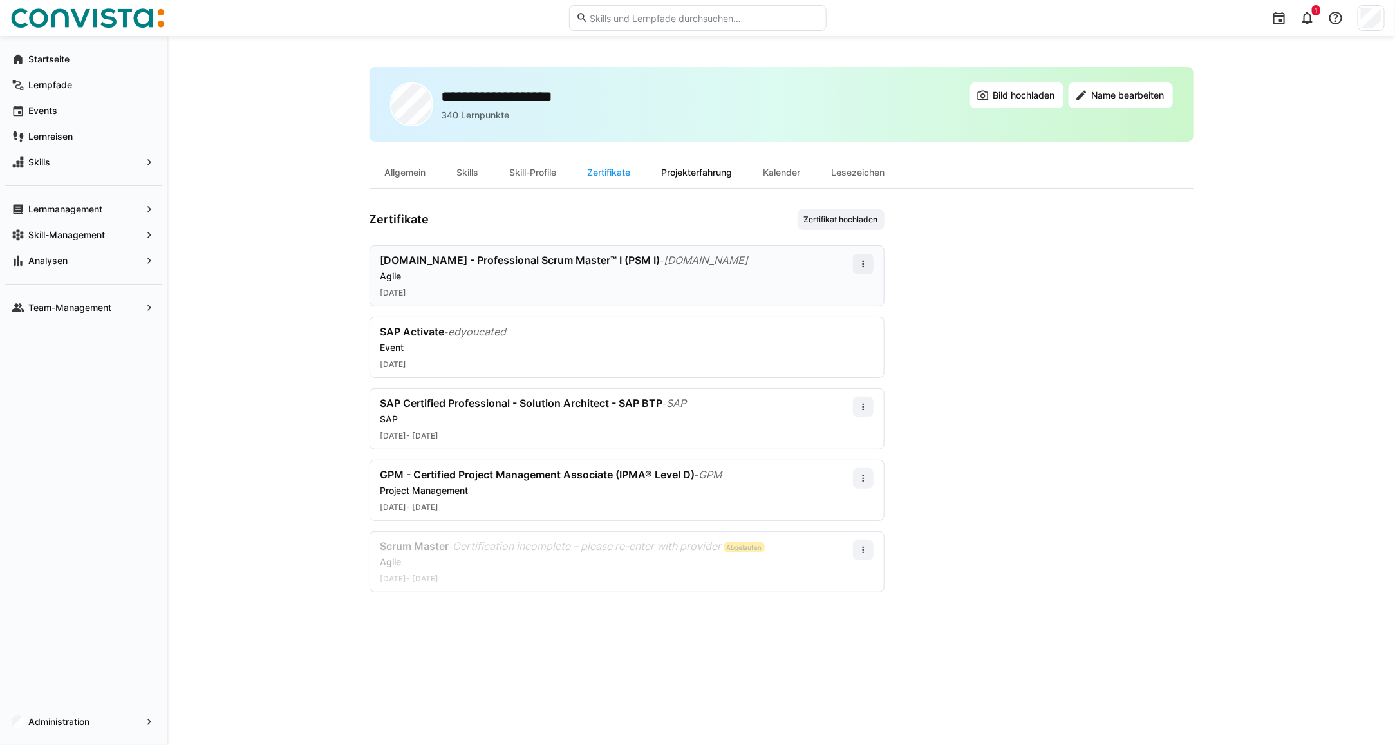
click at [701, 178] on div "Projekterfahrung" at bounding box center [698, 172] width 102 height 31
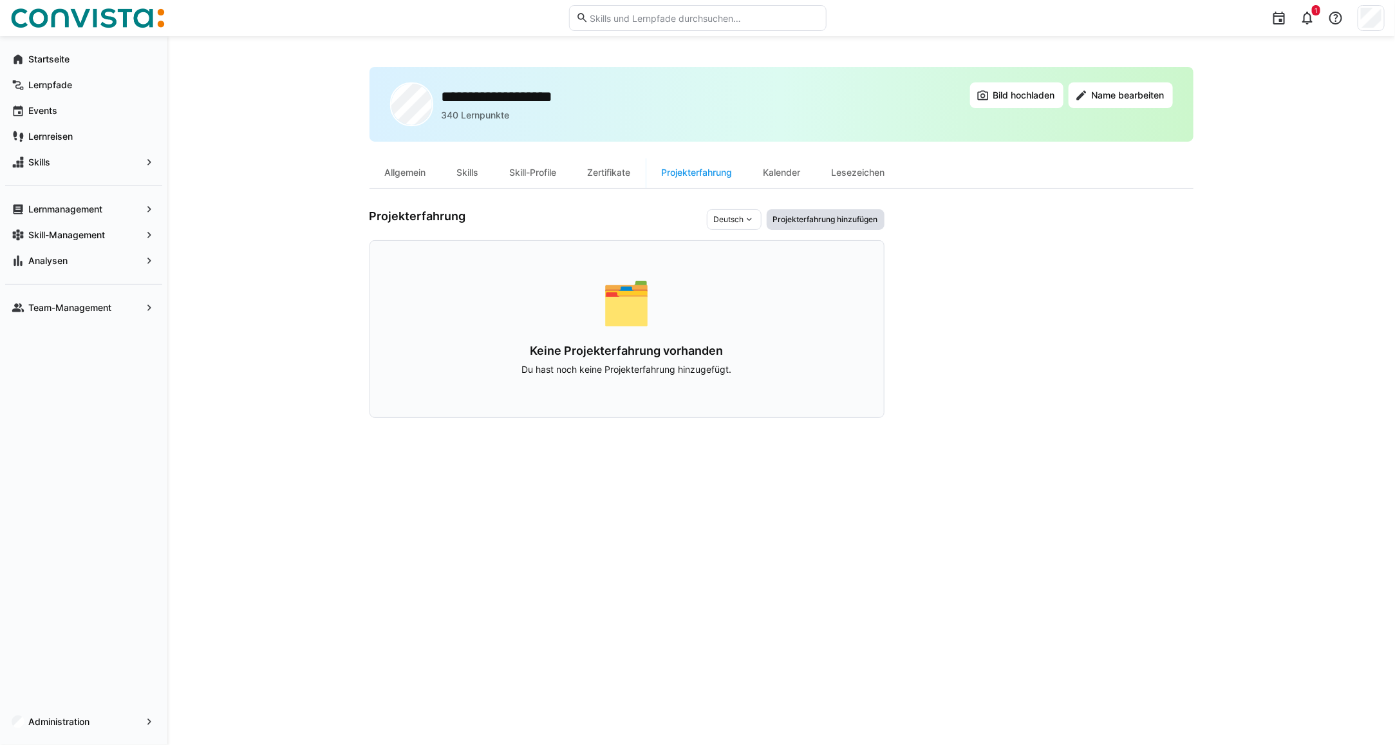
click at [823, 218] on span "Projekterfahrung hinzufügen" at bounding box center [826, 219] width 108 height 10
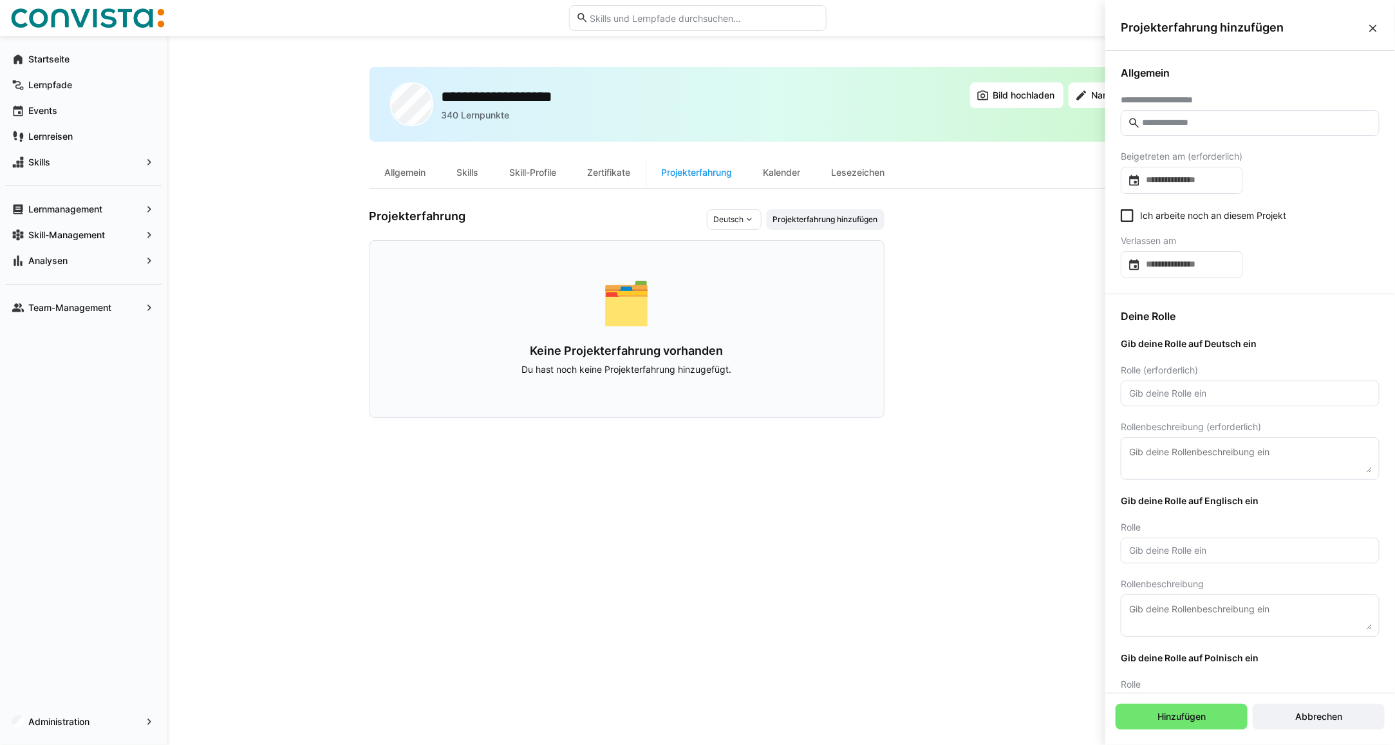
click at [1164, 120] on input "text" at bounding box center [1257, 123] width 232 height 12
type input "**"
click at [1211, 146] on span "**********" at bounding box center [1247, 157] width 252 height 27
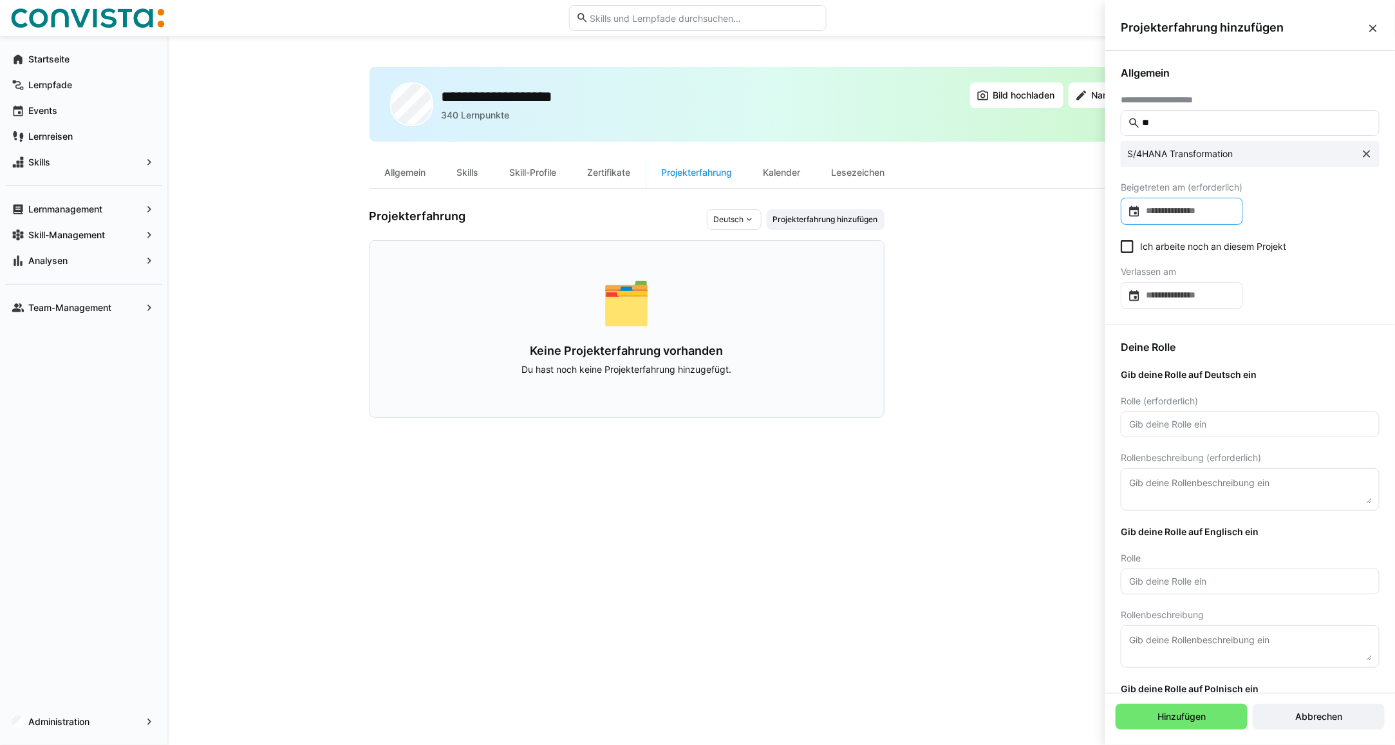
click at [1167, 213] on input at bounding box center [1188, 211] width 95 height 13
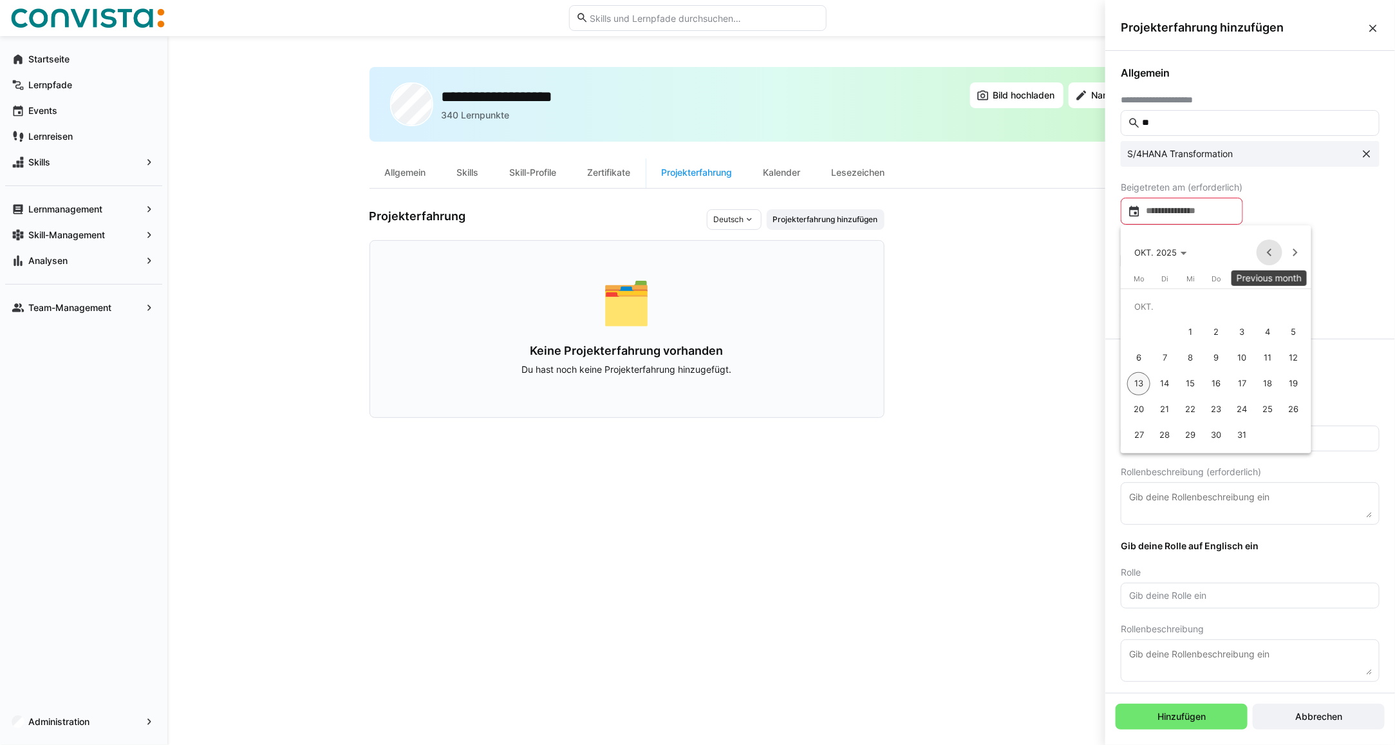
click at [1273, 252] on span "Previous month" at bounding box center [1270, 253] width 26 height 26
click at [1186, 361] on span "10" at bounding box center [1190, 357] width 23 height 23
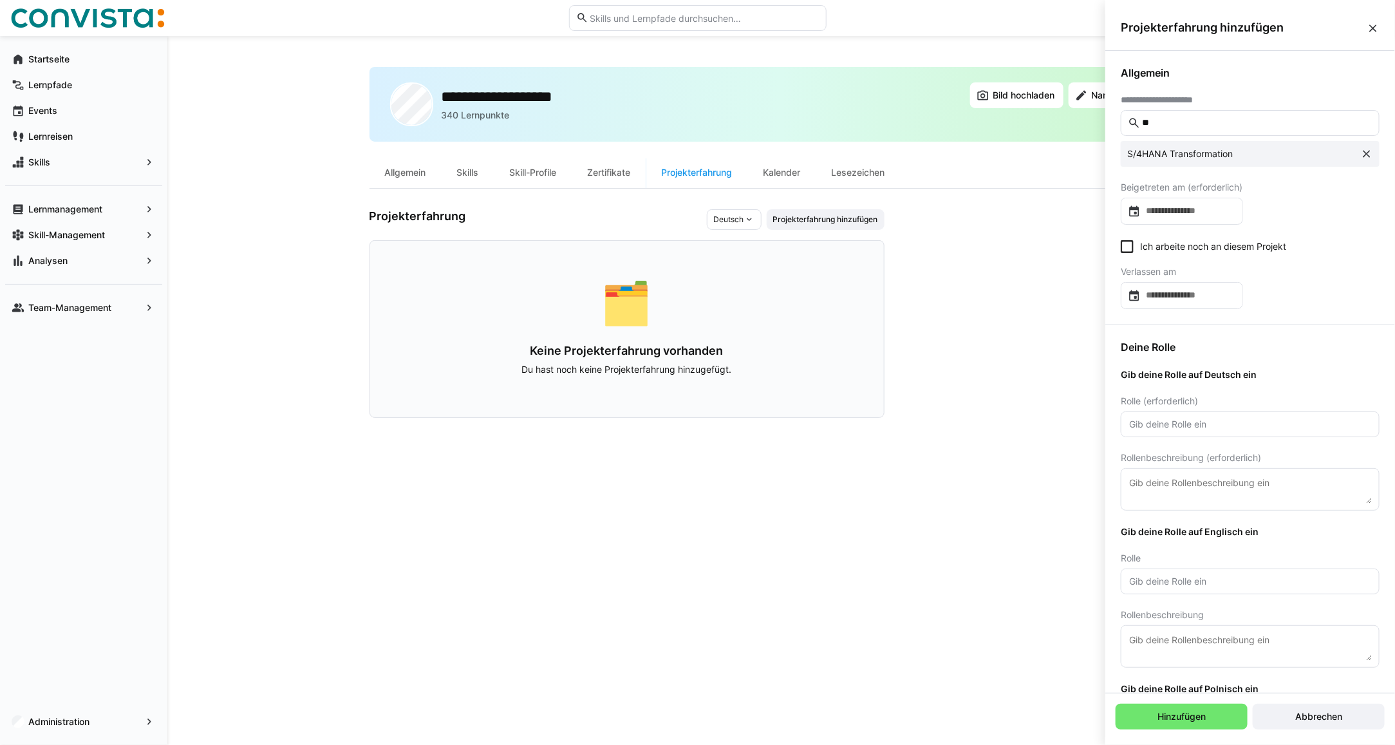
click at [1129, 249] on icon at bounding box center [1127, 246] width 13 height 13
click at [1125, 245] on icon at bounding box center [1127, 246] width 13 height 13
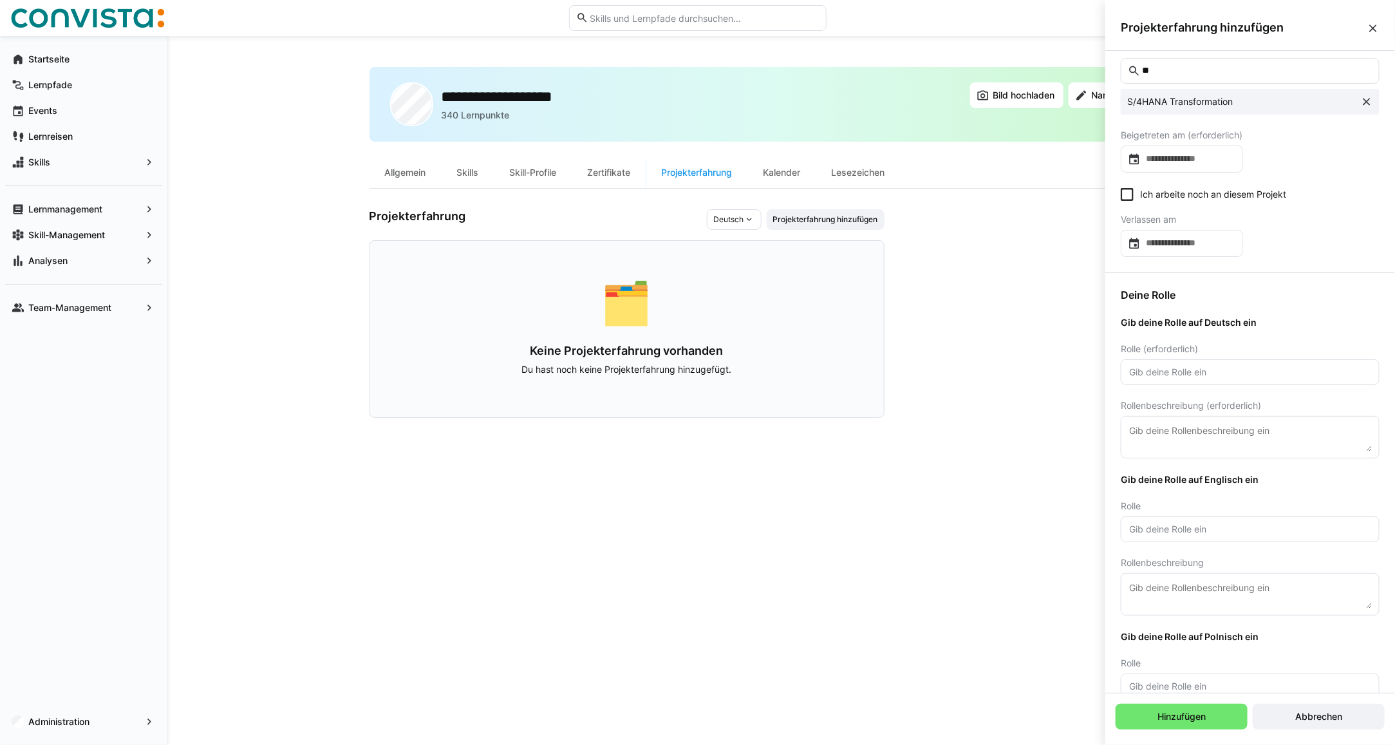
scroll to position [80, 0]
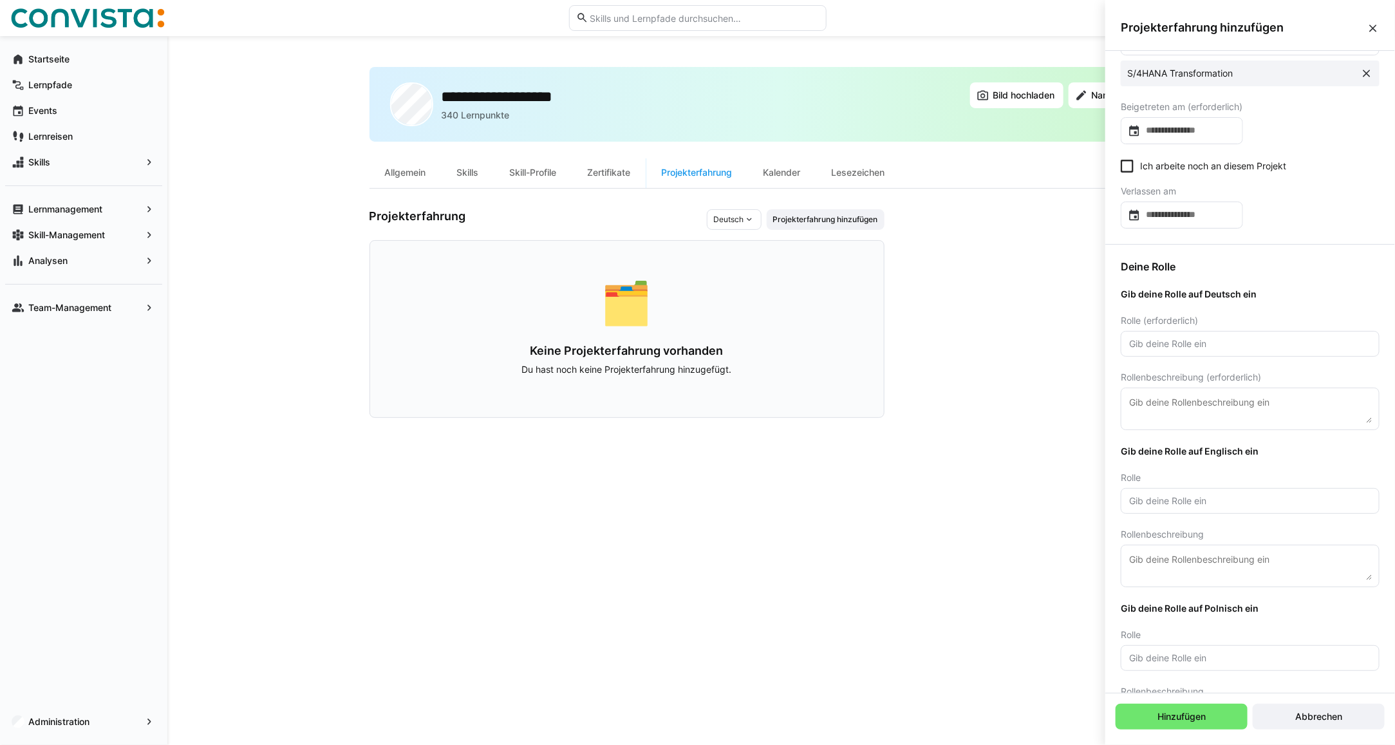
click at [1176, 346] on input "text" at bounding box center [1250, 344] width 245 height 12
type input "Projektmanager"
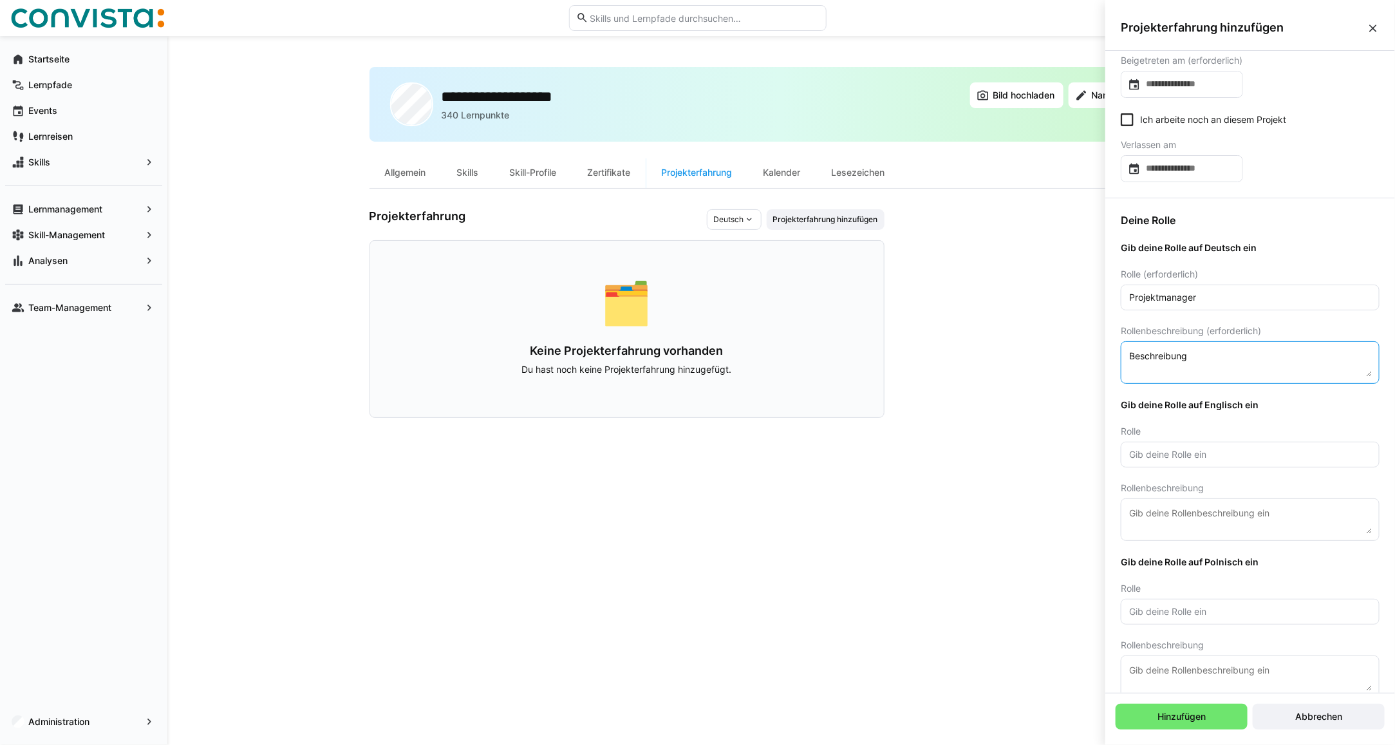
scroll to position [149, 0]
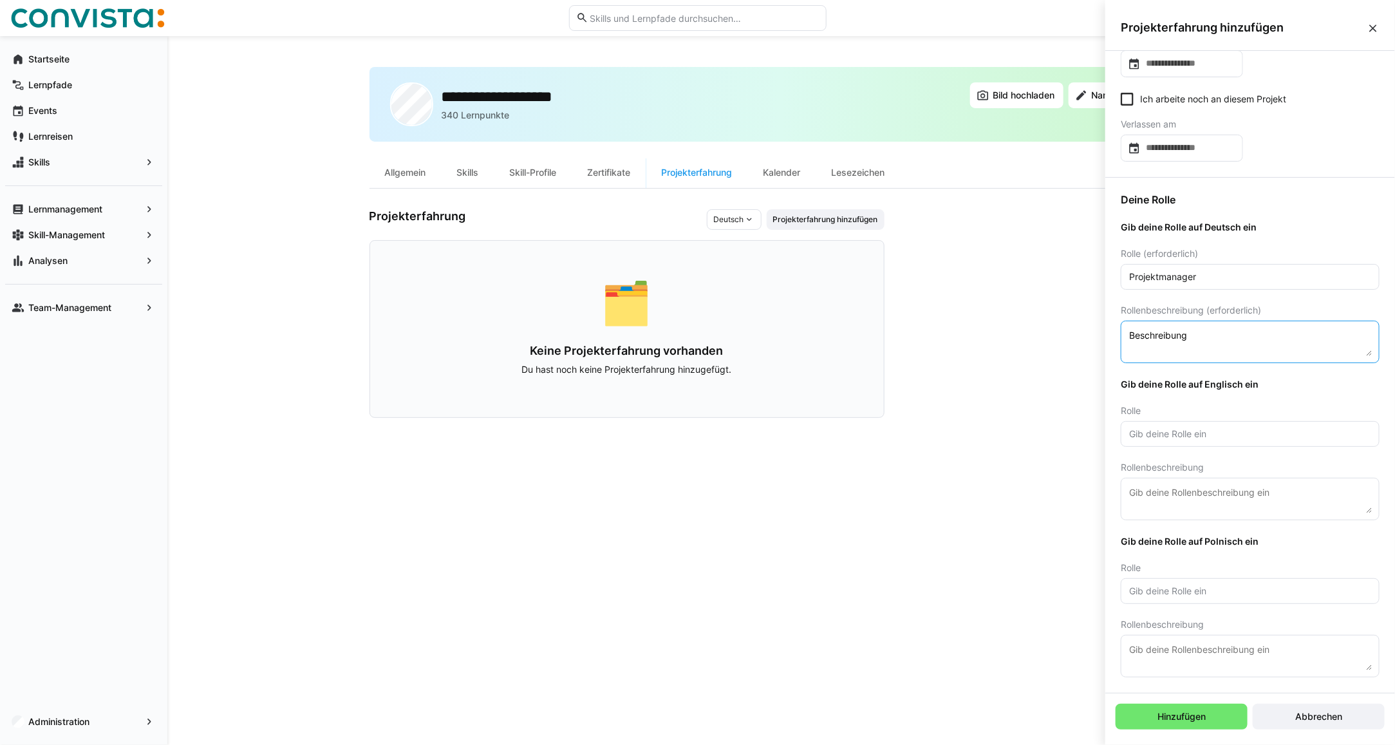
type textarea "Beschreibung"
click at [1173, 435] on input "text" at bounding box center [1250, 434] width 245 height 12
type input "Projekt"
click at [1176, 719] on span "Hinzufügen" at bounding box center [1182, 716] width 52 height 13
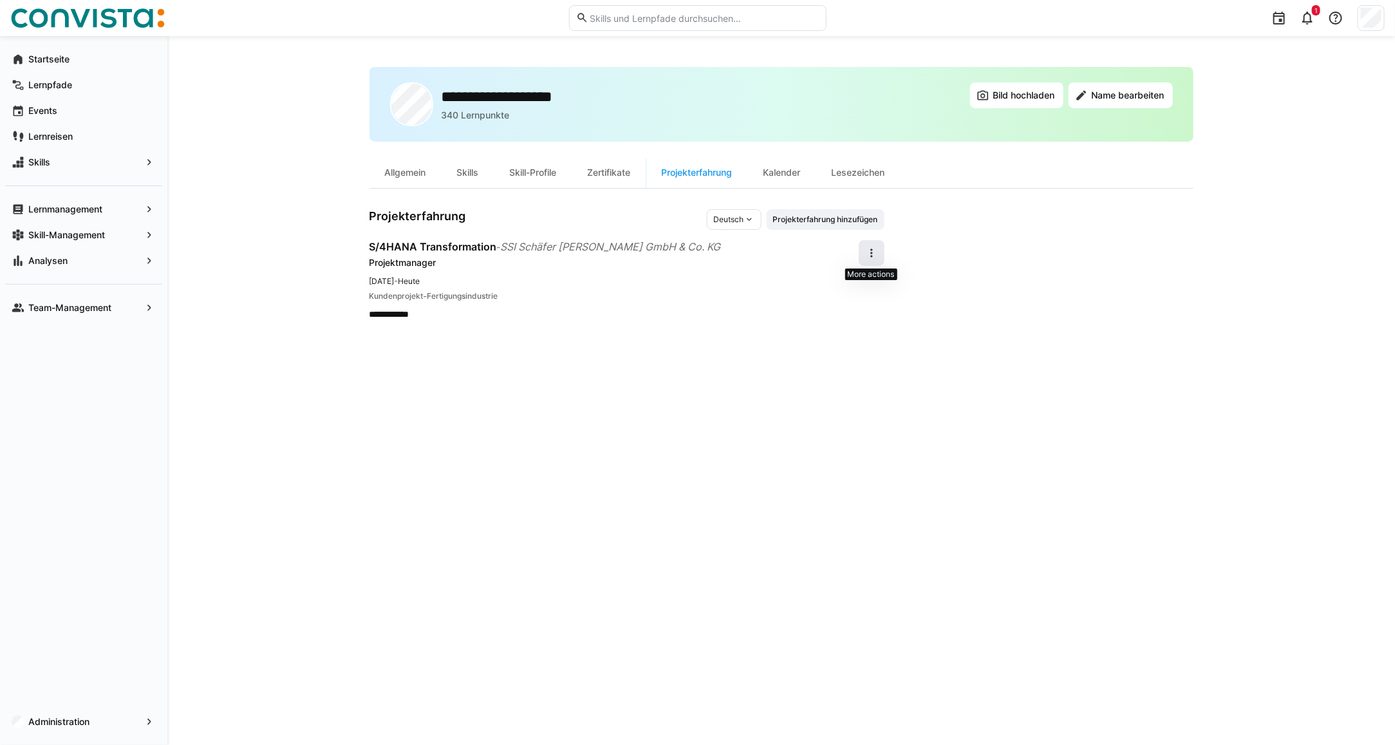
click at [876, 255] on eds-icon at bounding box center [871, 253] width 13 height 13
click at [853, 287] on div "Bearbeiten" at bounding box center [851, 287] width 46 height 13
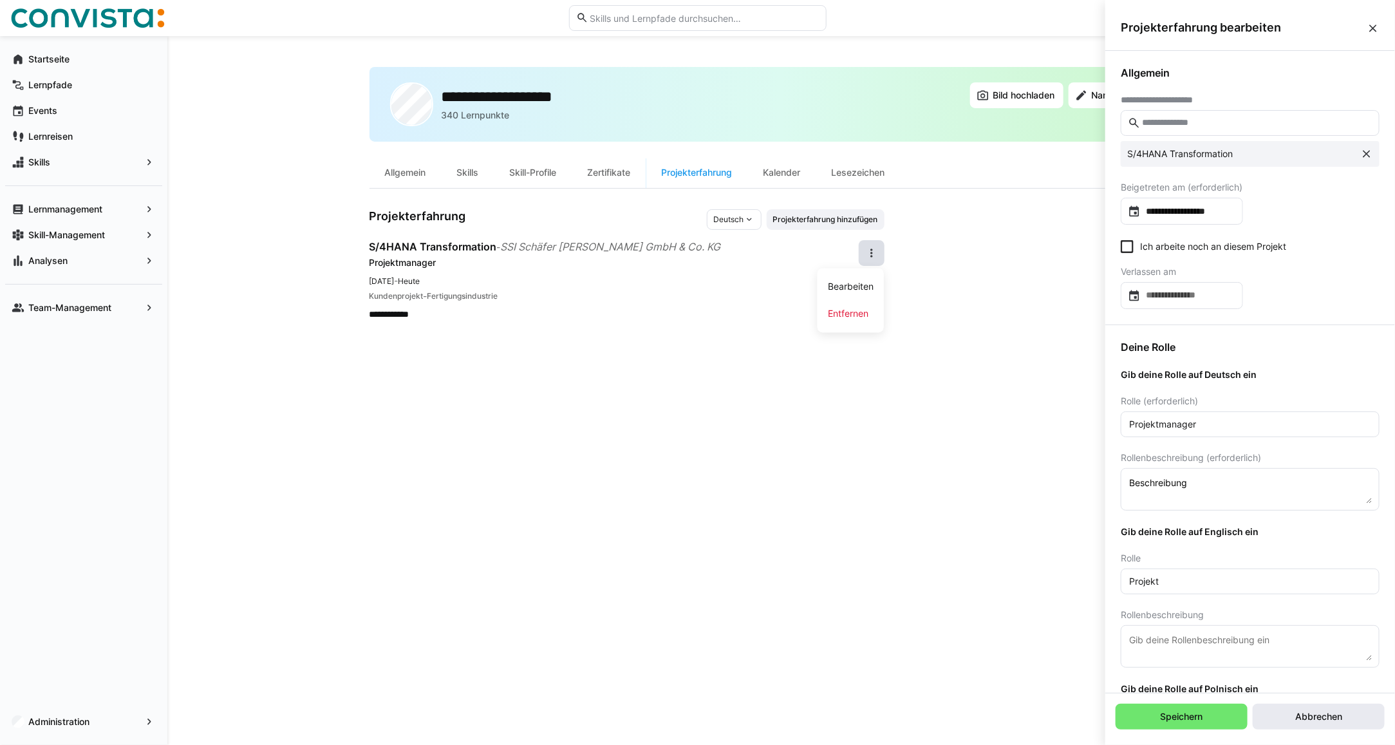
click at [1318, 715] on span "Abbrechen" at bounding box center [1319, 716] width 51 height 13
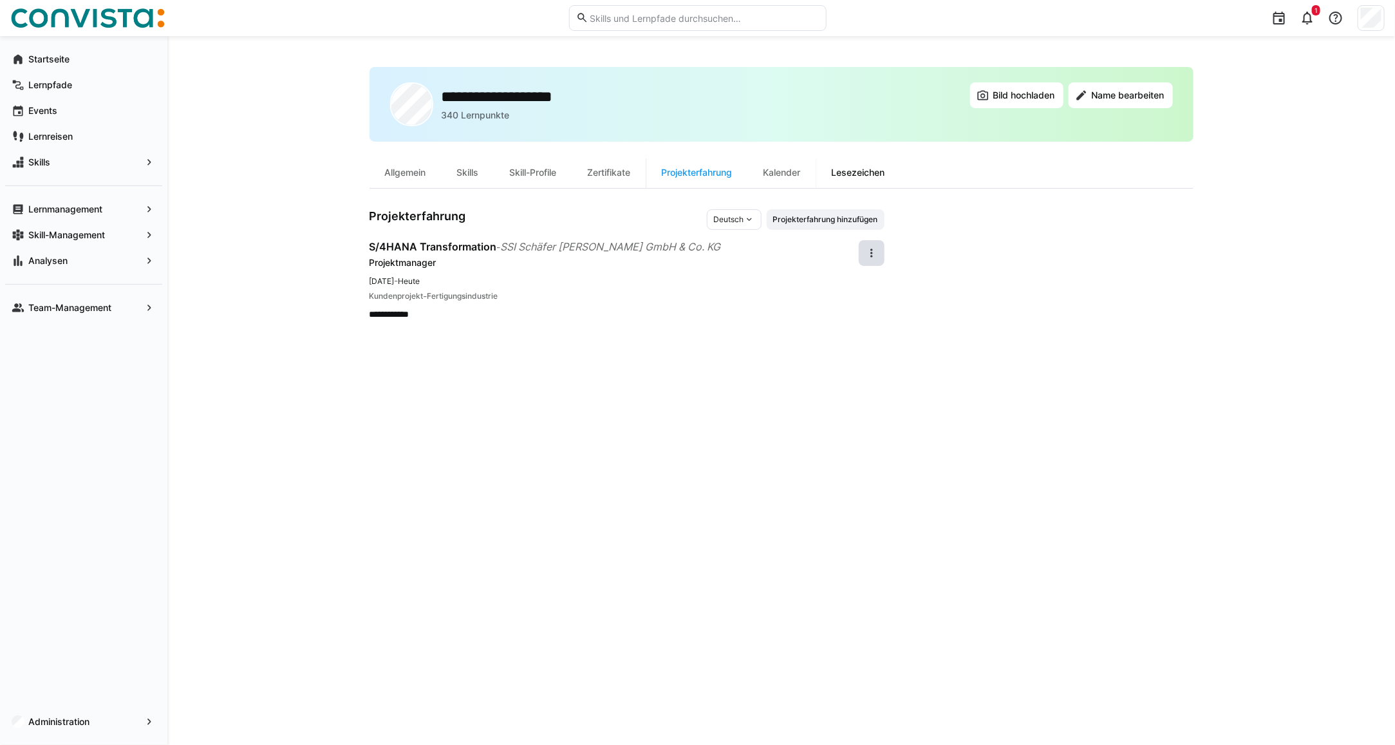
drag, startPoint x: 794, startPoint y: 174, endPoint x: 833, endPoint y: 176, distance: 38.7
click at [794, 174] on div "Kalender" at bounding box center [782, 172] width 68 height 31
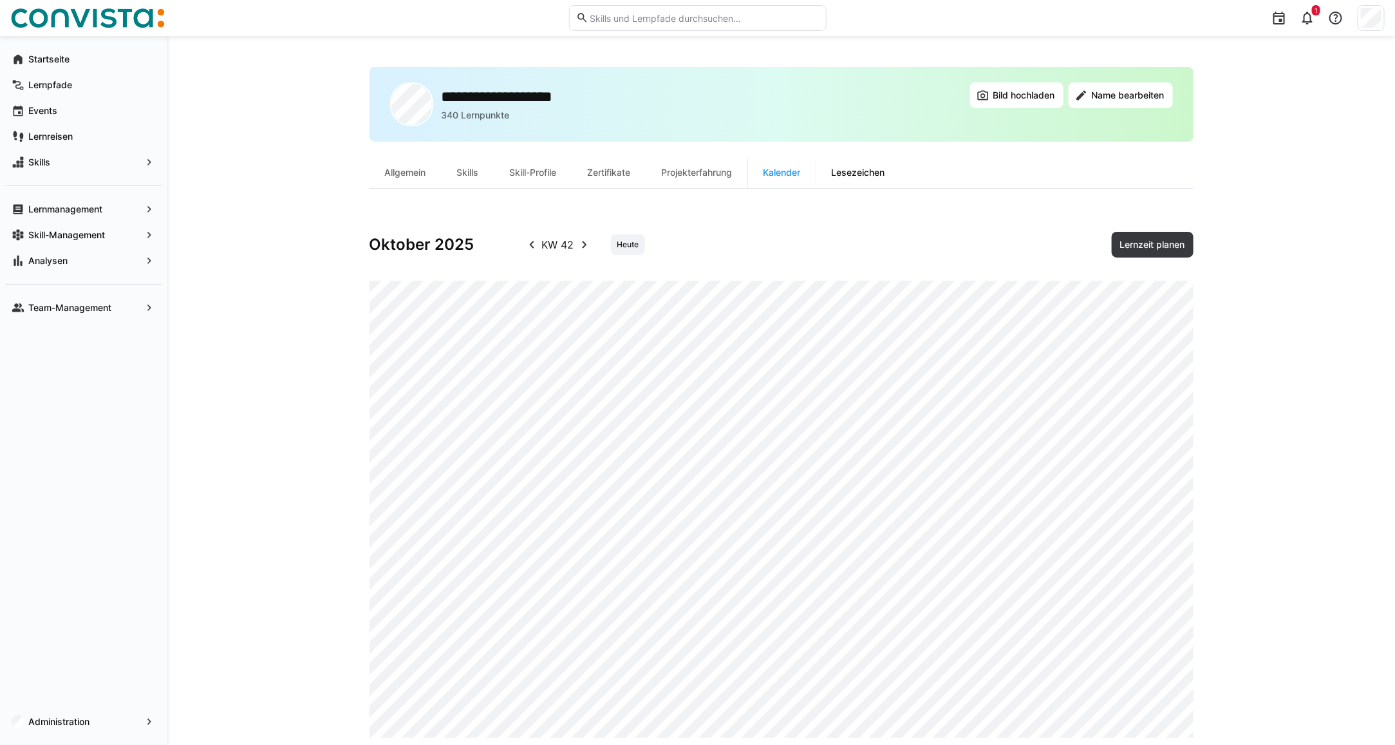
click at [871, 174] on div "Lesezeichen" at bounding box center [859, 172] width 84 height 31
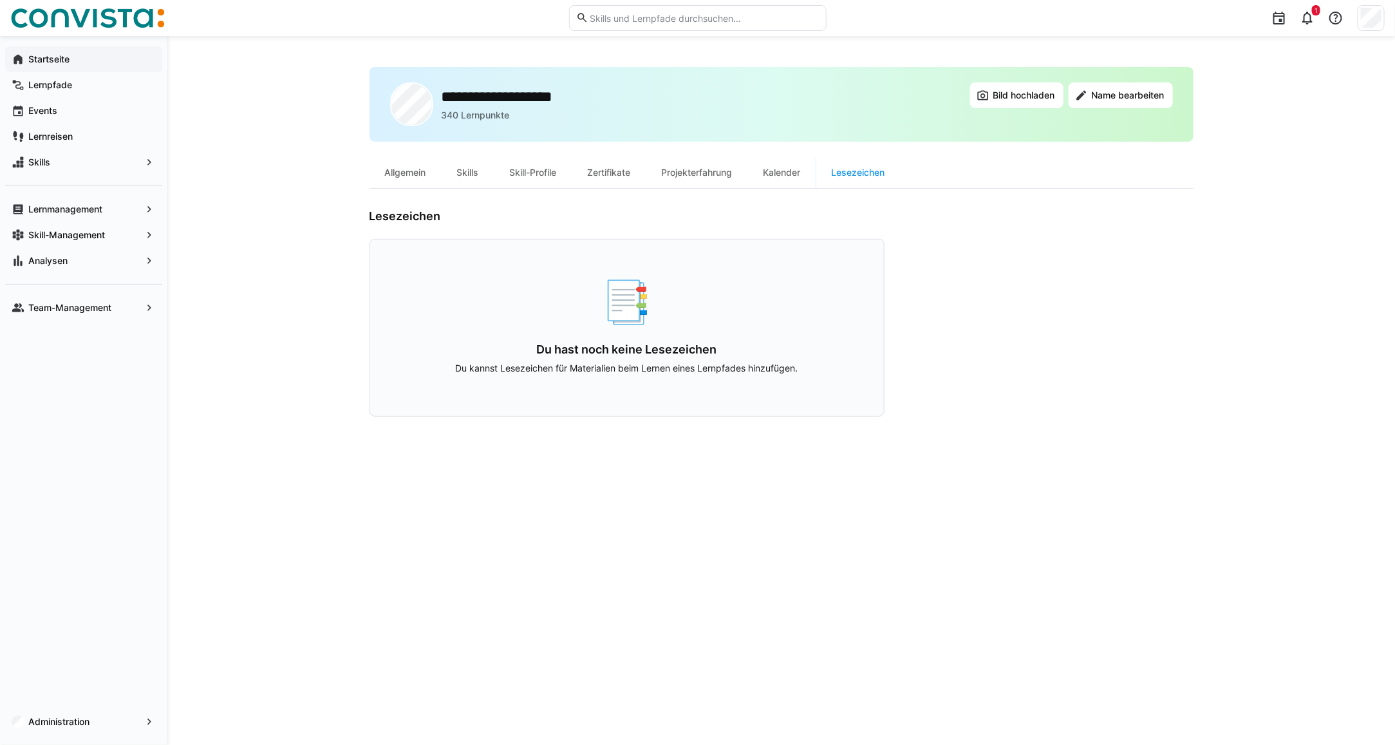
click at [0, 0] on app-navigation-label "Startseite" at bounding box center [0, 0] width 0 height 0
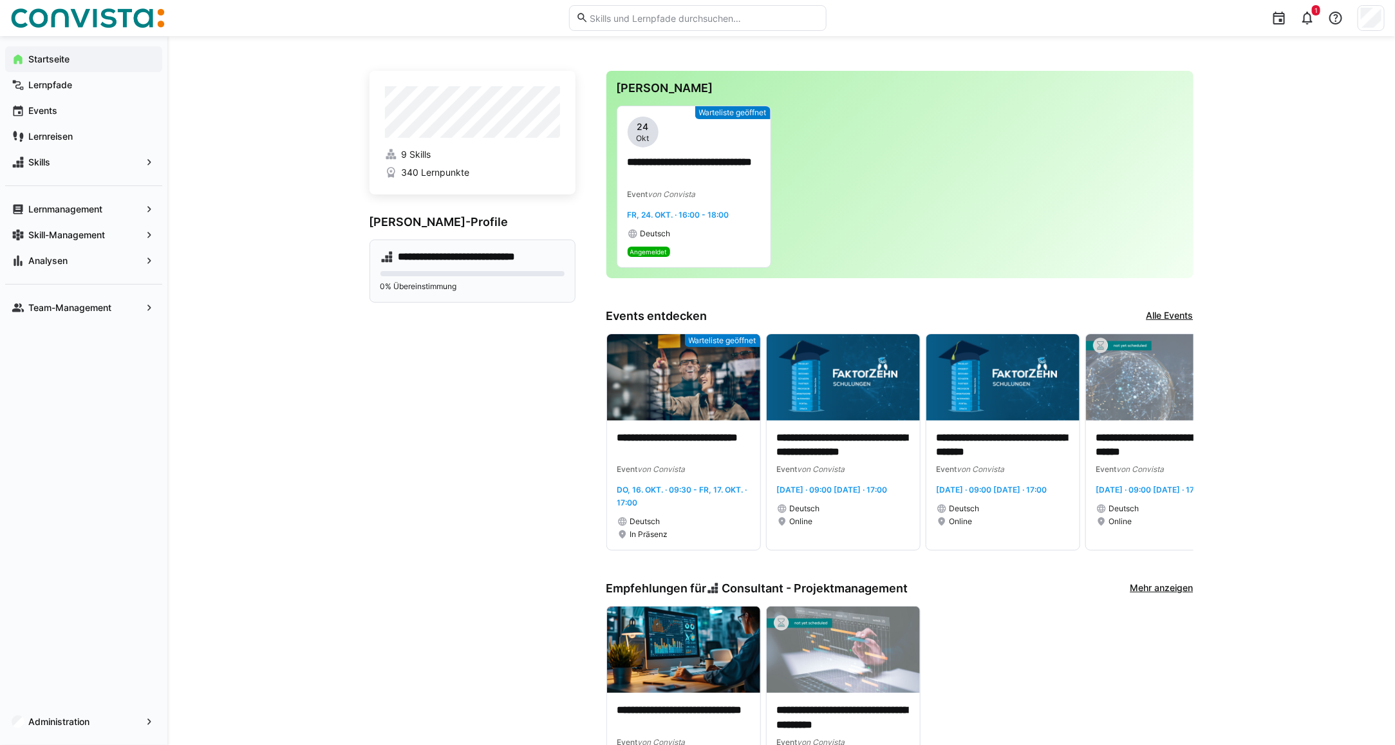
click at [462, 272] on eds-progress at bounding box center [473, 273] width 184 height 5
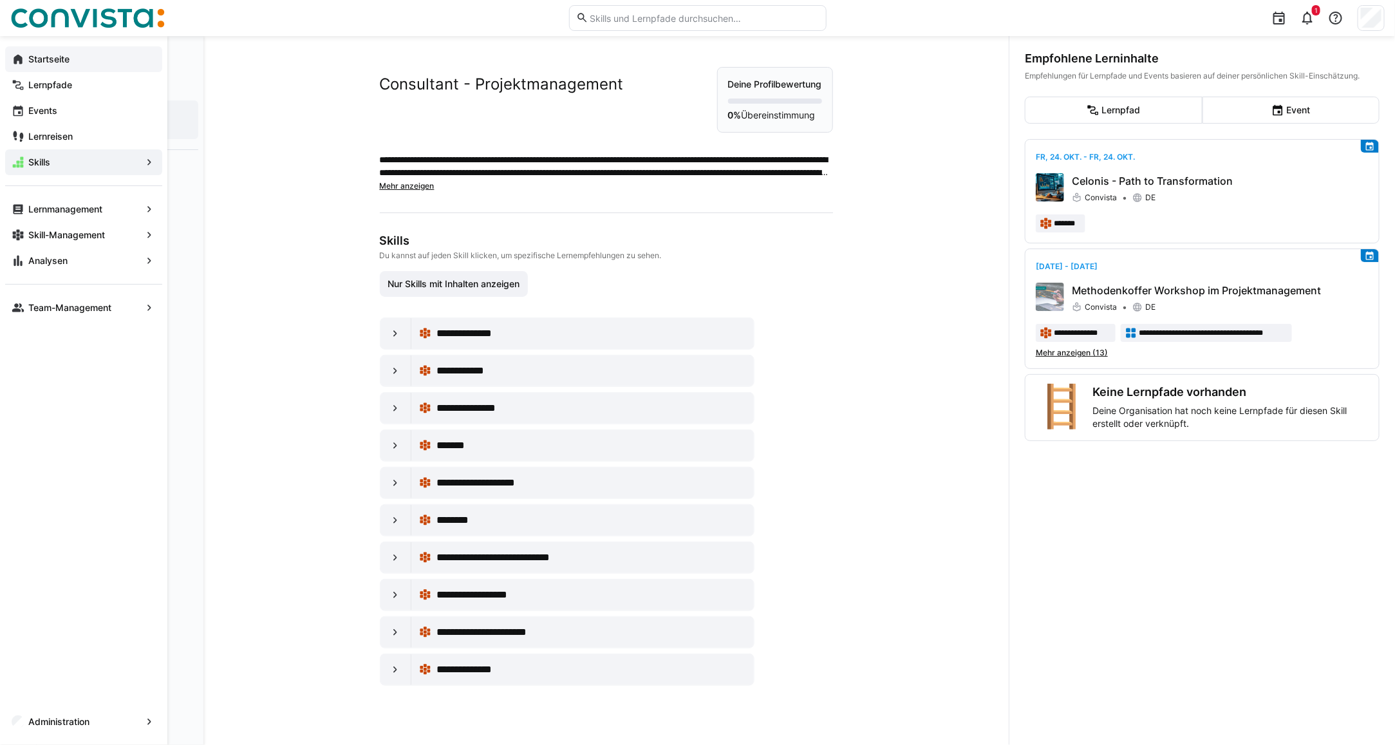
click at [23, 64] on eds-icon at bounding box center [18, 59] width 13 height 13
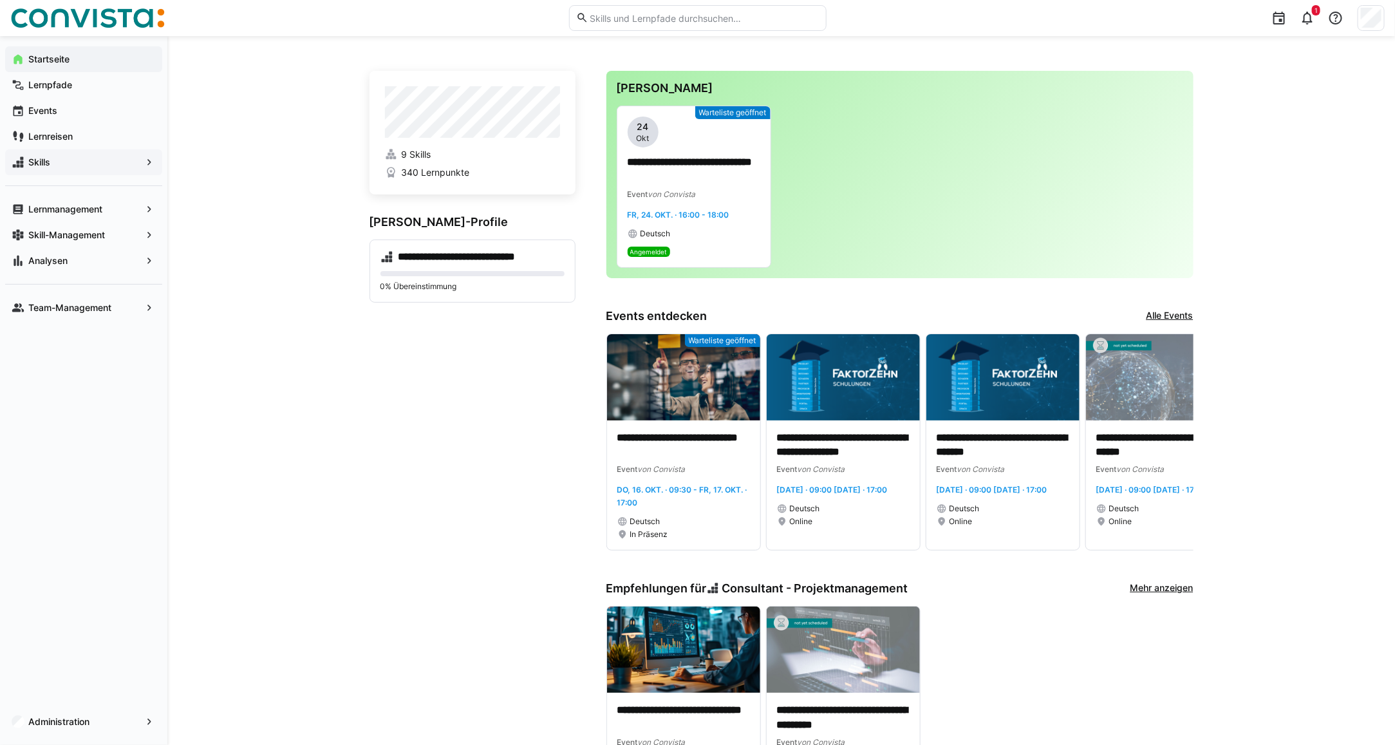
click at [72, 164] on span "Skills" at bounding box center [83, 162] width 115 height 13
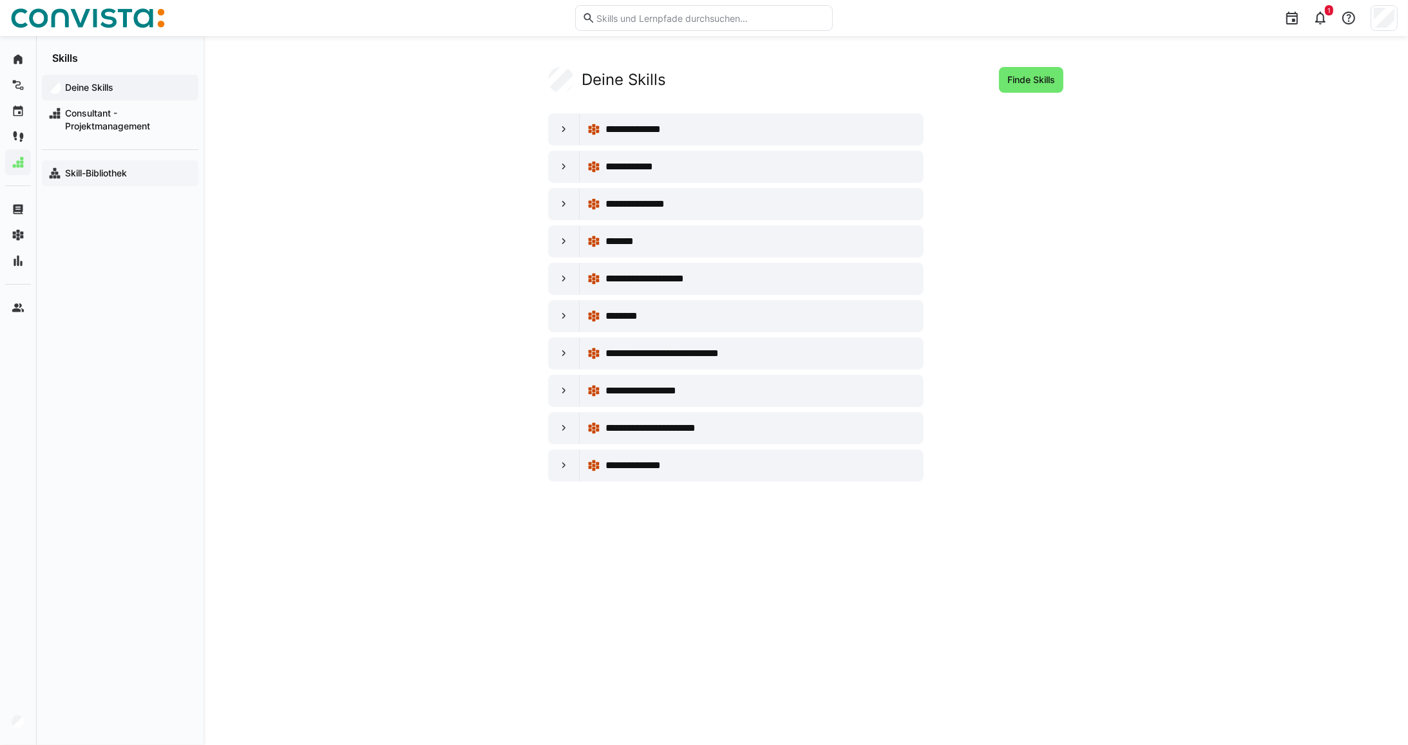
click at [0, 0] on app-navigation-label "Skill-Bibliothek" at bounding box center [0, 0] width 0 height 0
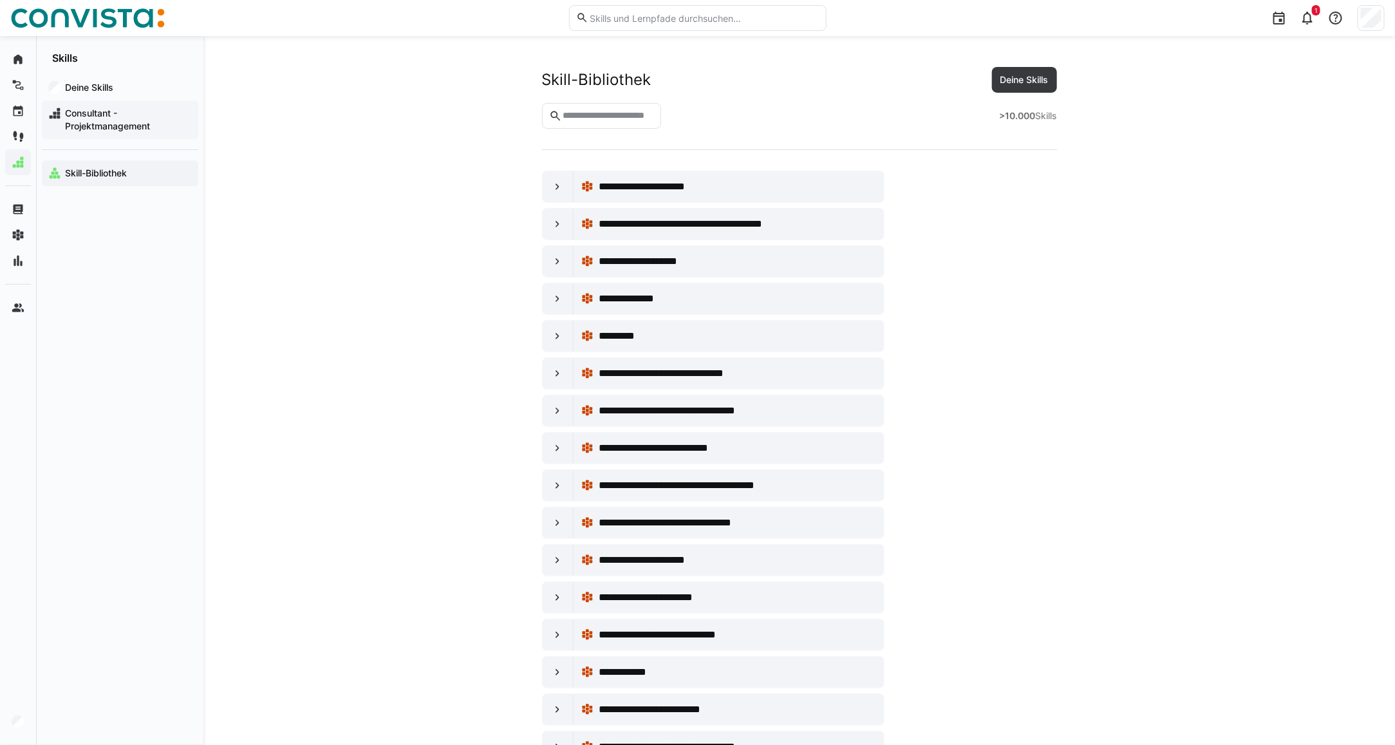
click at [115, 126] on span "Consultant - Projektmanagement" at bounding box center [127, 120] width 129 height 26
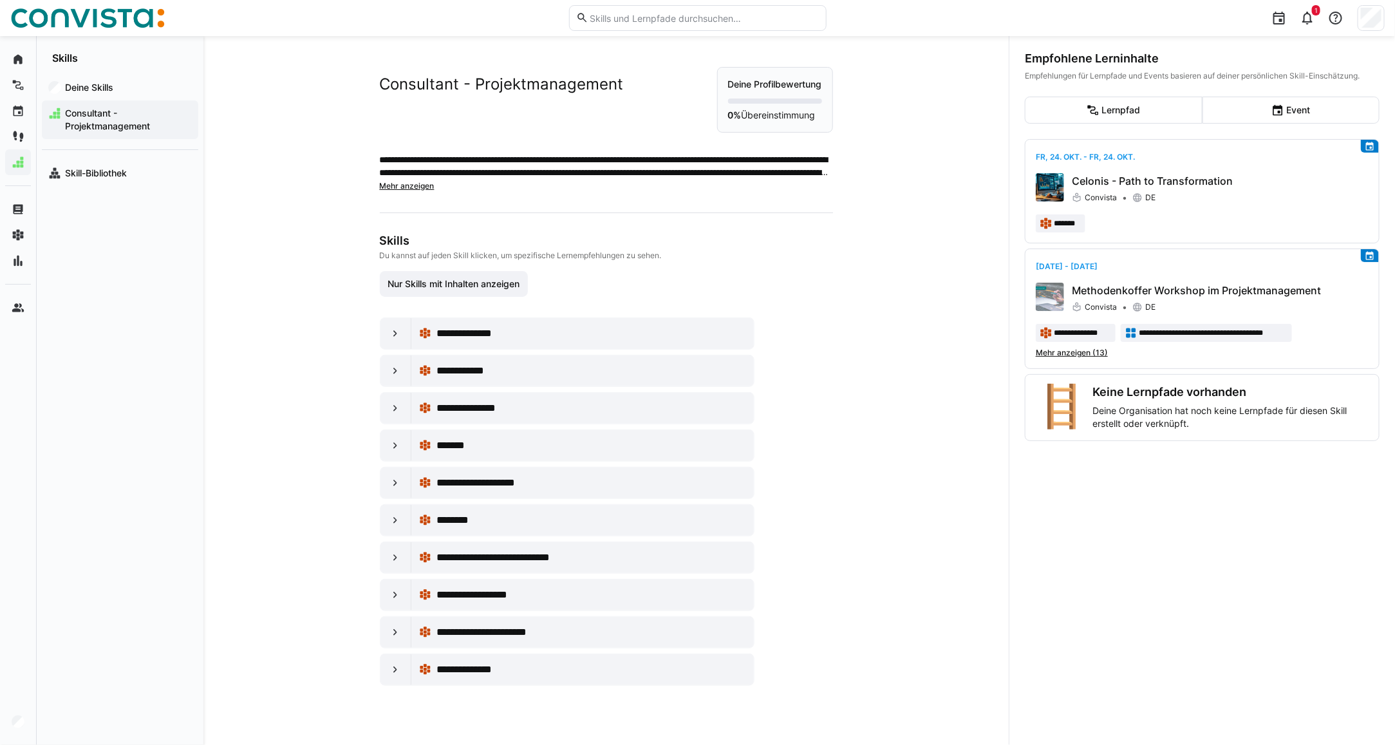
click at [391, 187] on span "Mehr anzeigen" at bounding box center [407, 186] width 55 height 10
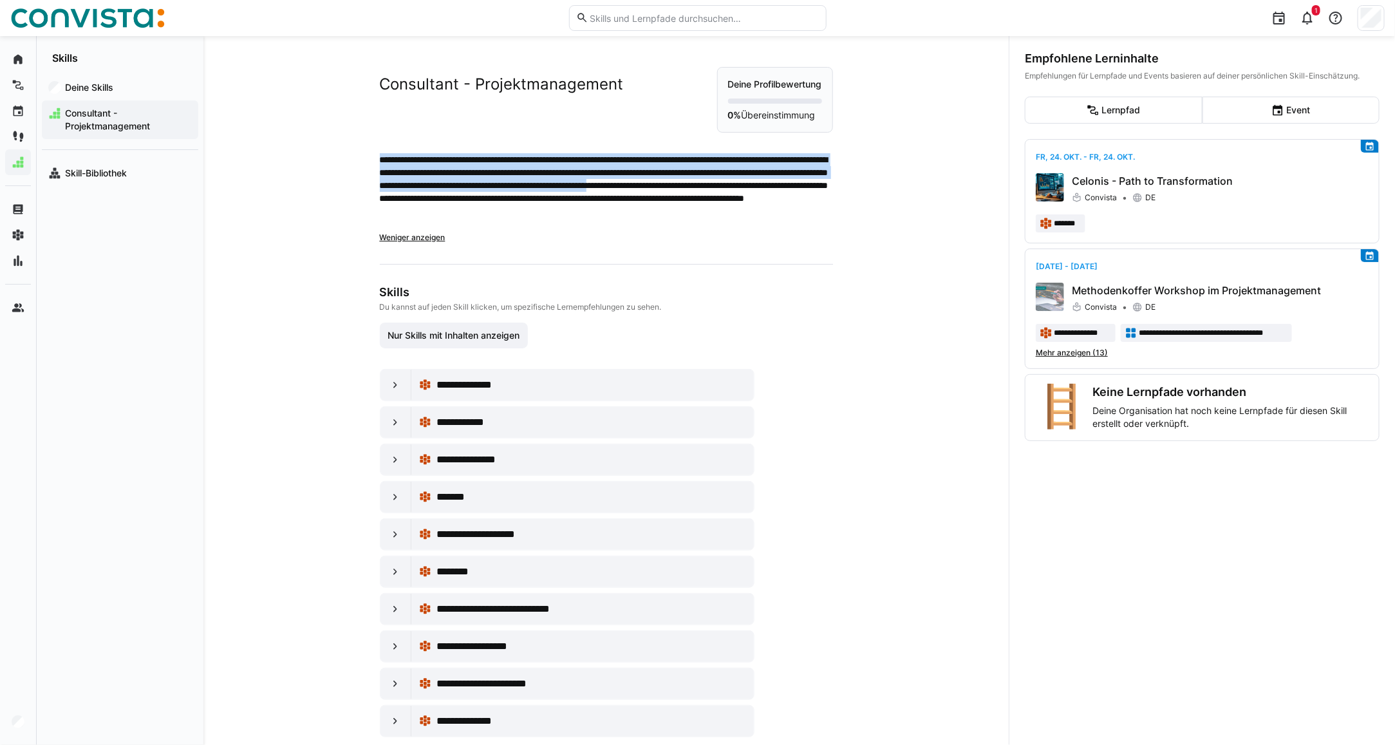
drag, startPoint x: 375, startPoint y: 159, endPoint x: 571, endPoint y: 197, distance: 198.8
click at [571, 197] on p "**********" at bounding box center [606, 191] width 453 height 77
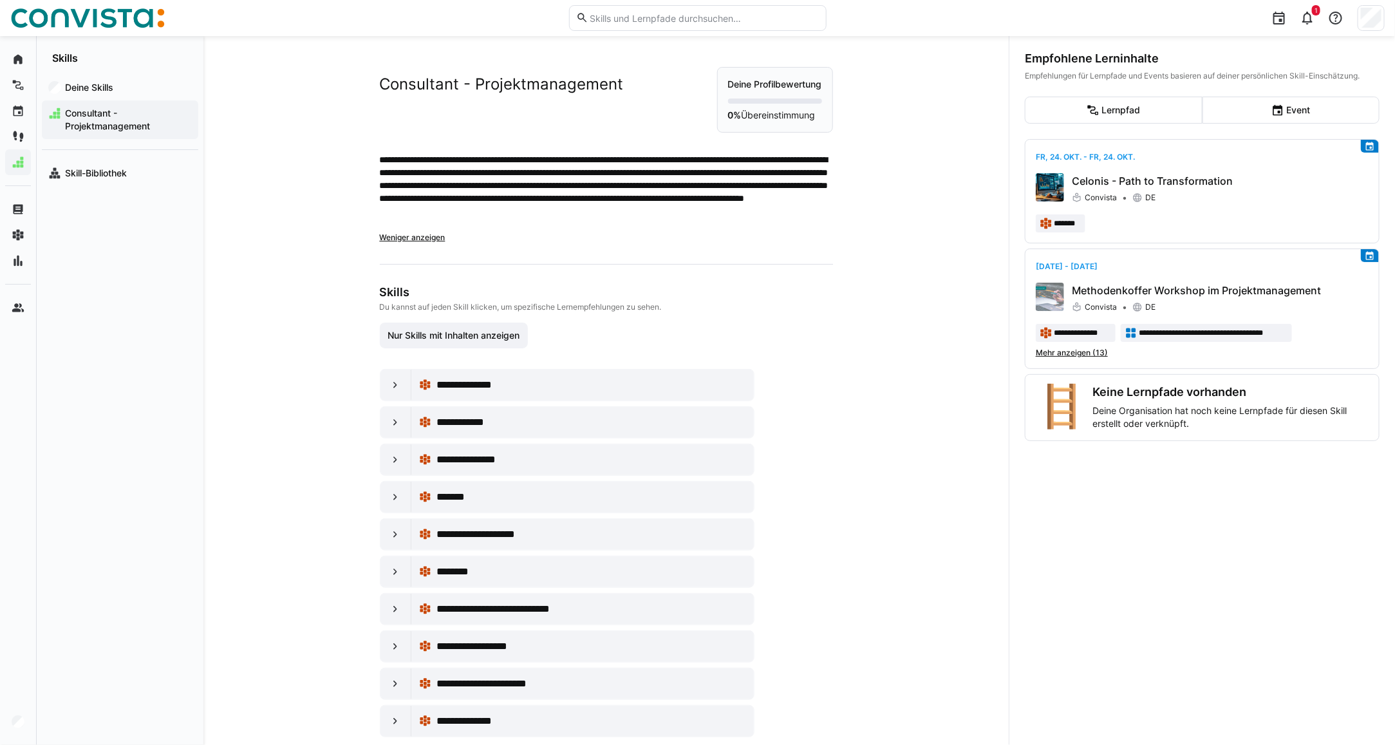
drag, startPoint x: 571, startPoint y: 197, endPoint x: 589, endPoint y: 231, distance: 38.3
click at [590, 231] on app-truncated-text "**********" at bounding box center [606, 198] width 453 height 90
click at [474, 391] on span "**********" at bounding box center [476, 384] width 78 height 15
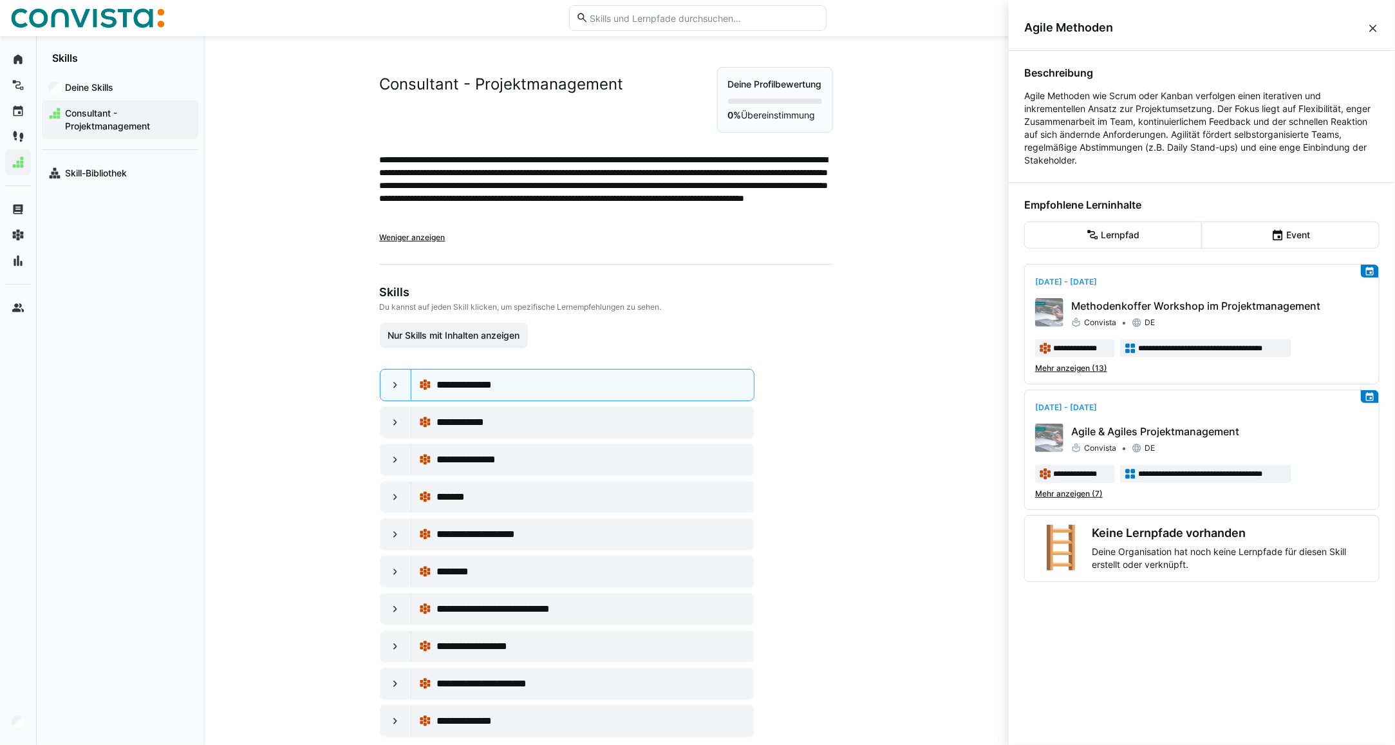
click at [871, 265] on div "**********" at bounding box center [606, 390] width 806 height 709
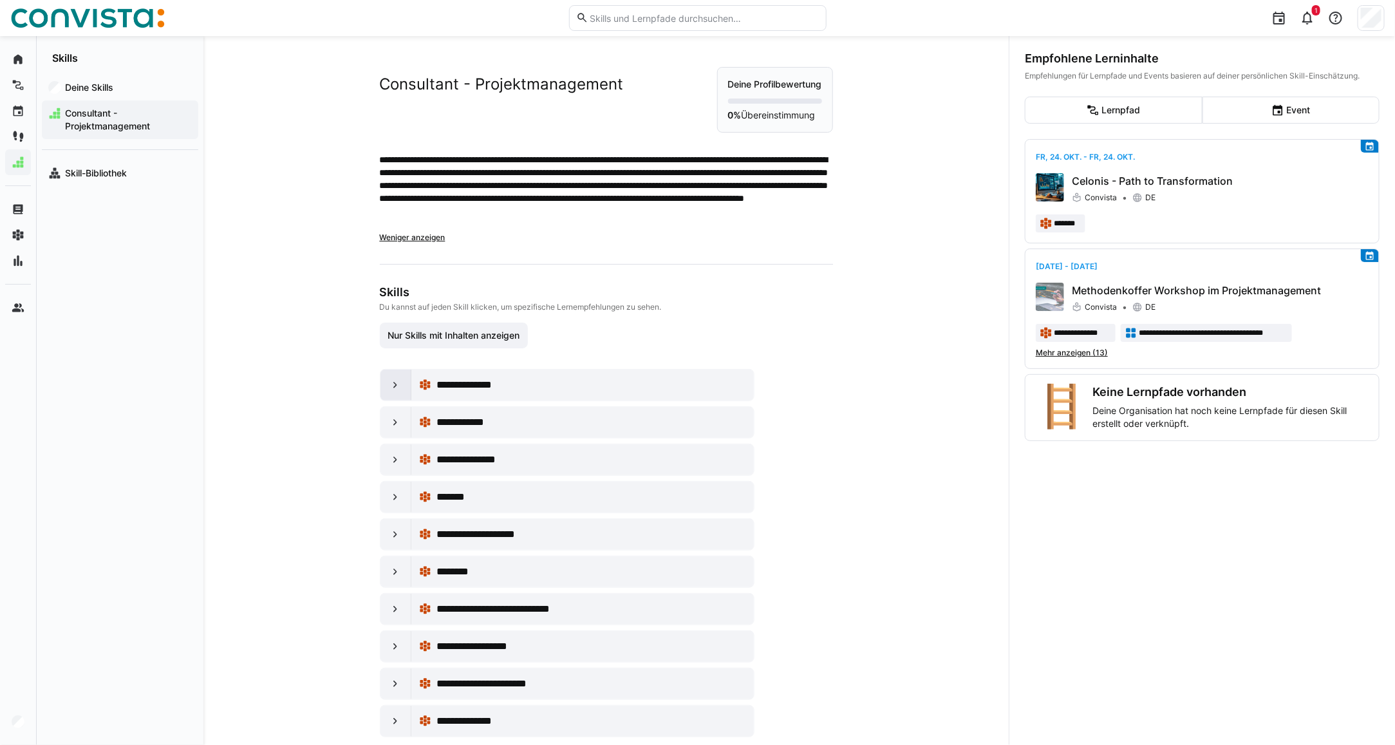
click at [390, 387] on eds-icon at bounding box center [395, 385] width 13 height 13
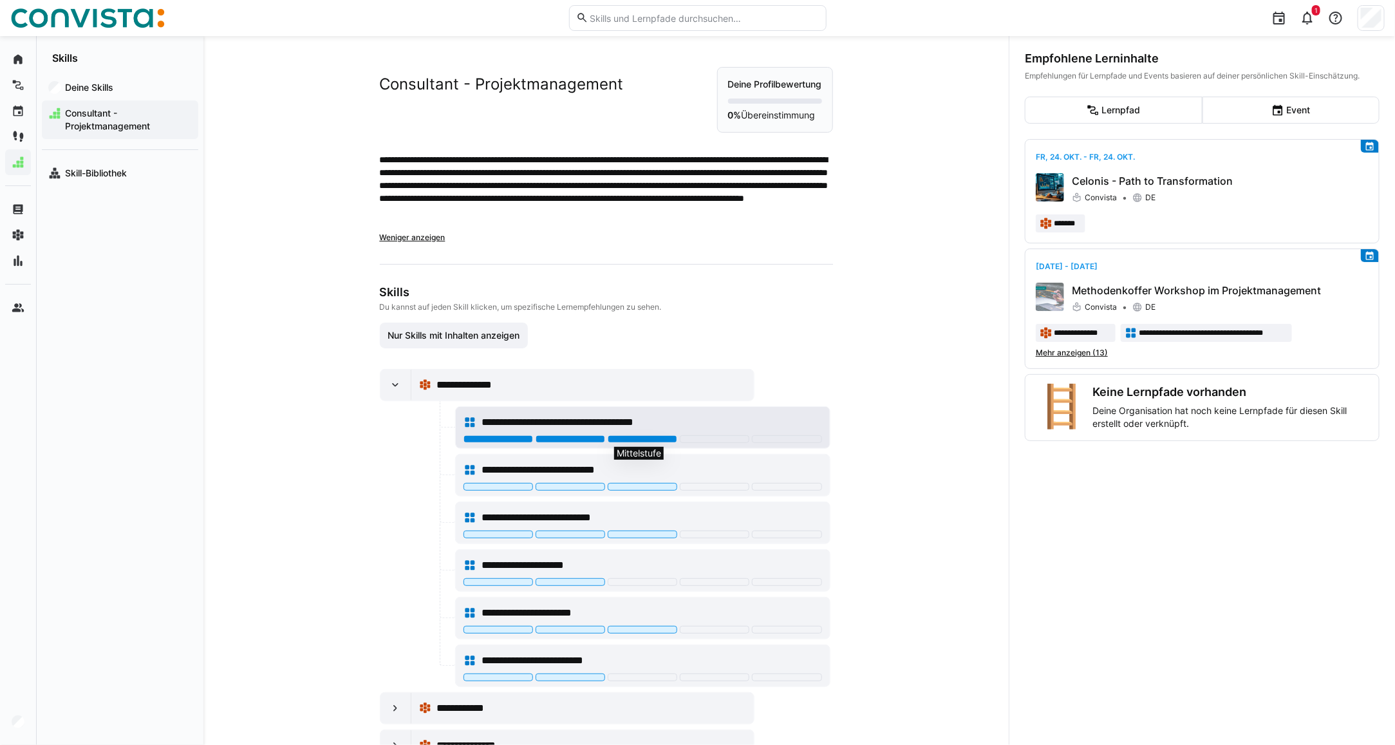
click at [629, 440] on div at bounding box center [643, 439] width 70 height 8
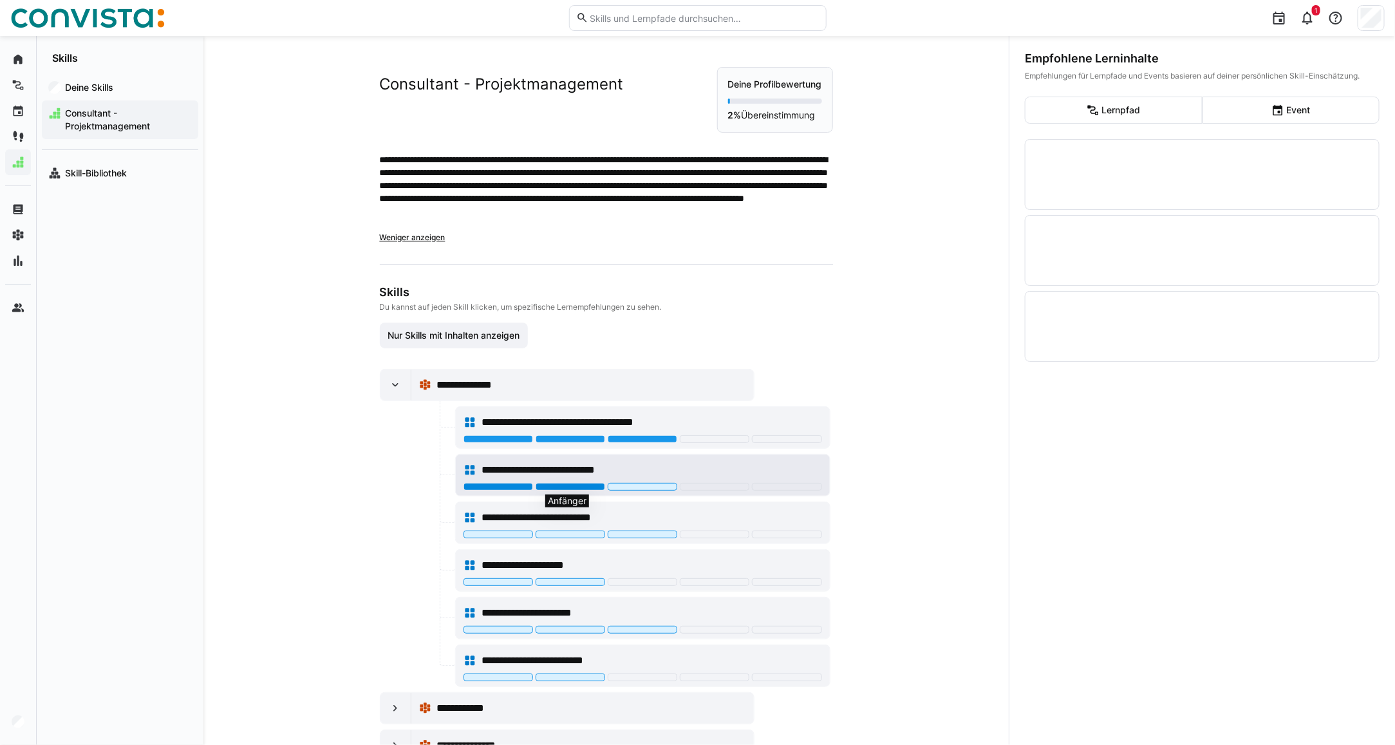
click at [551, 487] on div at bounding box center [571, 487] width 70 height 8
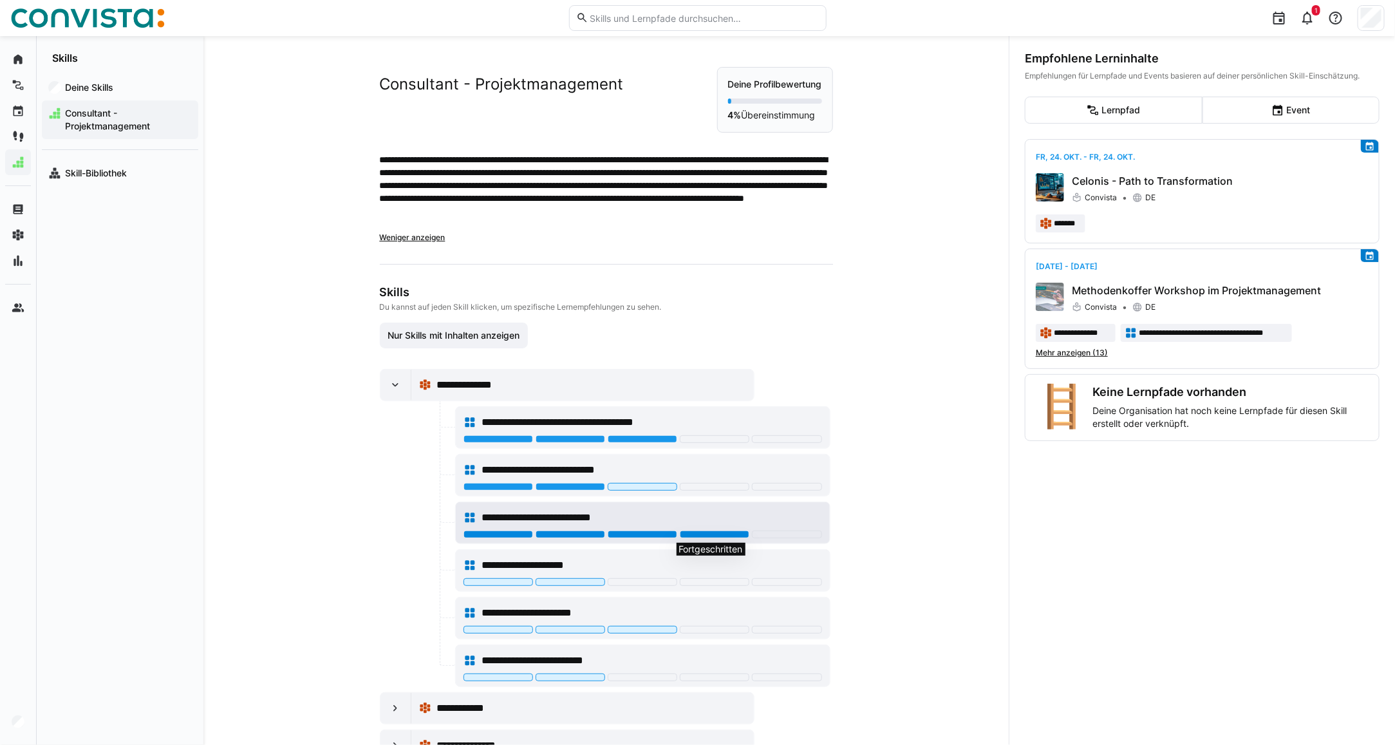
click at [706, 533] on div at bounding box center [715, 535] width 70 height 8
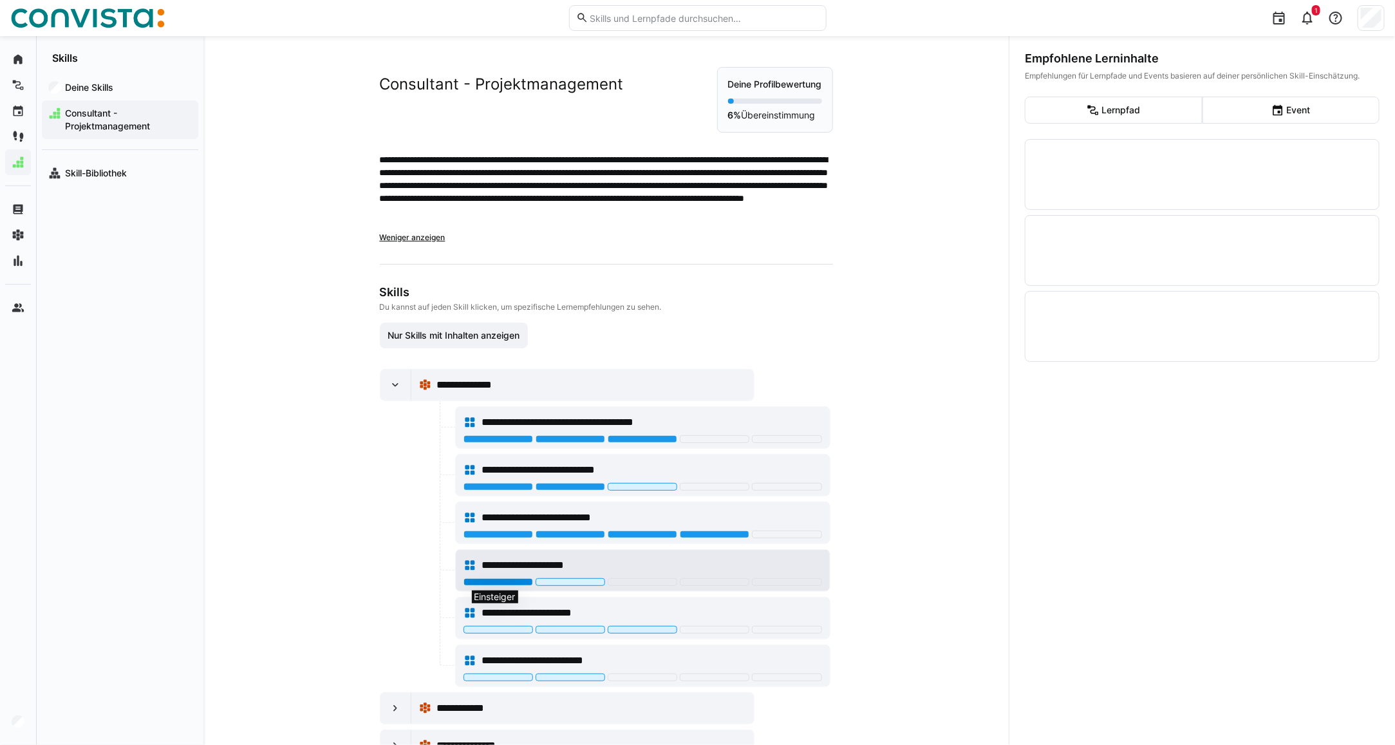
click at [494, 584] on div at bounding box center [499, 582] width 70 height 8
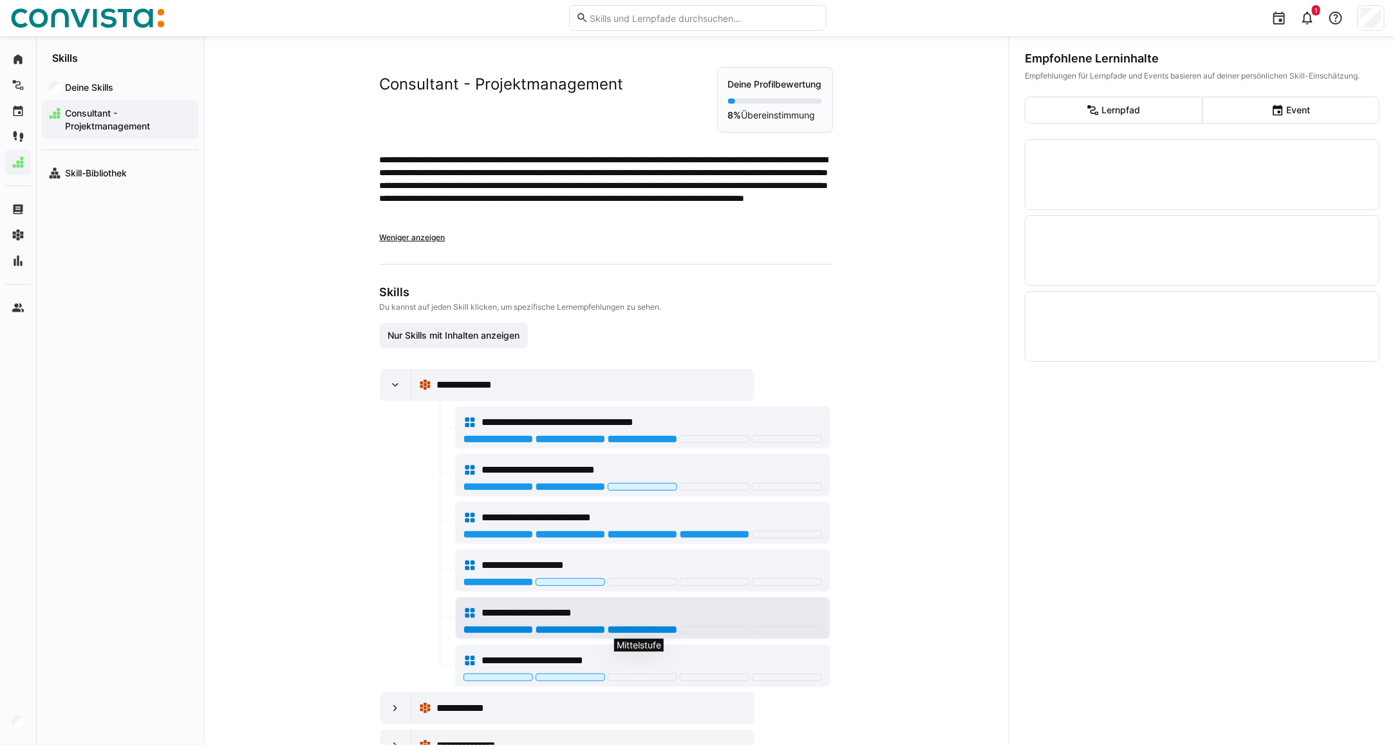
click at [645, 633] on div at bounding box center [643, 630] width 70 height 8
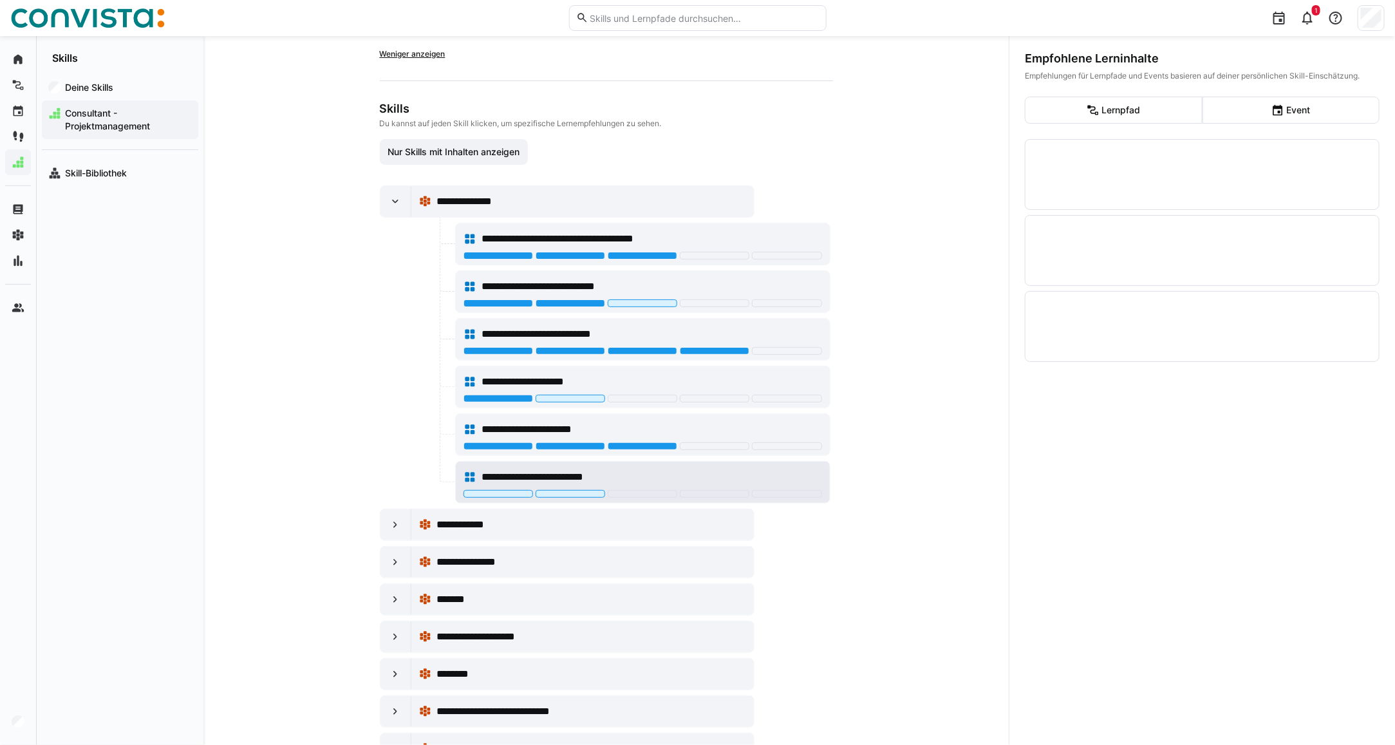
scroll to position [241, 0]
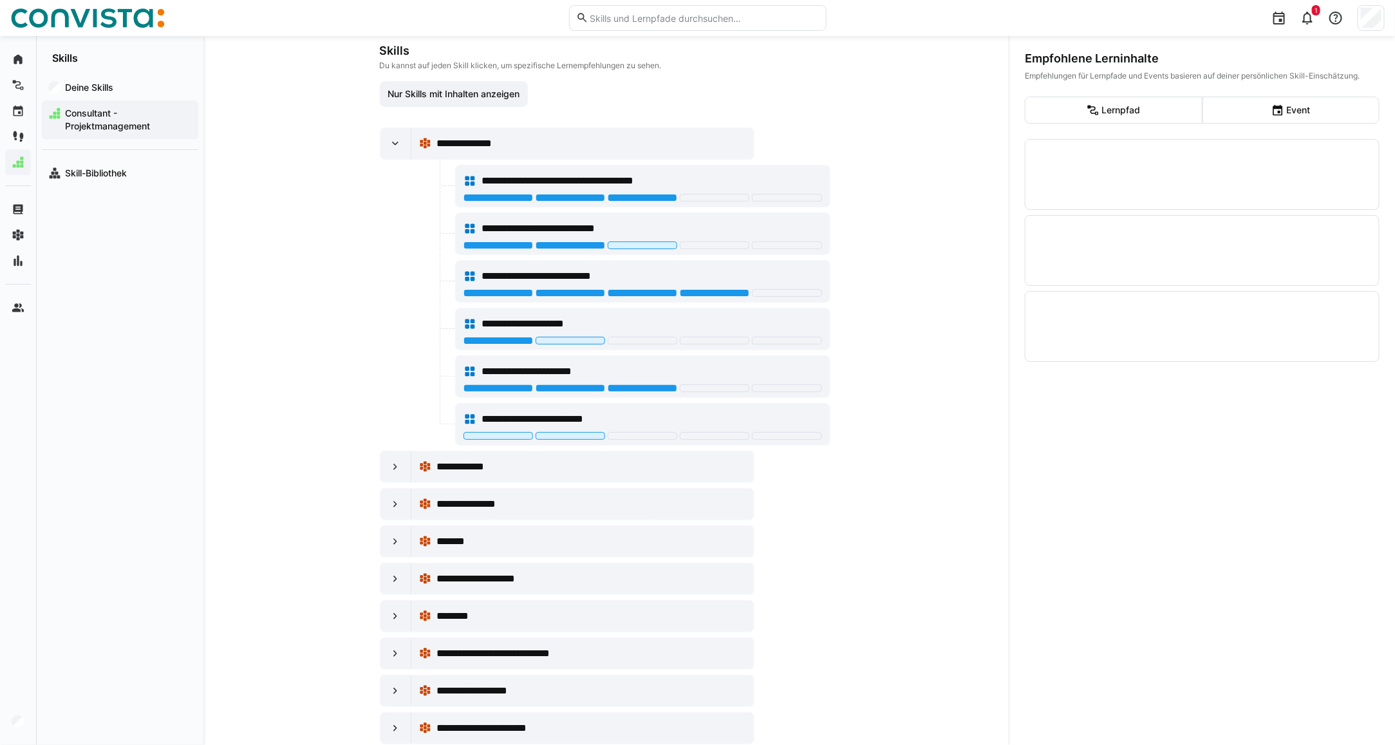
click at [368, 480] on div "**********" at bounding box center [606, 304] width 515 height 1018
click at [391, 471] on eds-icon at bounding box center [395, 466] width 13 height 13
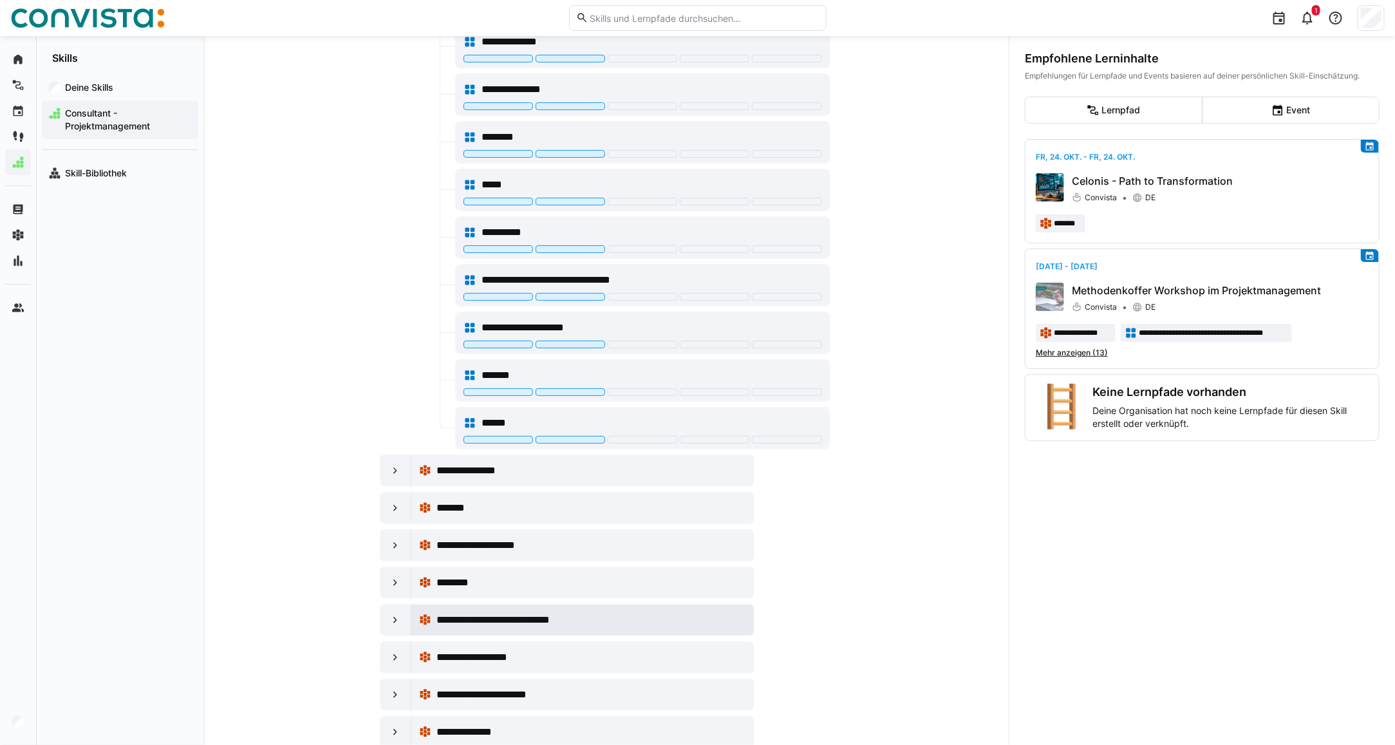
scroll to position [793, 0]
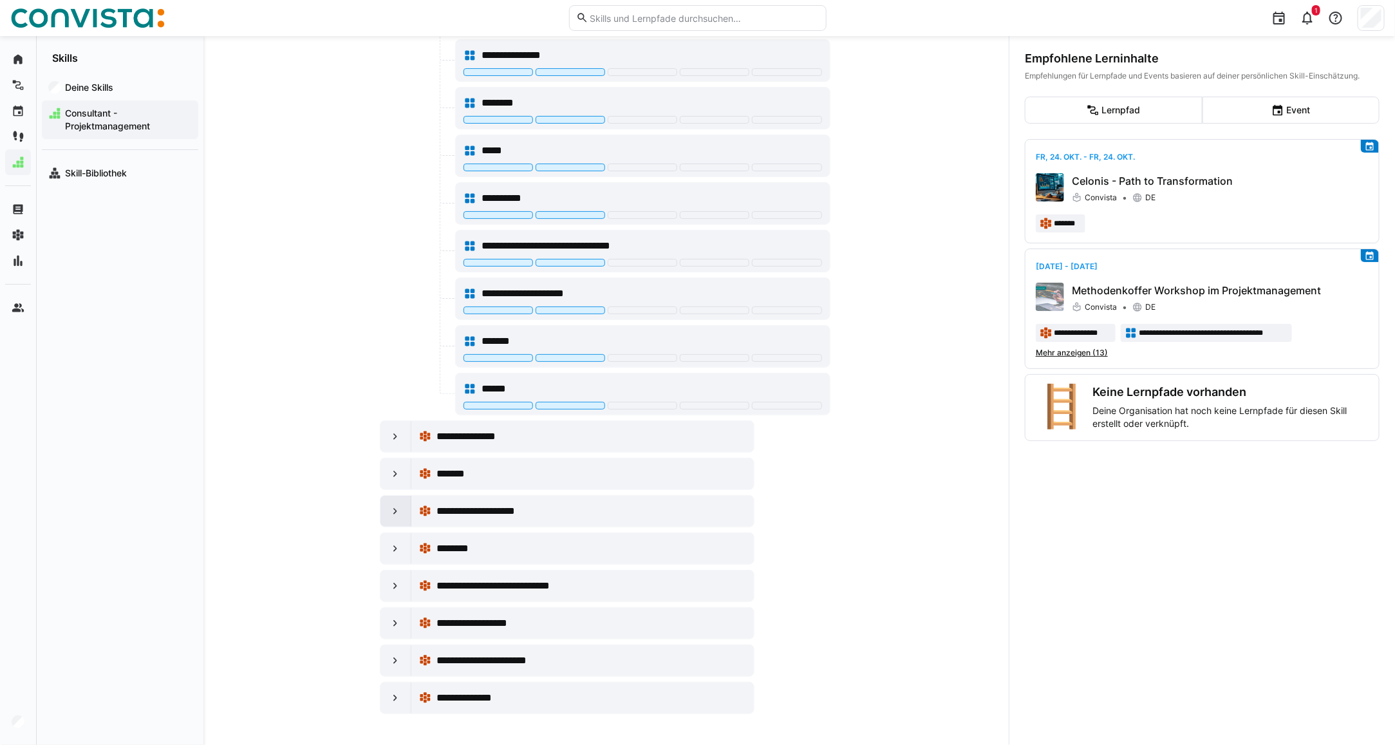
click at [383, 509] on div at bounding box center [396, 511] width 31 height 31
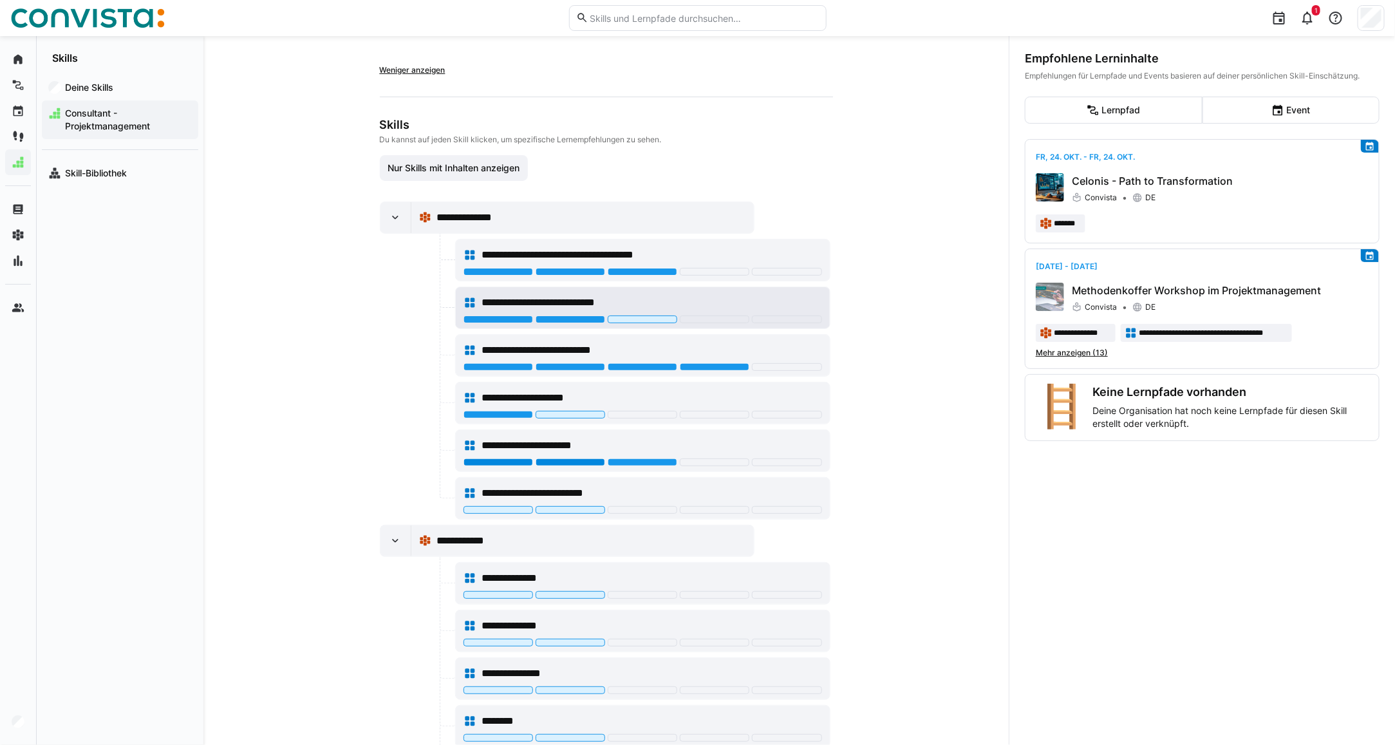
scroll to position [0, 0]
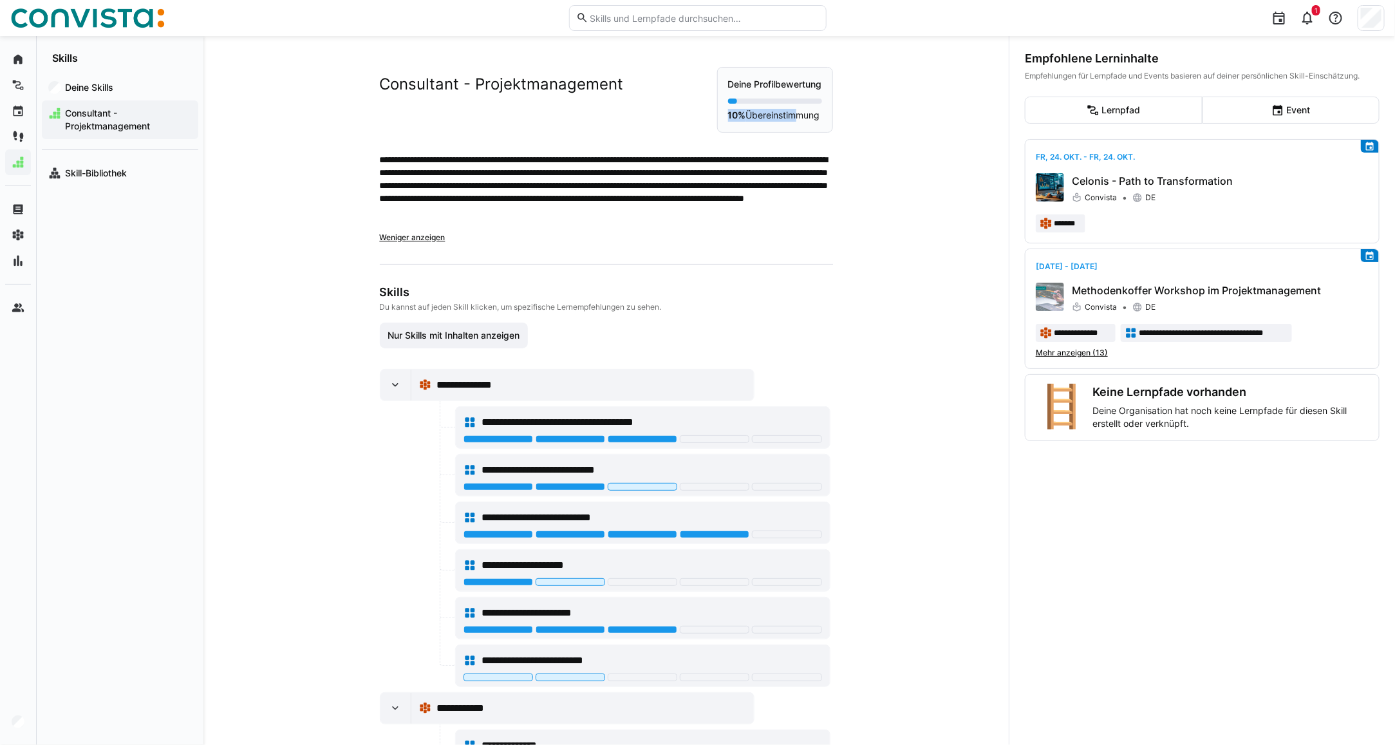
drag, startPoint x: 723, startPoint y: 115, endPoint x: 786, endPoint y: 116, distance: 62.5
click at [786, 116] on p "10% Übereinstimmung" at bounding box center [775, 115] width 94 height 13
click at [82, 178] on span "Skill-Bibliothek" at bounding box center [127, 173] width 129 height 13
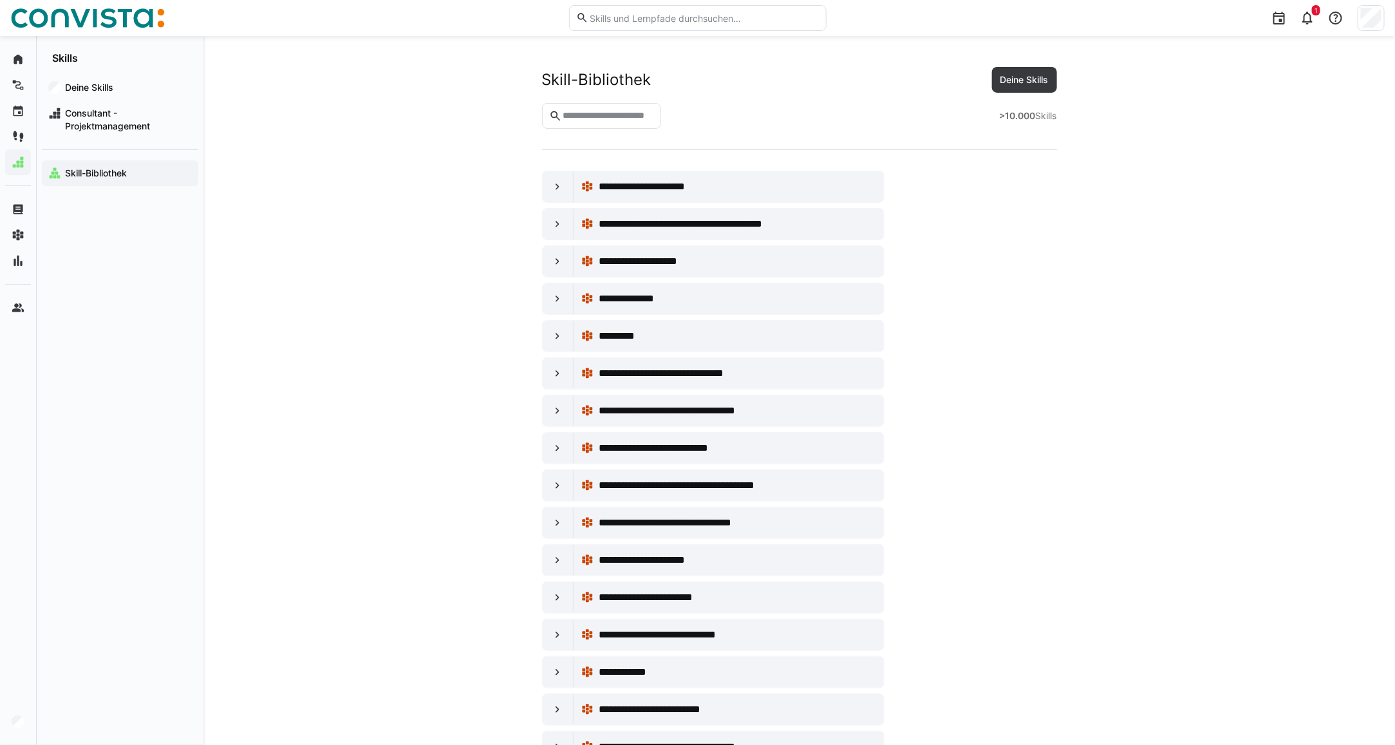
click at [583, 119] on input "text" at bounding box center [608, 116] width 93 height 12
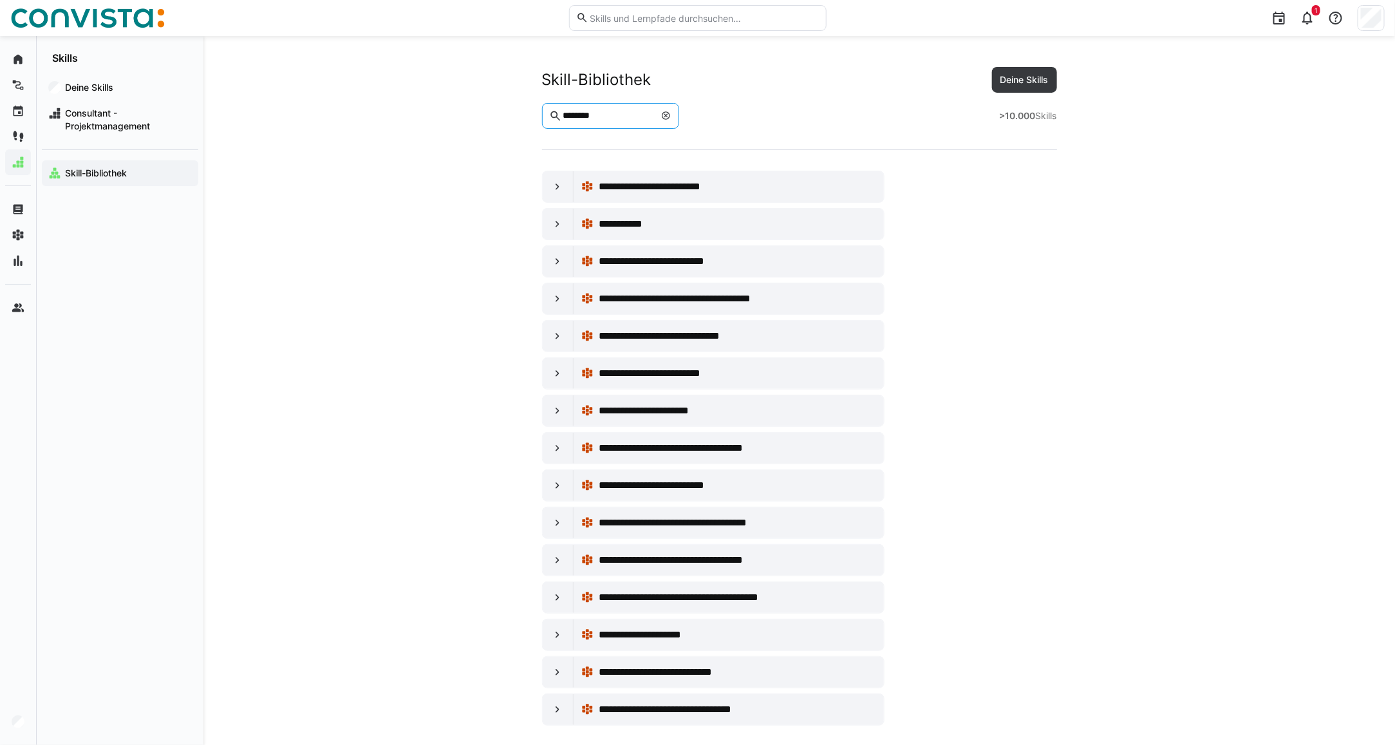
click at [0, 0] on app-navigation-label "Skill-Bibliothek" at bounding box center [0, 0] width 0 height 0
click at [617, 117] on input "********" at bounding box center [608, 116] width 93 height 12
click at [558, 189] on eds-icon at bounding box center [557, 186] width 13 height 13
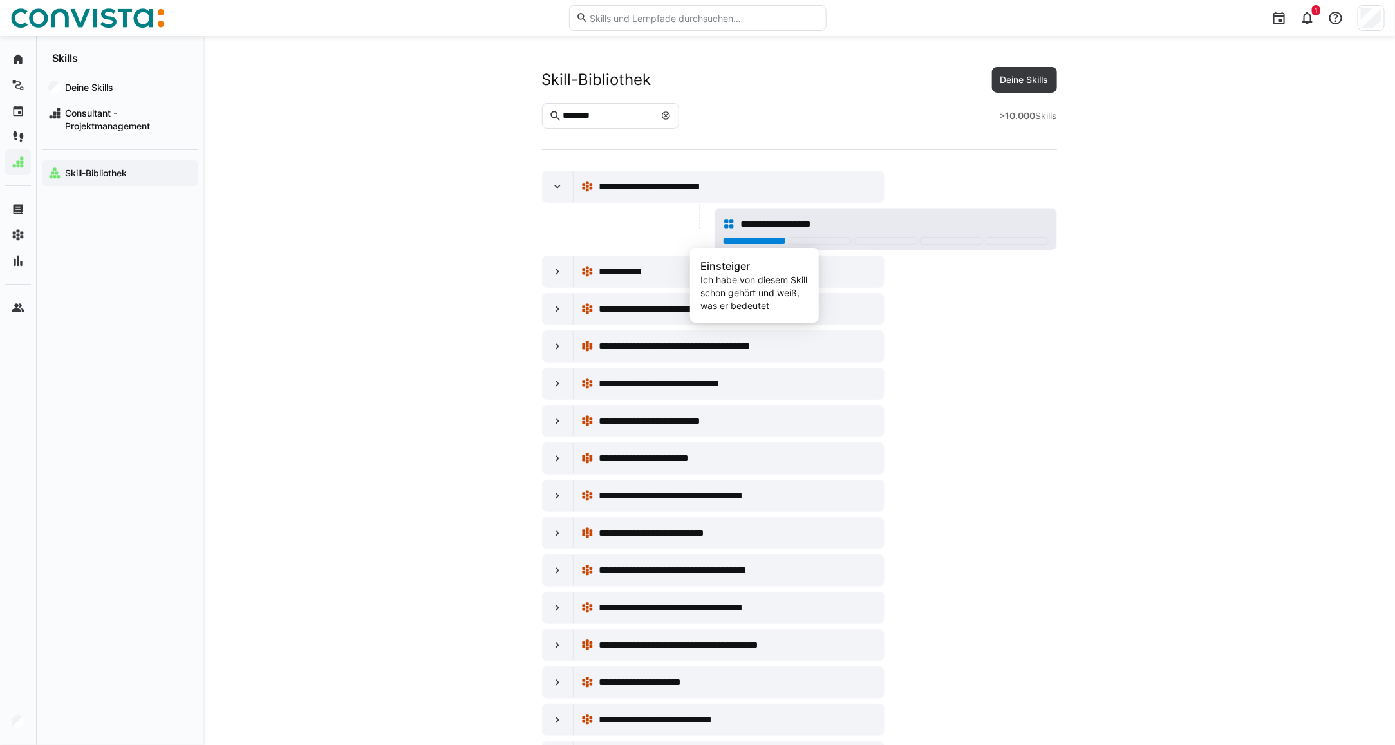
click at [741, 242] on div at bounding box center [754, 241] width 63 height 8
click at [561, 350] on eds-icon at bounding box center [557, 346] width 13 height 13
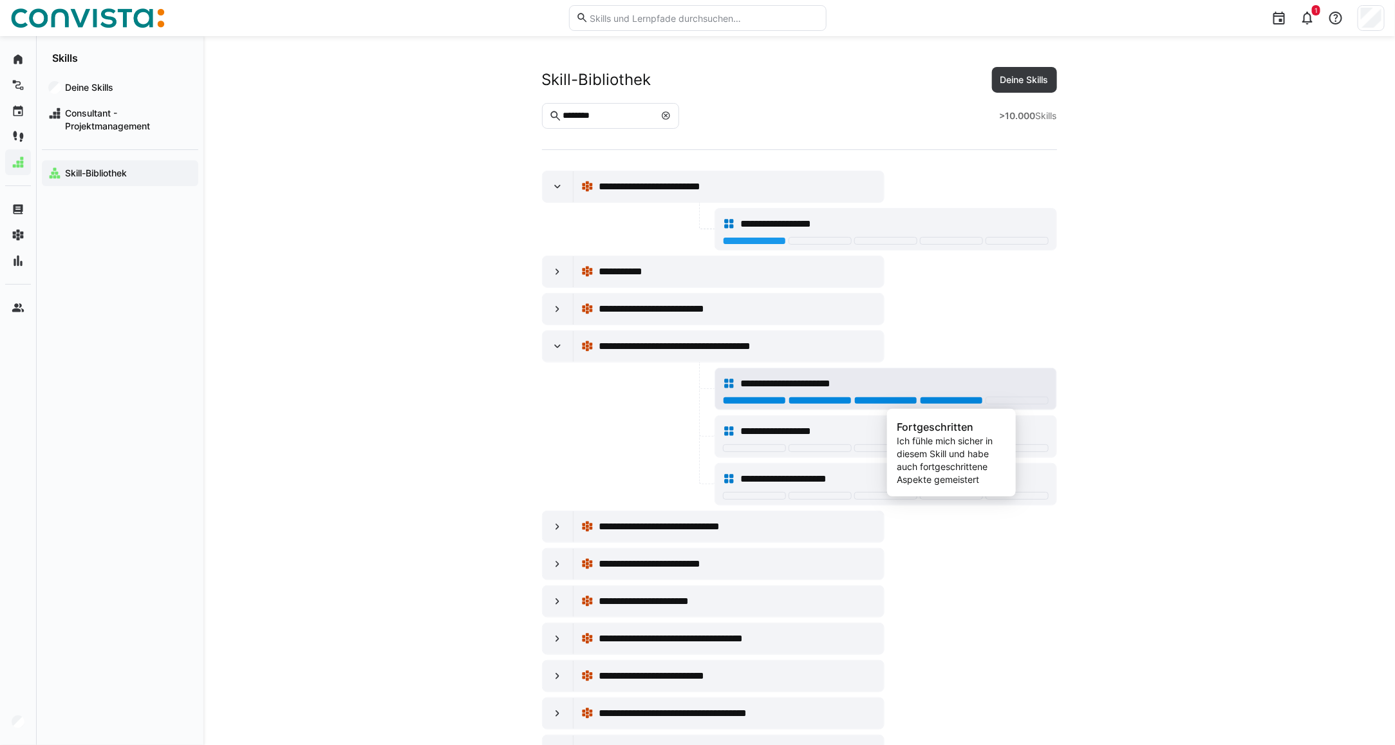
click at [940, 401] on div at bounding box center [951, 401] width 63 height 8
drag, startPoint x: 616, startPoint y: 114, endPoint x: 610, endPoint y: 119, distance: 7.3
click at [615, 117] on input "********" at bounding box center [608, 116] width 93 height 12
click at [572, 116] on input "********" at bounding box center [608, 116] width 93 height 12
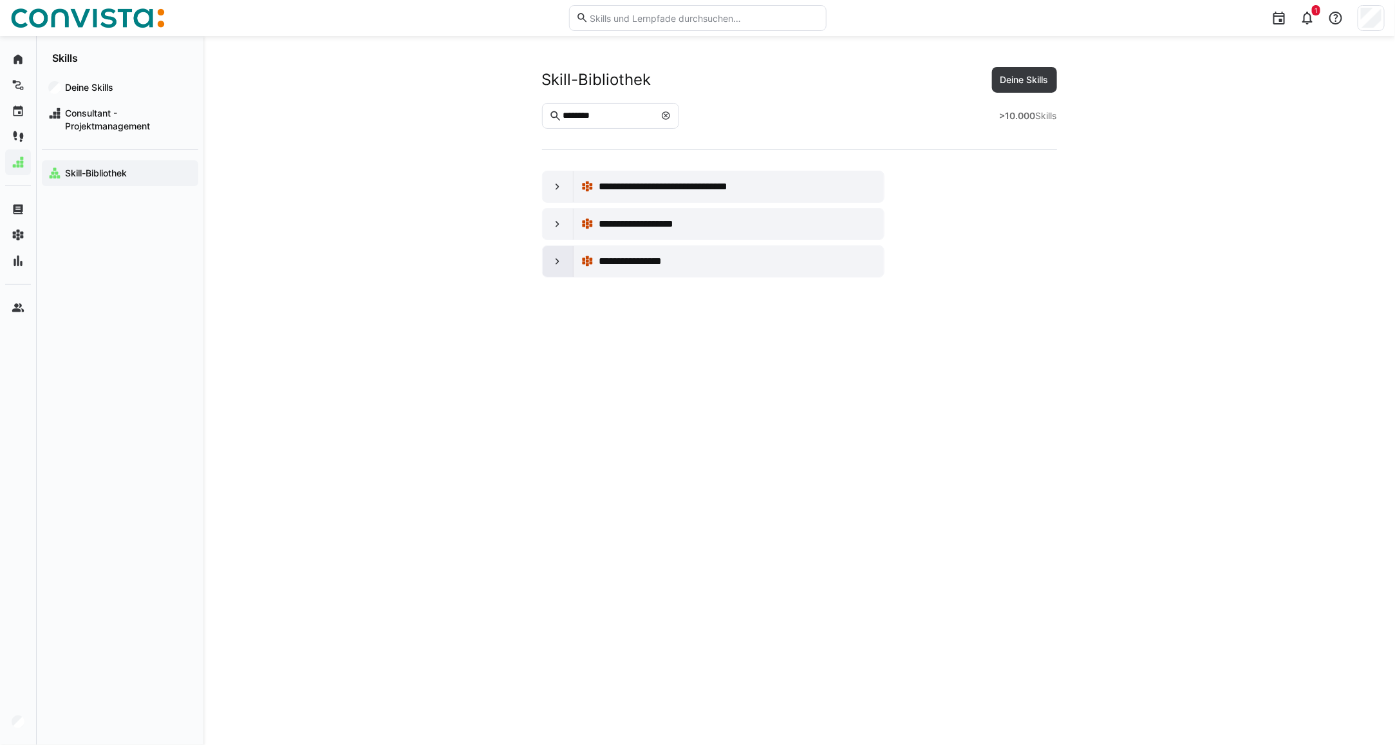
click at [555, 269] on div at bounding box center [558, 261] width 31 height 31
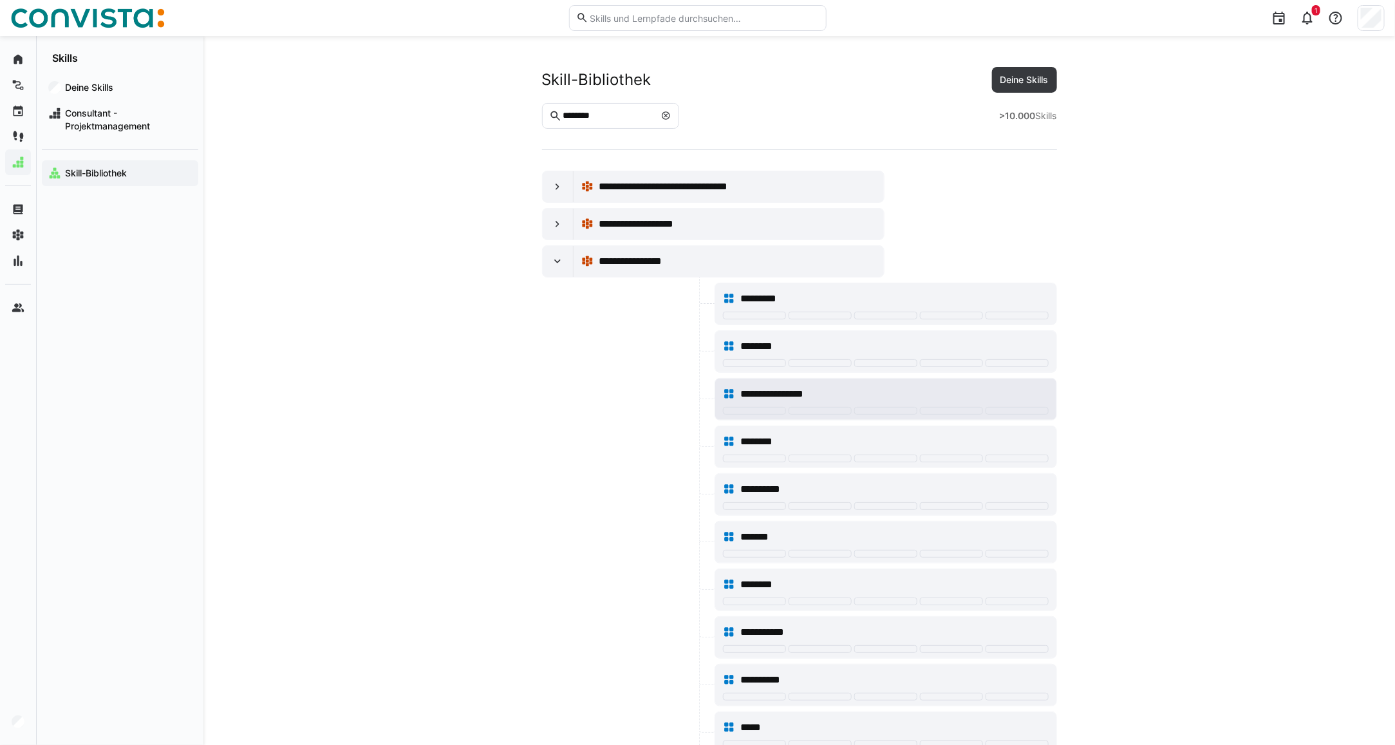
scroll to position [80, 0]
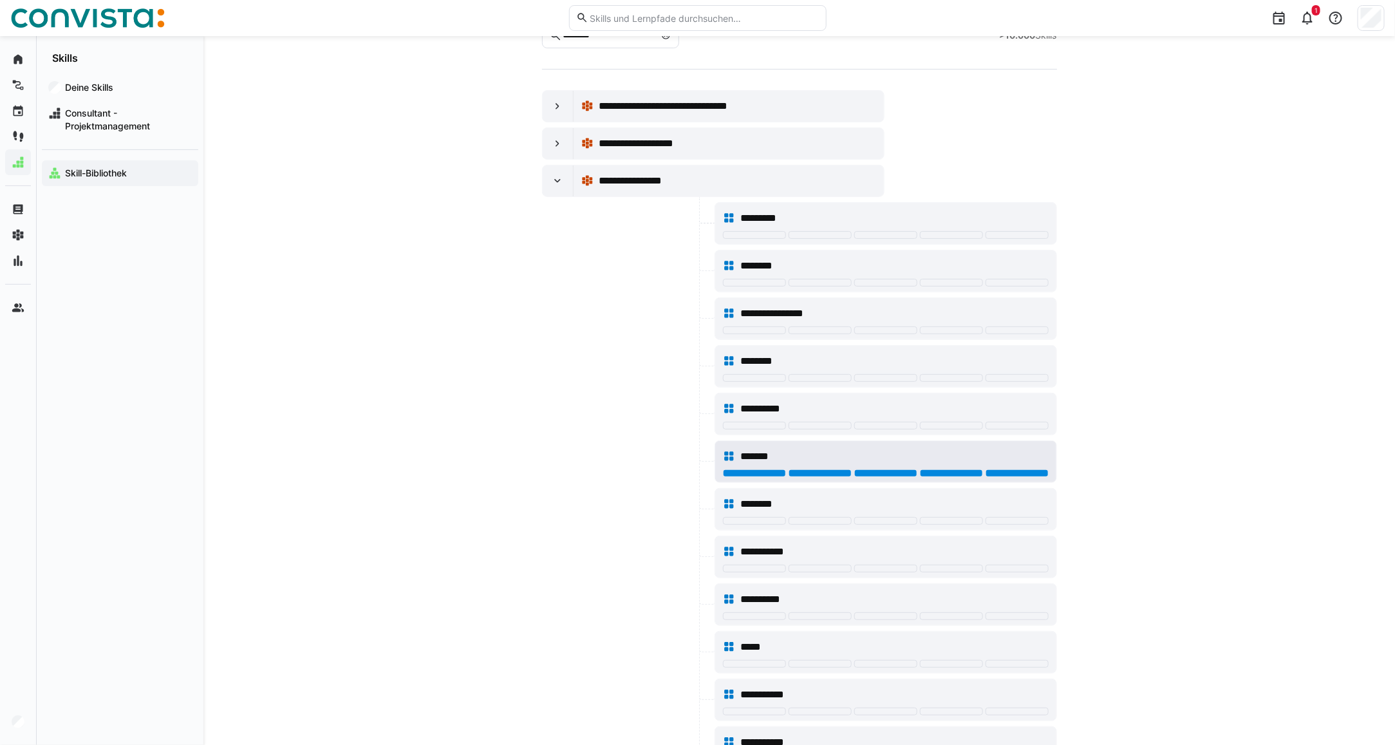
click at [1013, 477] on div at bounding box center [1017, 473] width 63 height 8
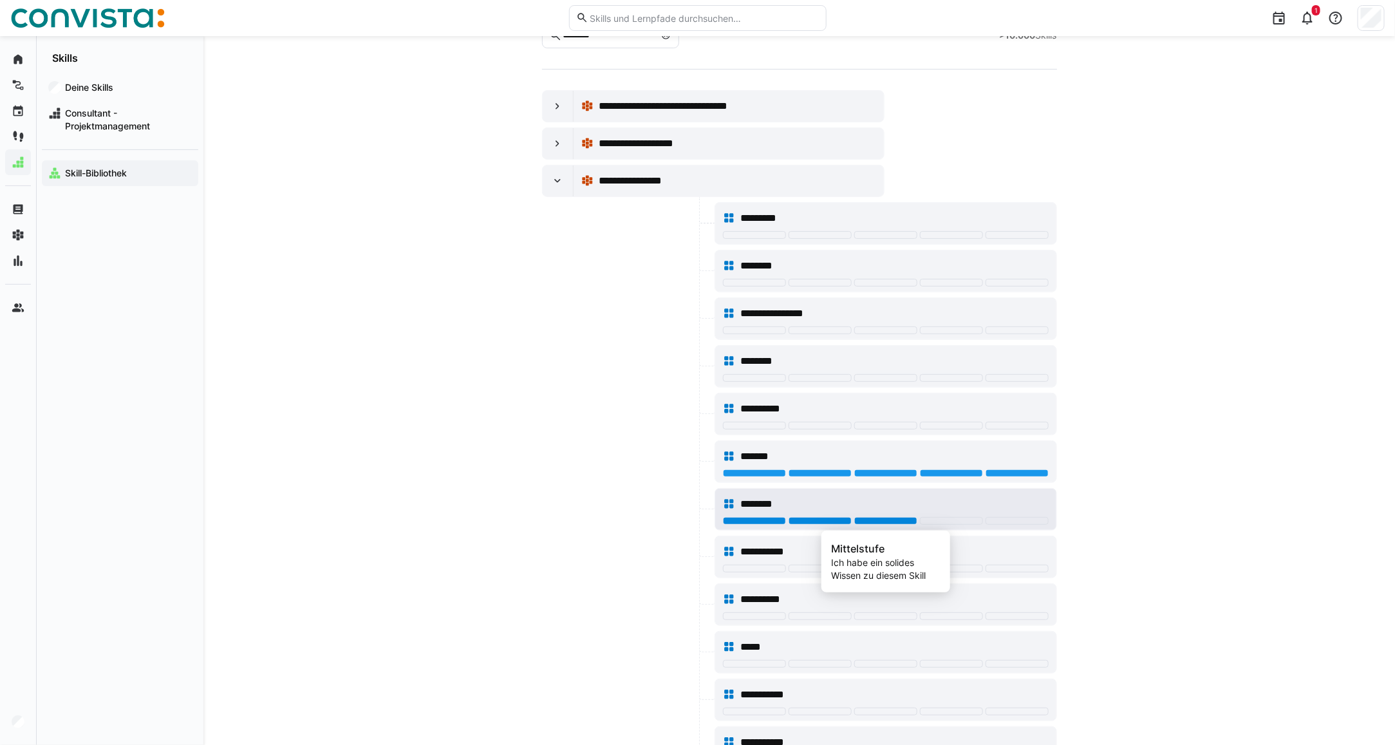
click at [883, 522] on div at bounding box center [886, 521] width 63 height 8
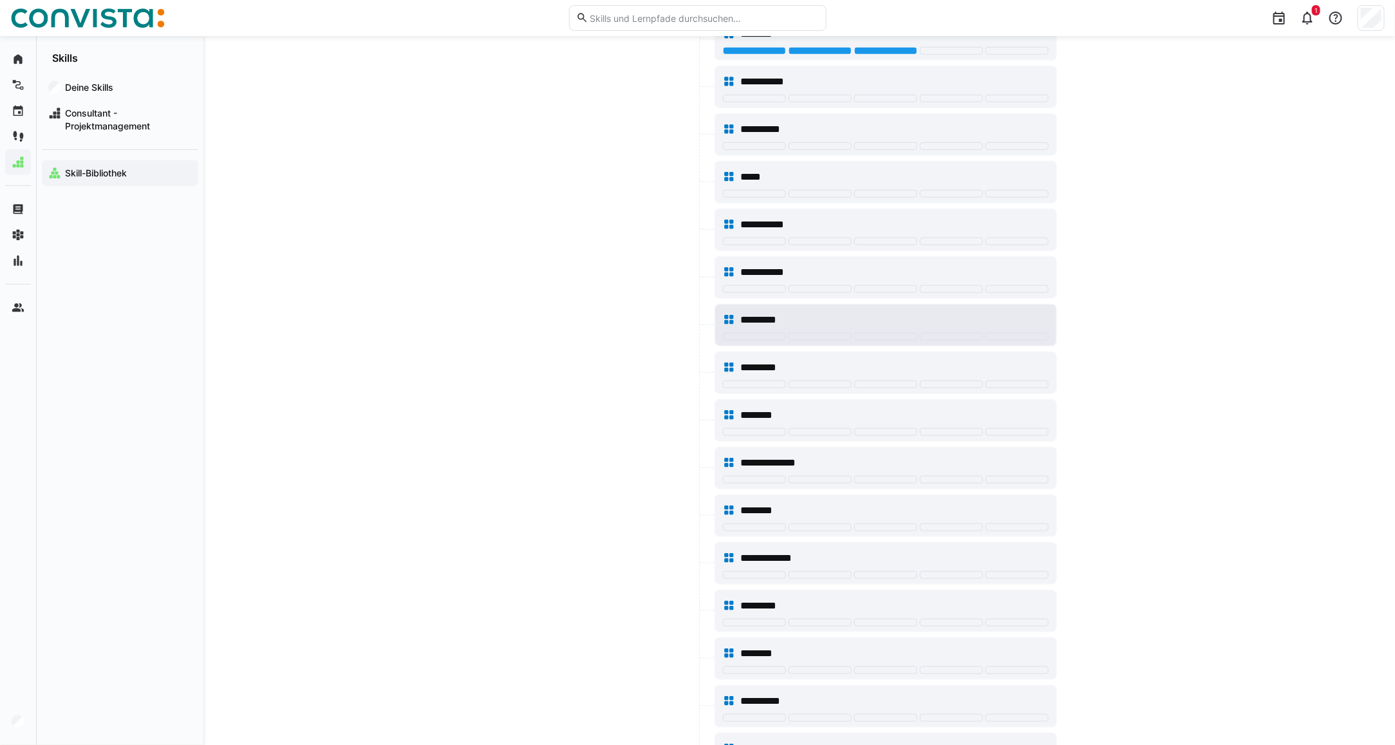
scroll to position [563, 0]
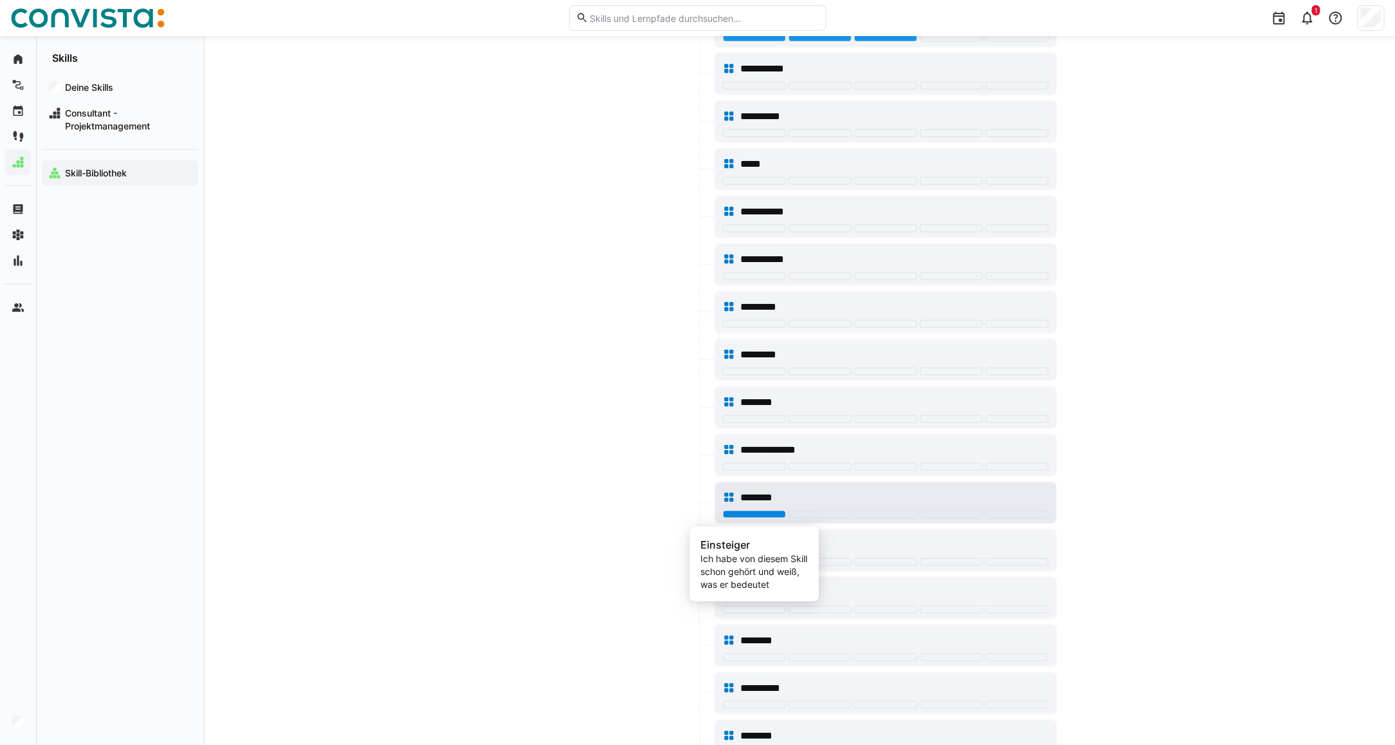
click at [760, 518] on div at bounding box center [754, 515] width 63 height 8
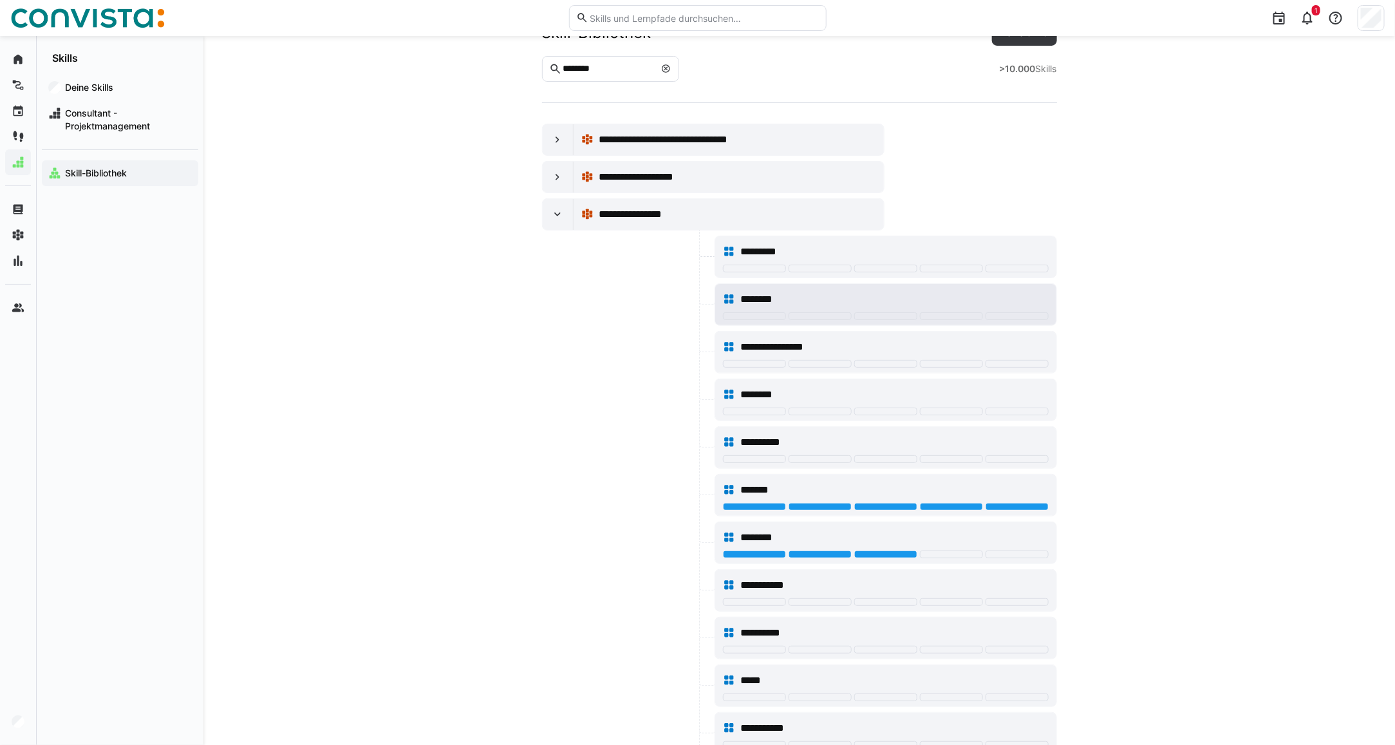
scroll to position [0, 0]
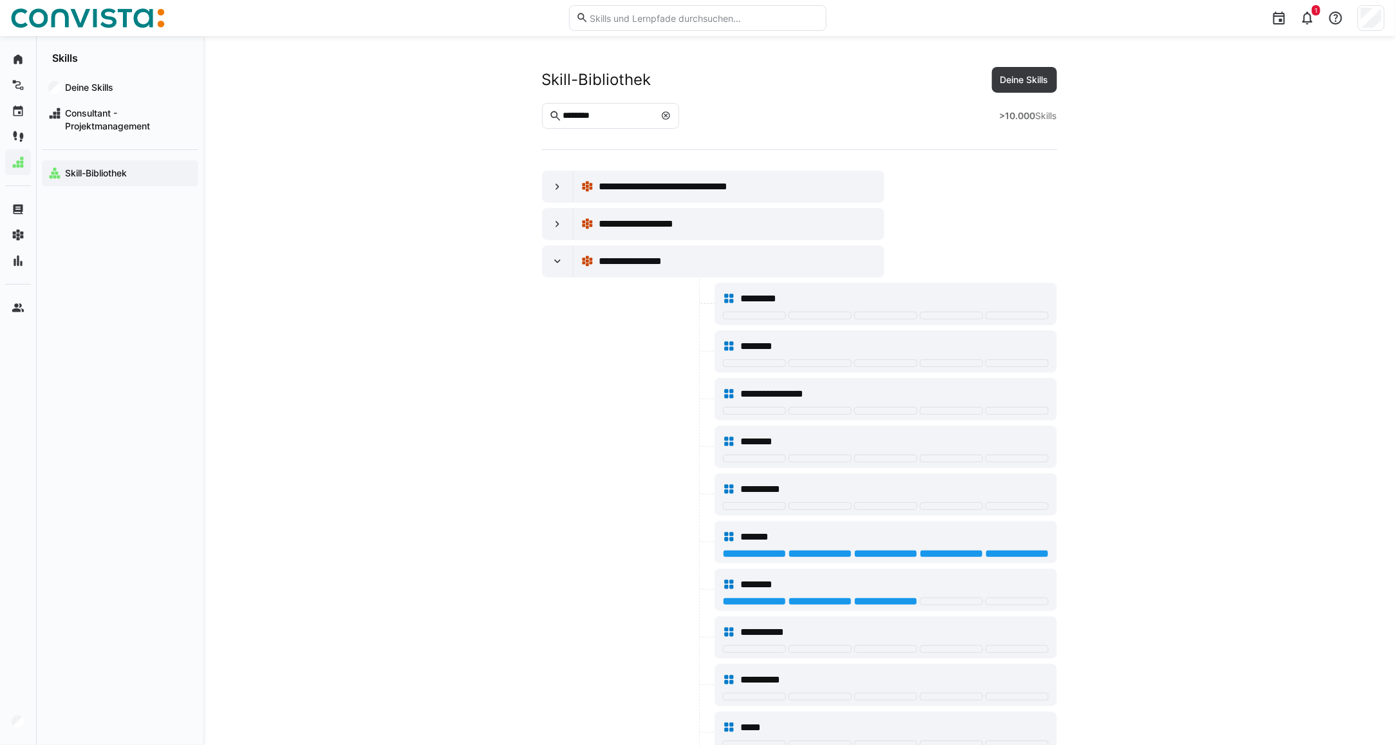
click at [633, 114] on input "********" at bounding box center [608, 116] width 93 height 12
click at [581, 111] on input "********" at bounding box center [608, 116] width 93 height 12
type input "***"
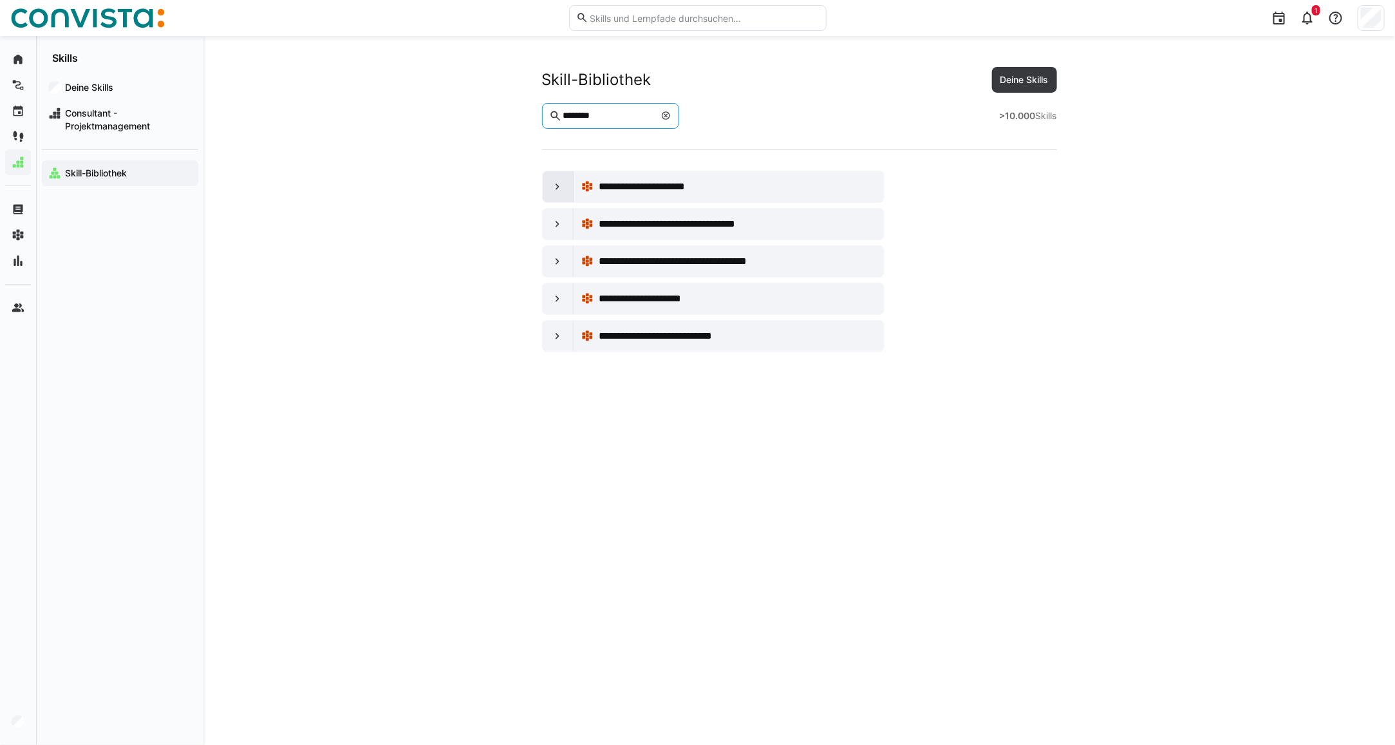
type input "********"
click at [555, 191] on eds-icon at bounding box center [557, 186] width 13 height 13
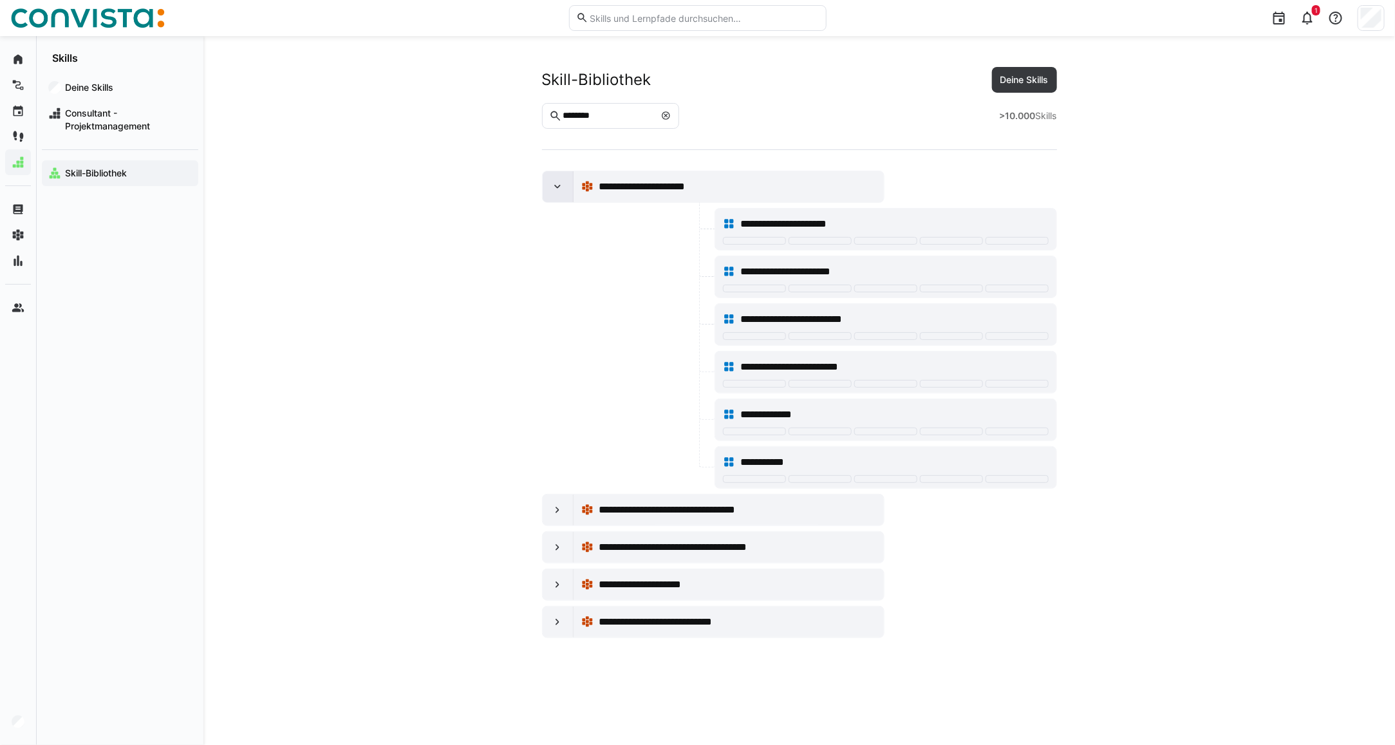
click at [554, 187] on eds-icon at bounding box center [557, 186] width 13 height 13
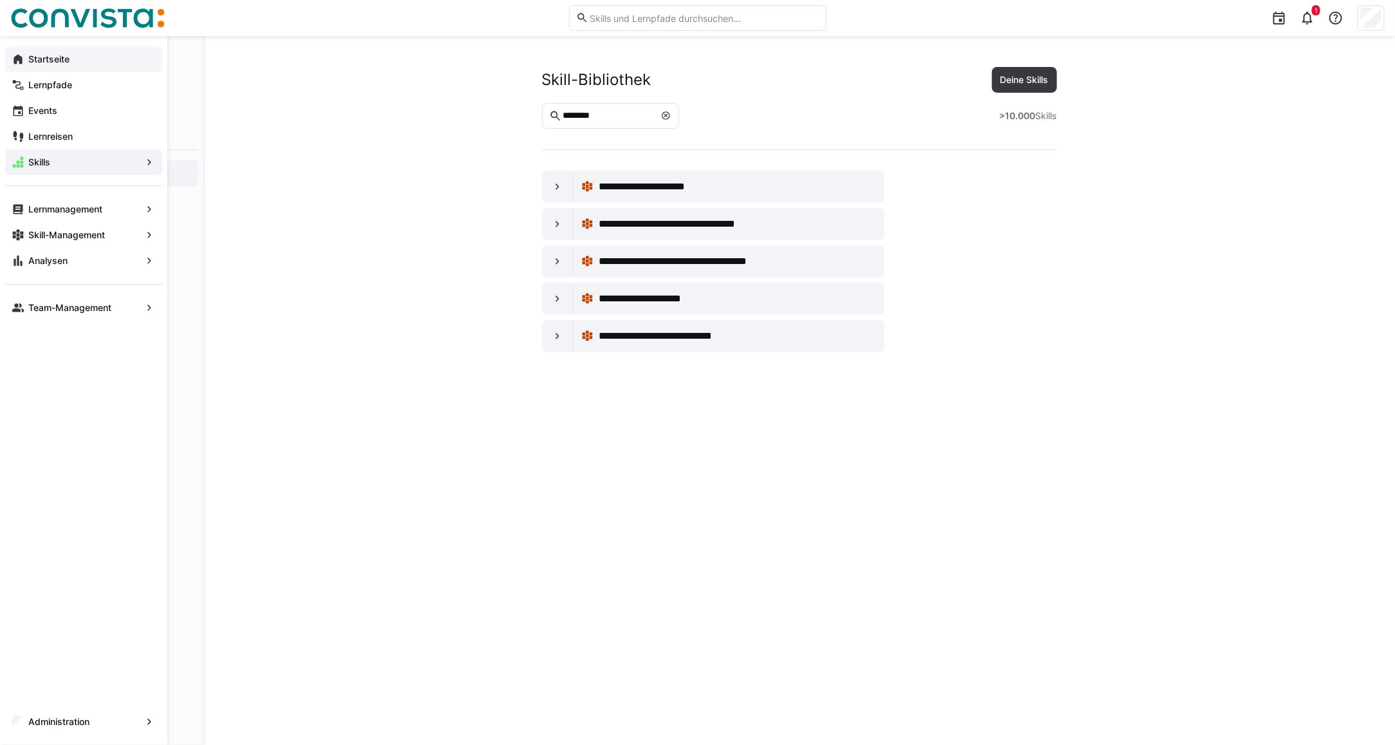
drag, startPoint x: 35, startPoint y: 55, endPoint x: 17, endPoint y: 64, distance: 20.2
click at [0, 0] on app-navigation-label "Startseite" at bounding box center [0, 0] width 0 height 0
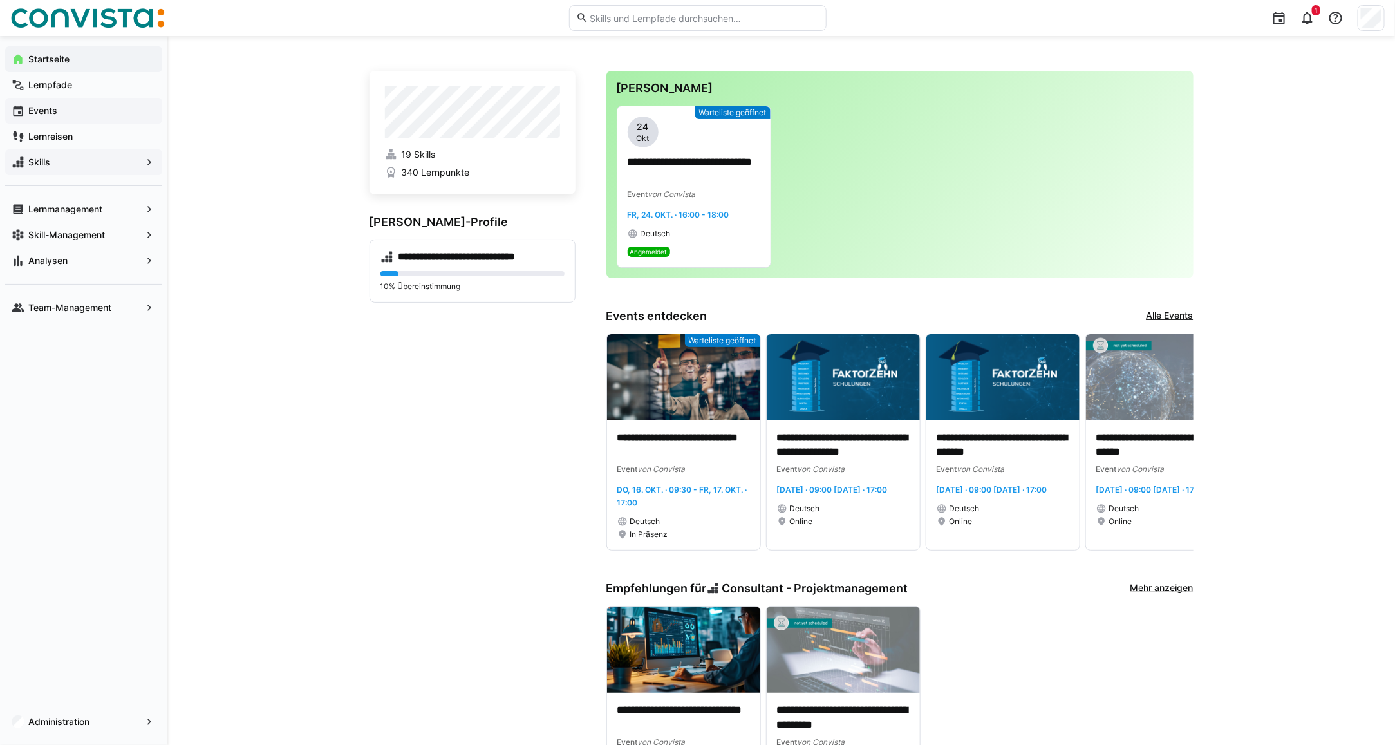
click at [43, 117] on span "Events" at bounding box center [90, 110] width 129 height 13
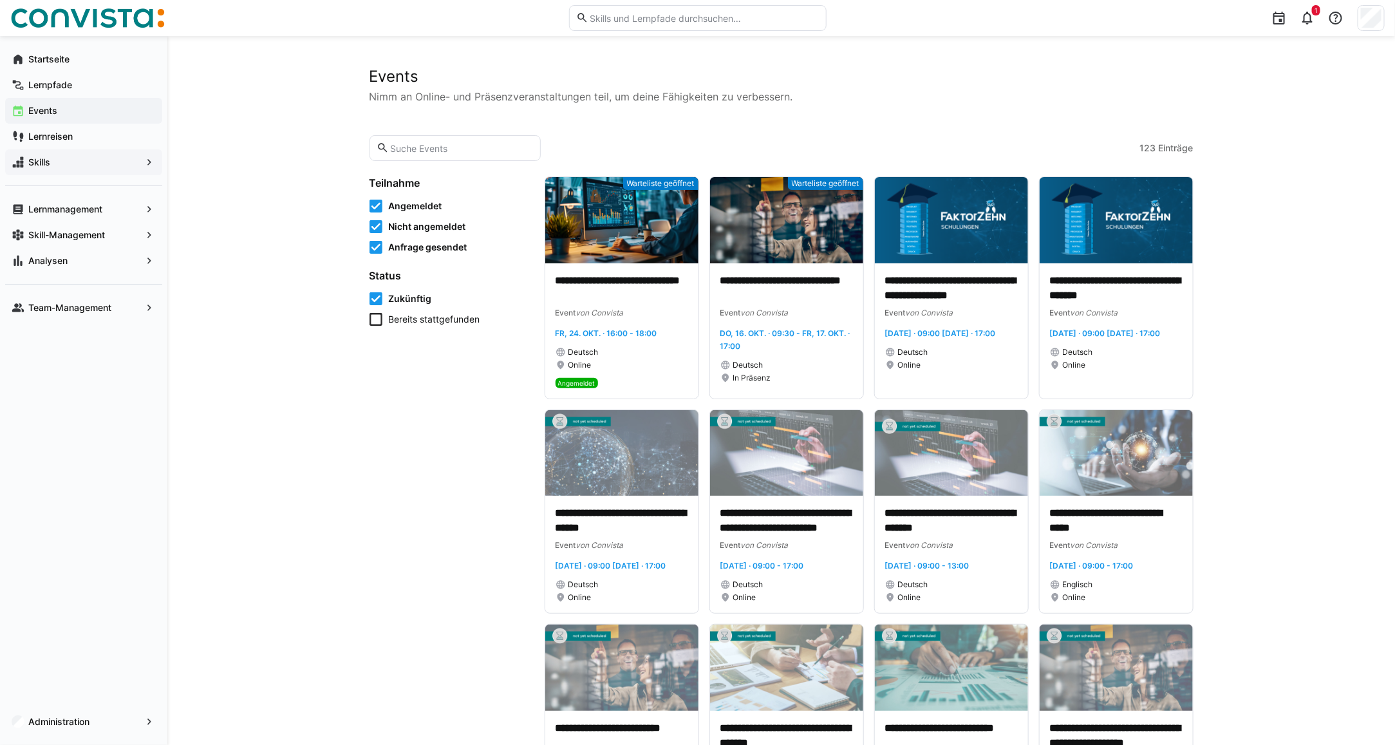
click at [73, 104] on span "Events" at bounding box center [90, 110] width 129 height 13
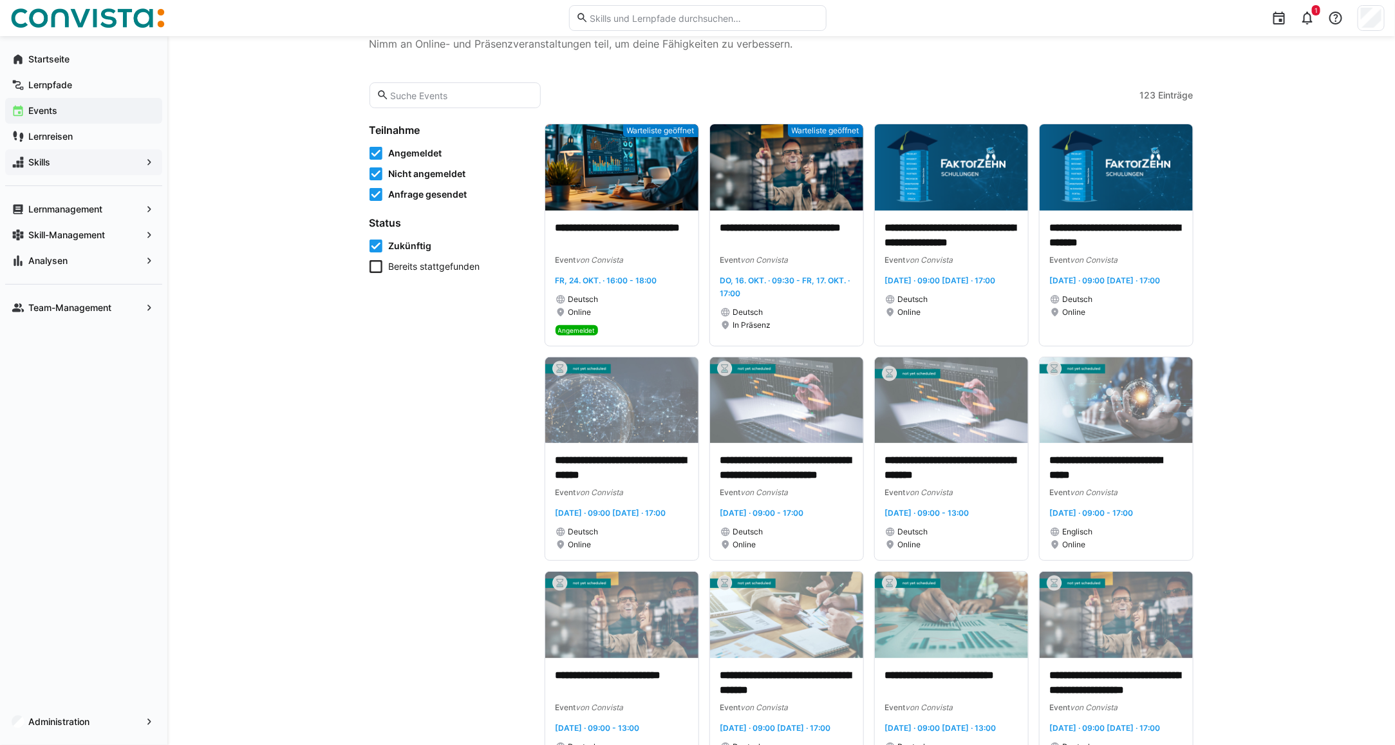
scroll to position [80, 0]
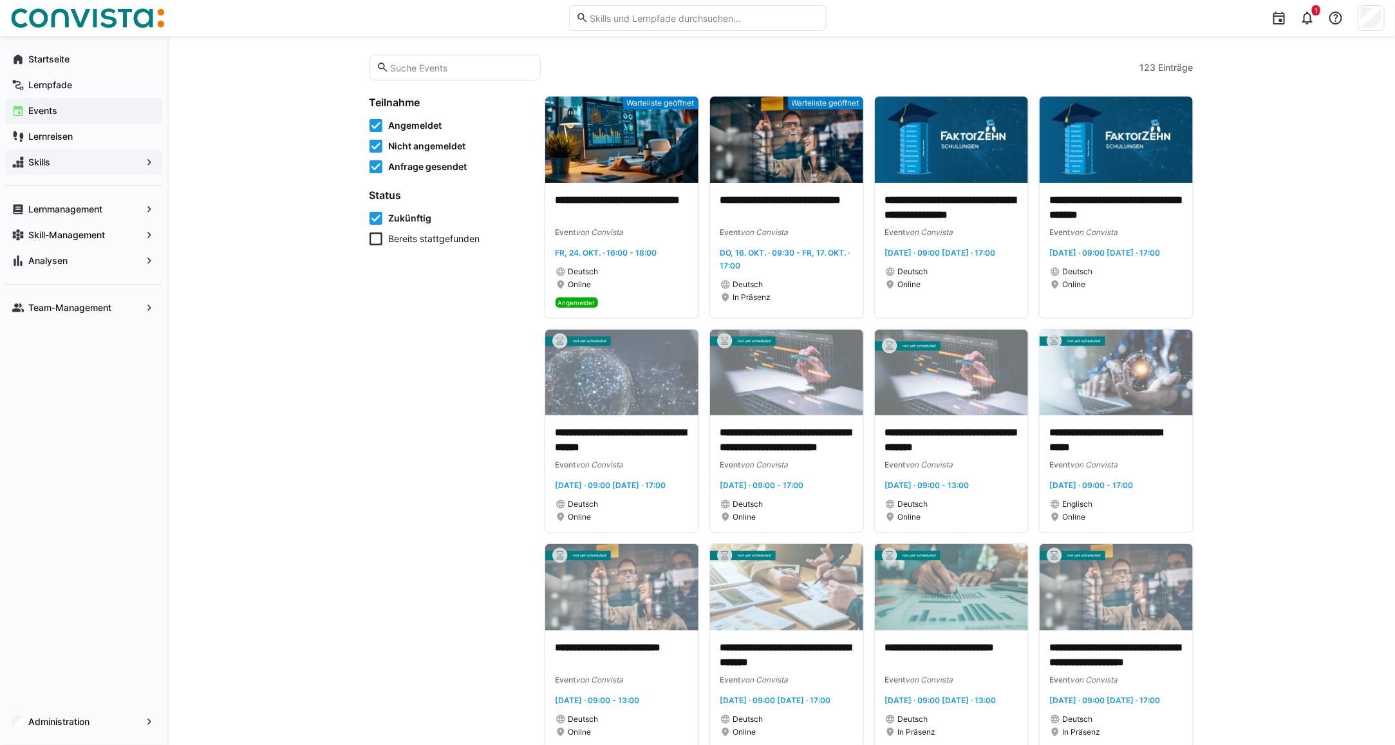
click at [0, 0] on app-navigation-label "Events" at bounding box center [0, 0] width 0 height 0
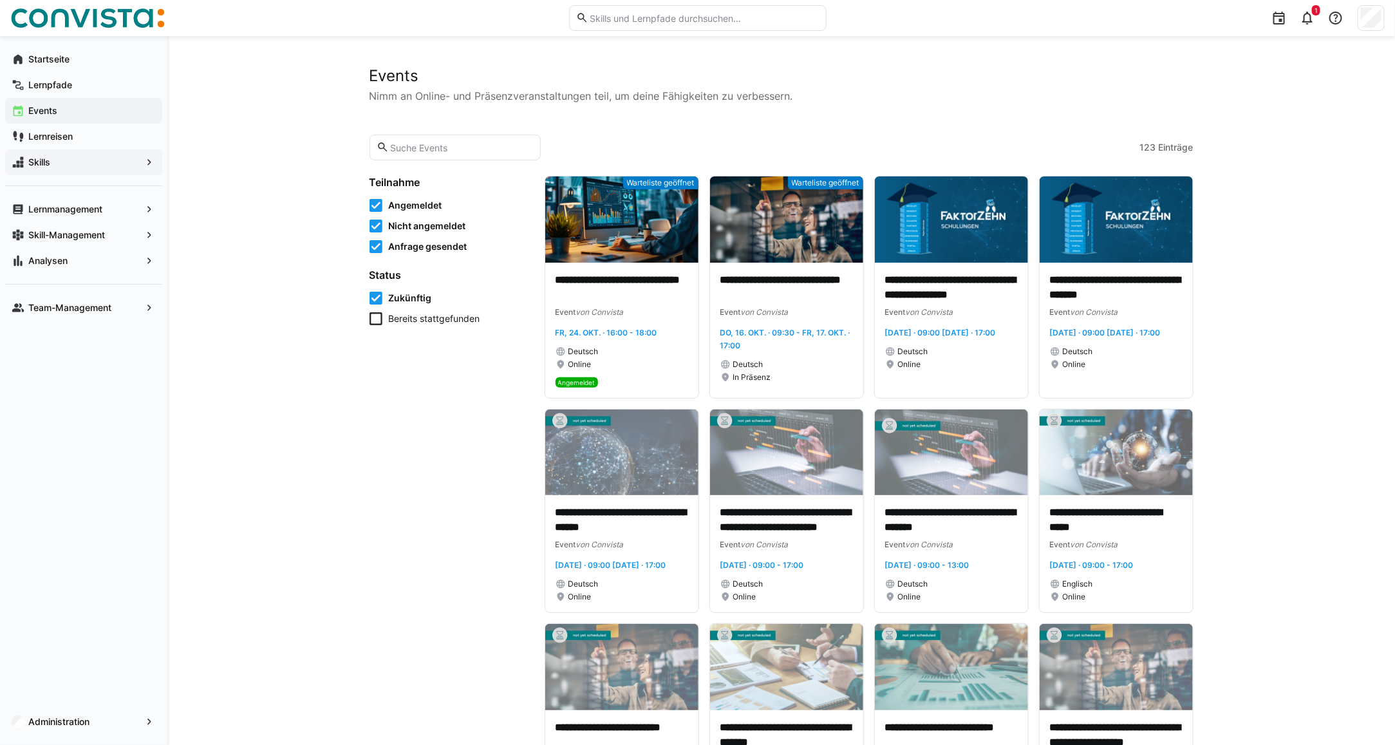
scroll to position [0, 0]
click at [404, 147] on input "text" at bounding box center [461, 148] width 145 height 12
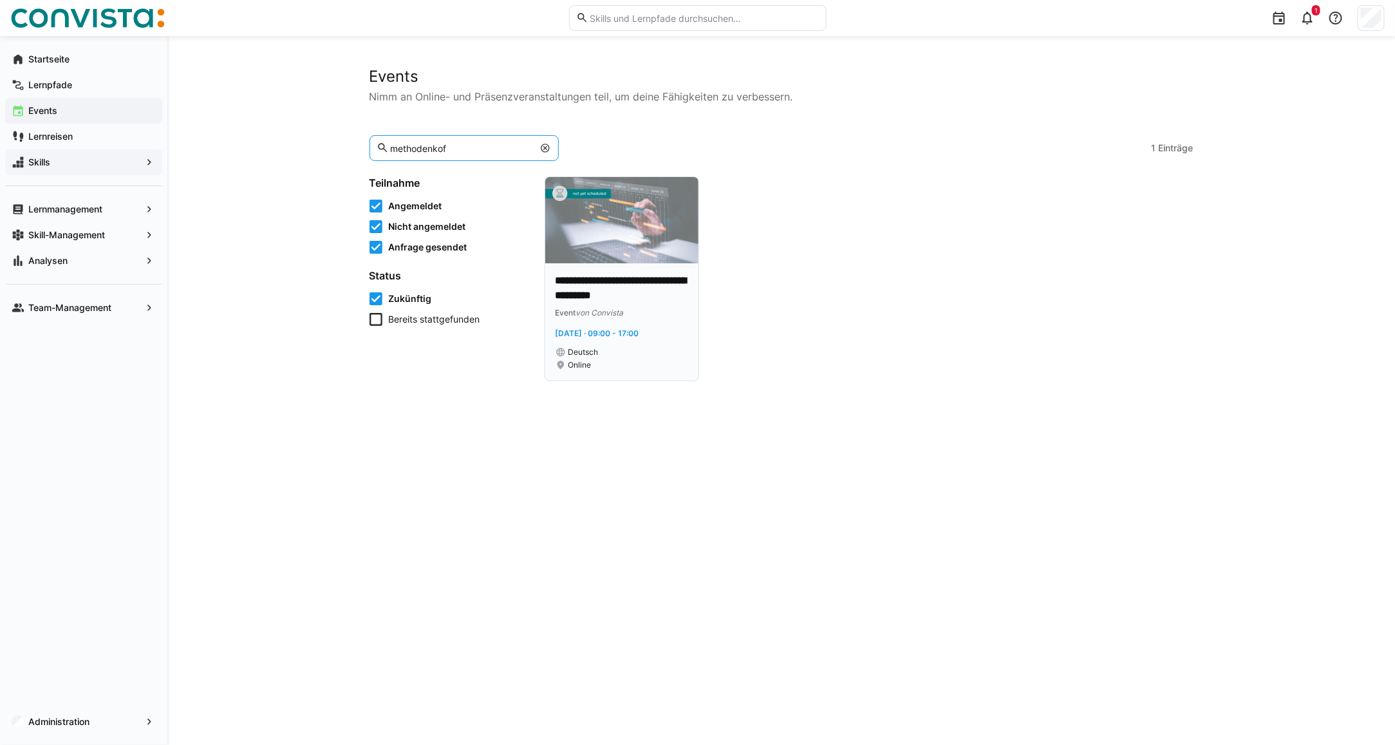
type input "methodenkof"
click at [633, 229] on img at bounding box center [621, 220] width 153 height 86
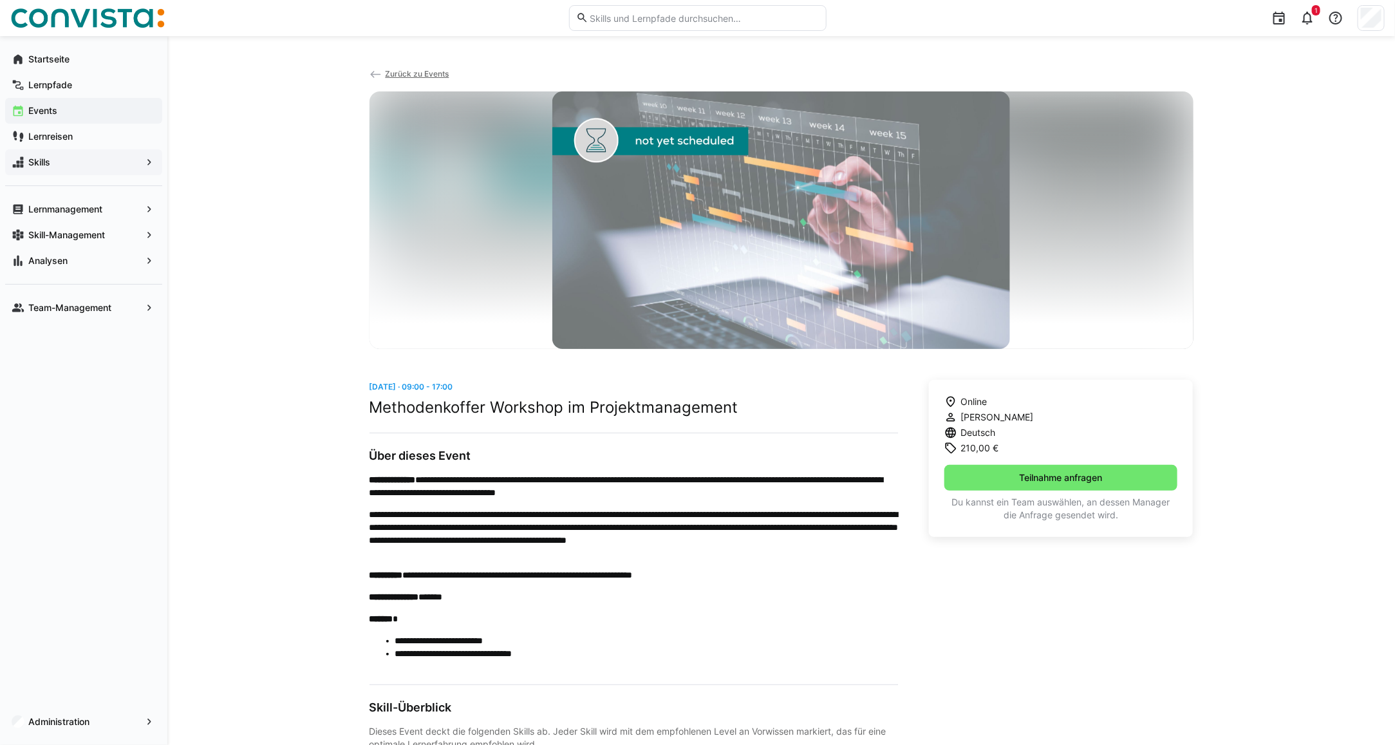
click at [391, 80] on app-back-navigation "Zurück zu Events" at bounding box center [782, 79] width 824 height 24
click at [390, 71] on span "Zurück zu Events" at bounding box center [417, 74] width 64 height 10
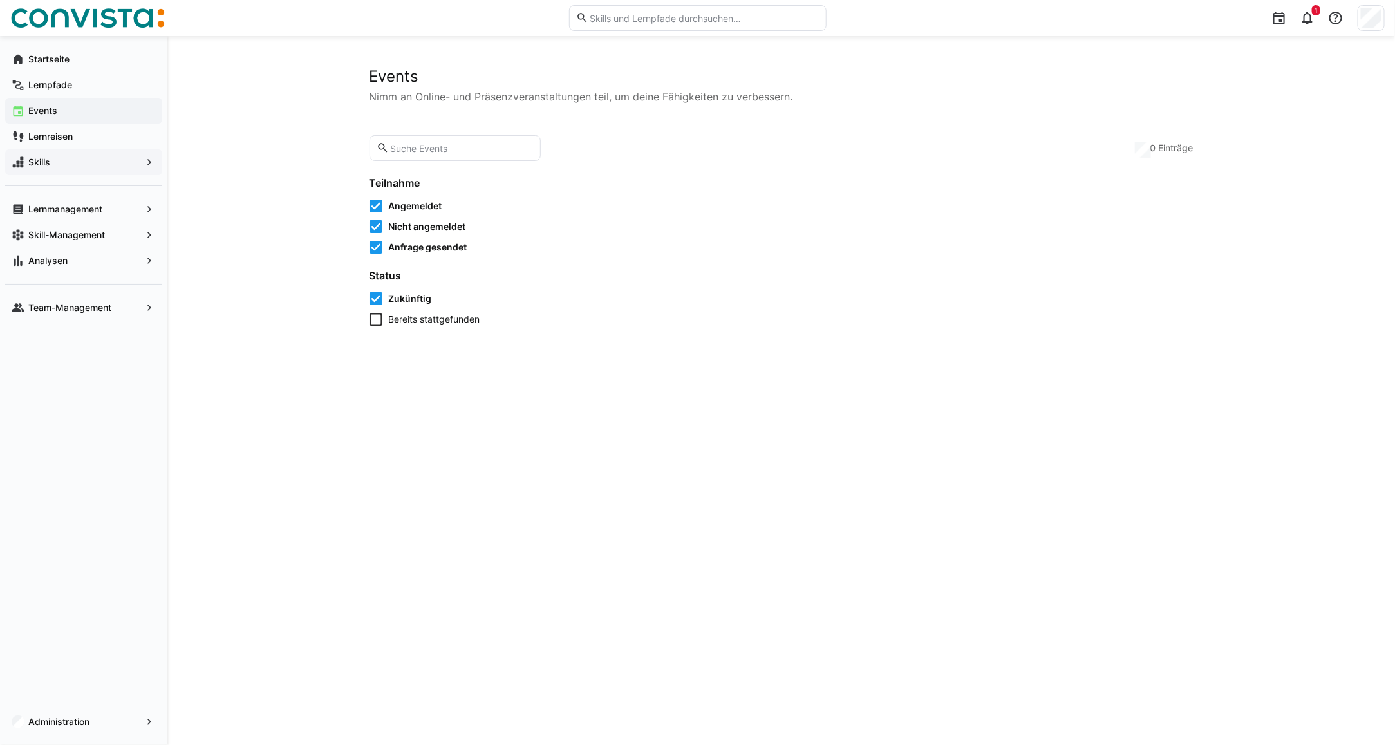
click at [428, 147] on input "text" at bounding box center [461, 148] width 145 height 12
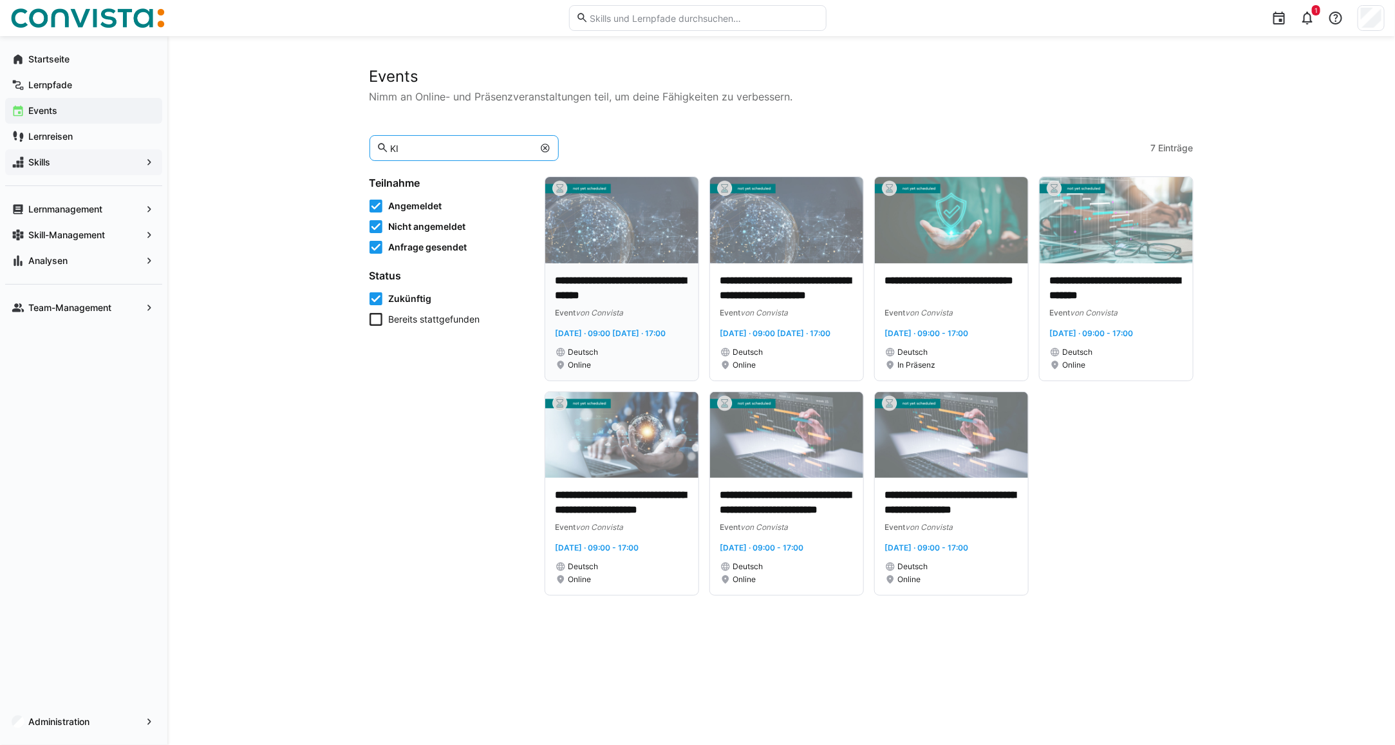
type input "KI"
click at [621, 227] on img at bounding box center [621, 220] width 153 height 86
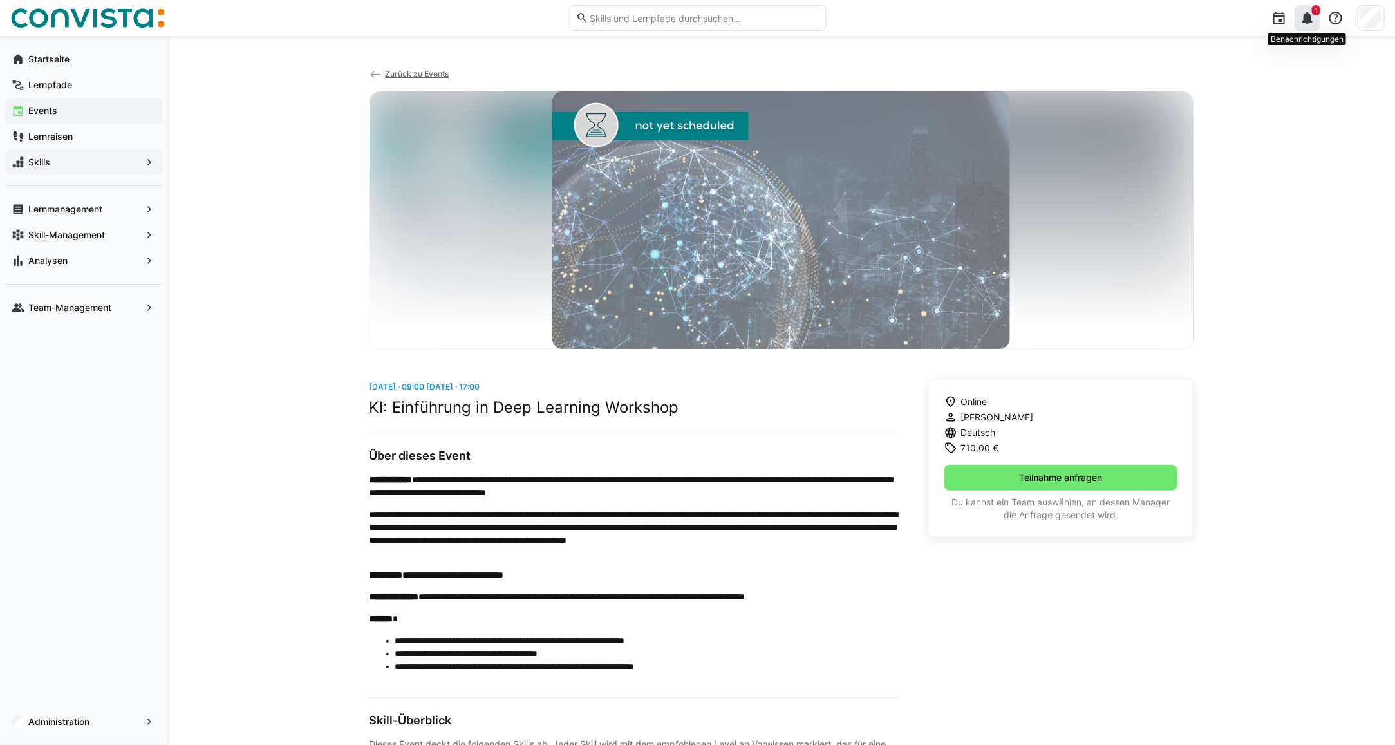
click at [1314, 18] on eds-icon at bounding box center [1307, 17] width 15 height 15
click at [397, 75] on span "Zurück zu Events" at bounding box center [417, 74] width 64 height 10
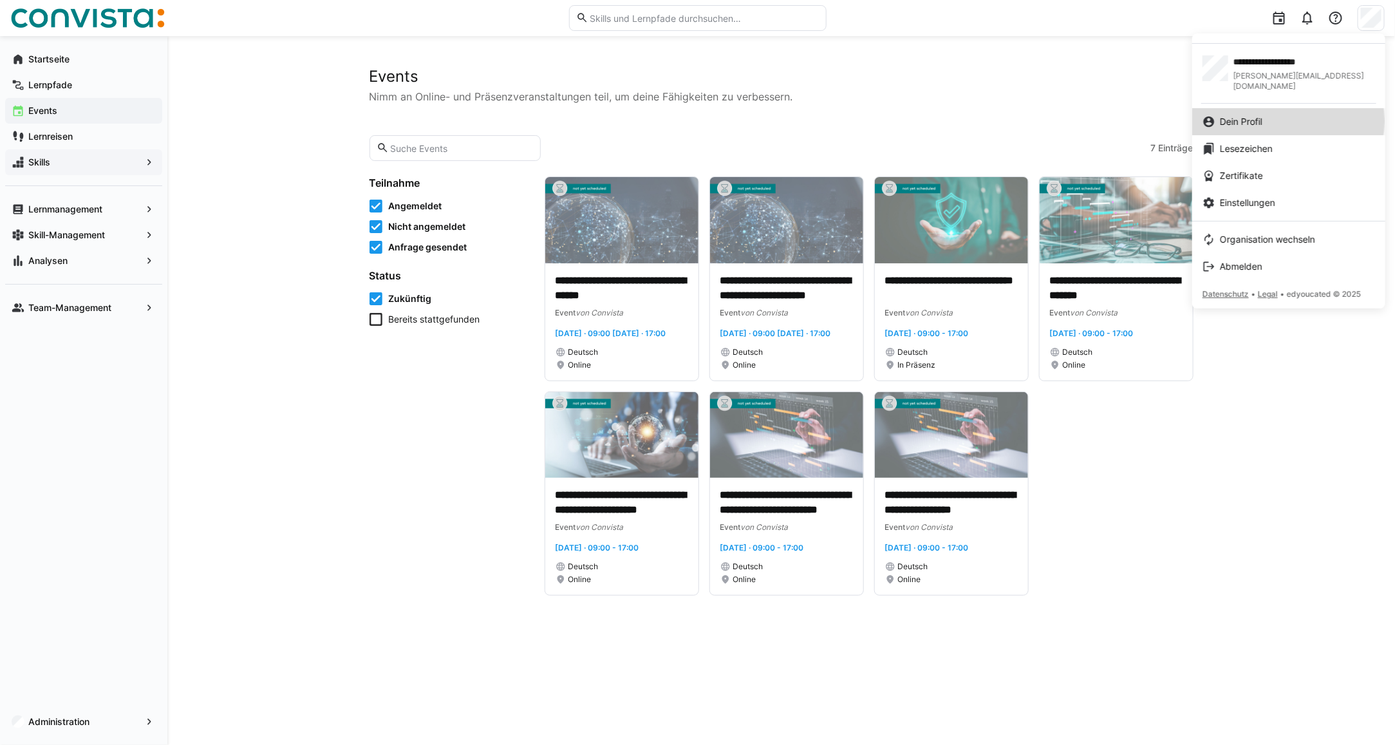
click at [1276, 115] on div "Dein Profil" at bounding box center [1289, 121] width 173 height 13
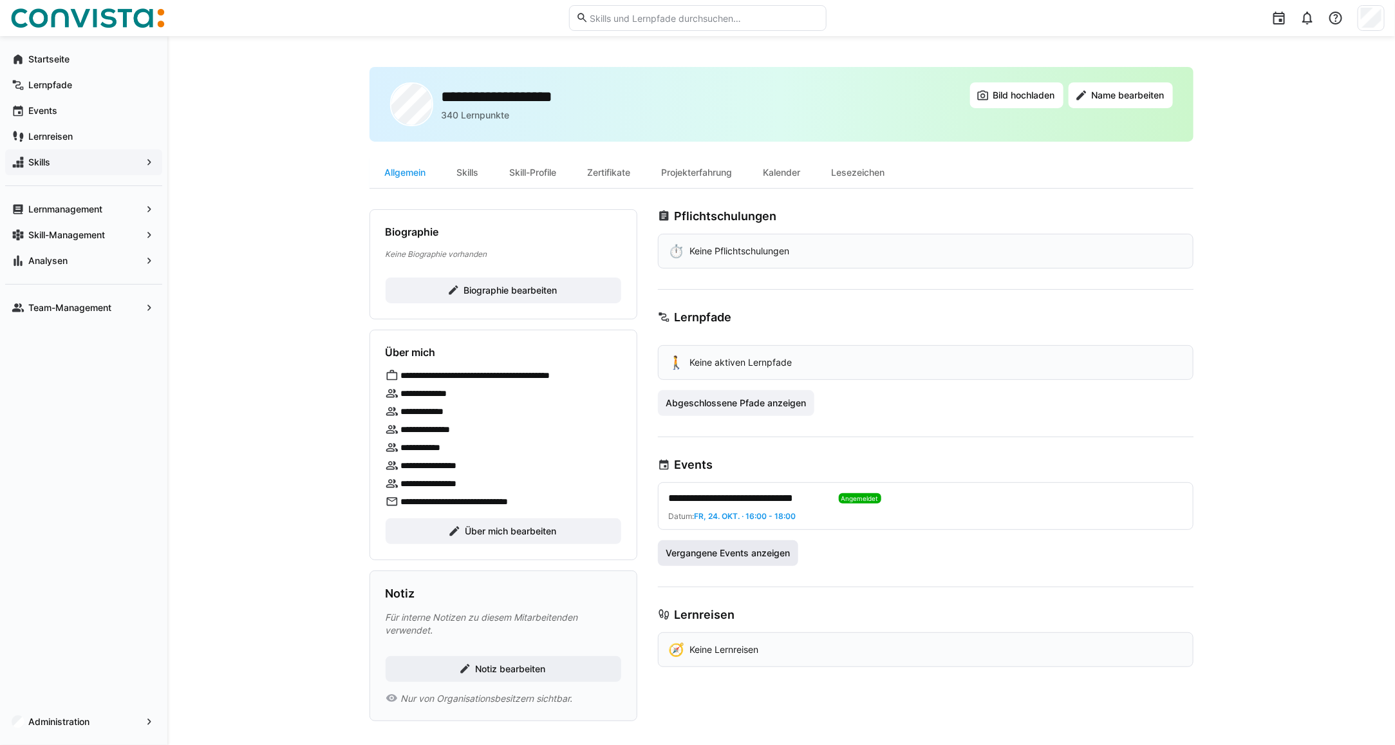
click at [724, 554] on span "Vergangene Events anzeigen" at bounding box center [728, 553] width 128 height 13
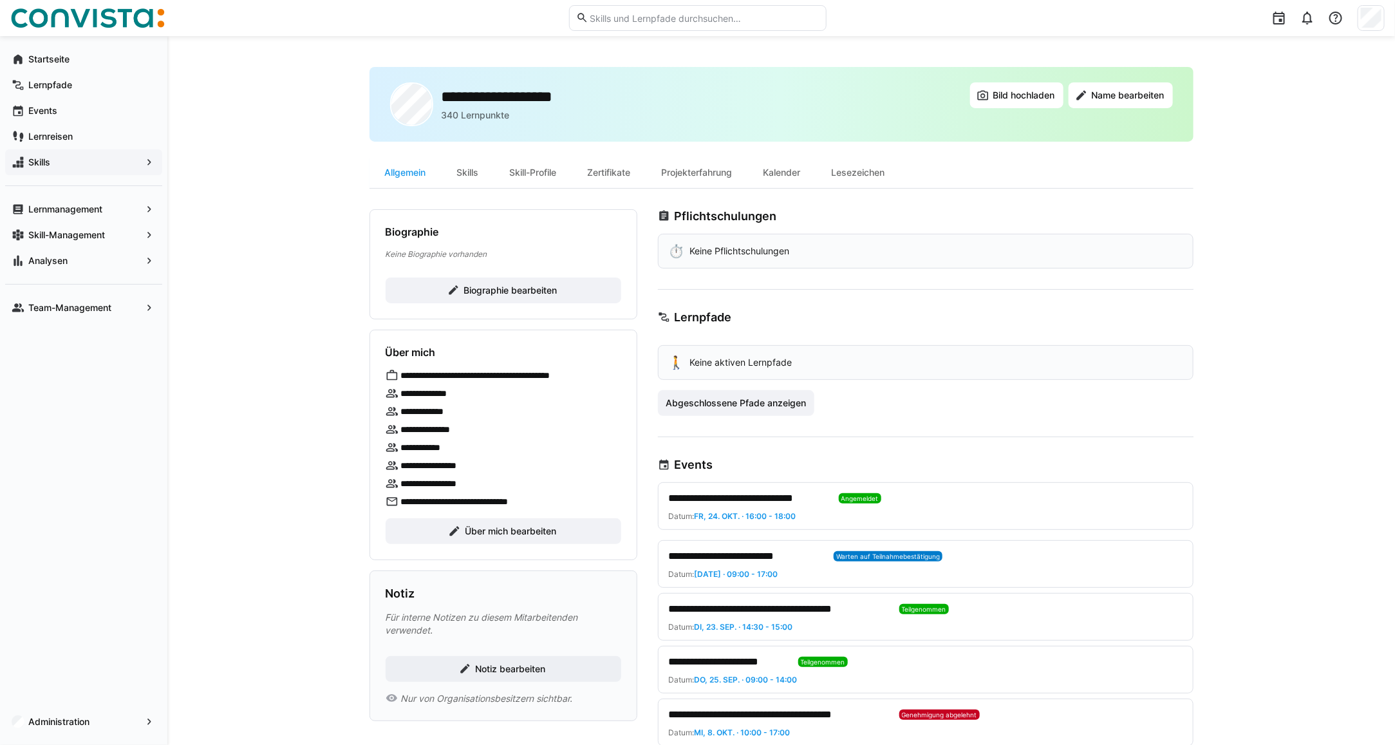
click at [802, 499] on span "**********" at bounding box center [749, 498] width 160 height 15
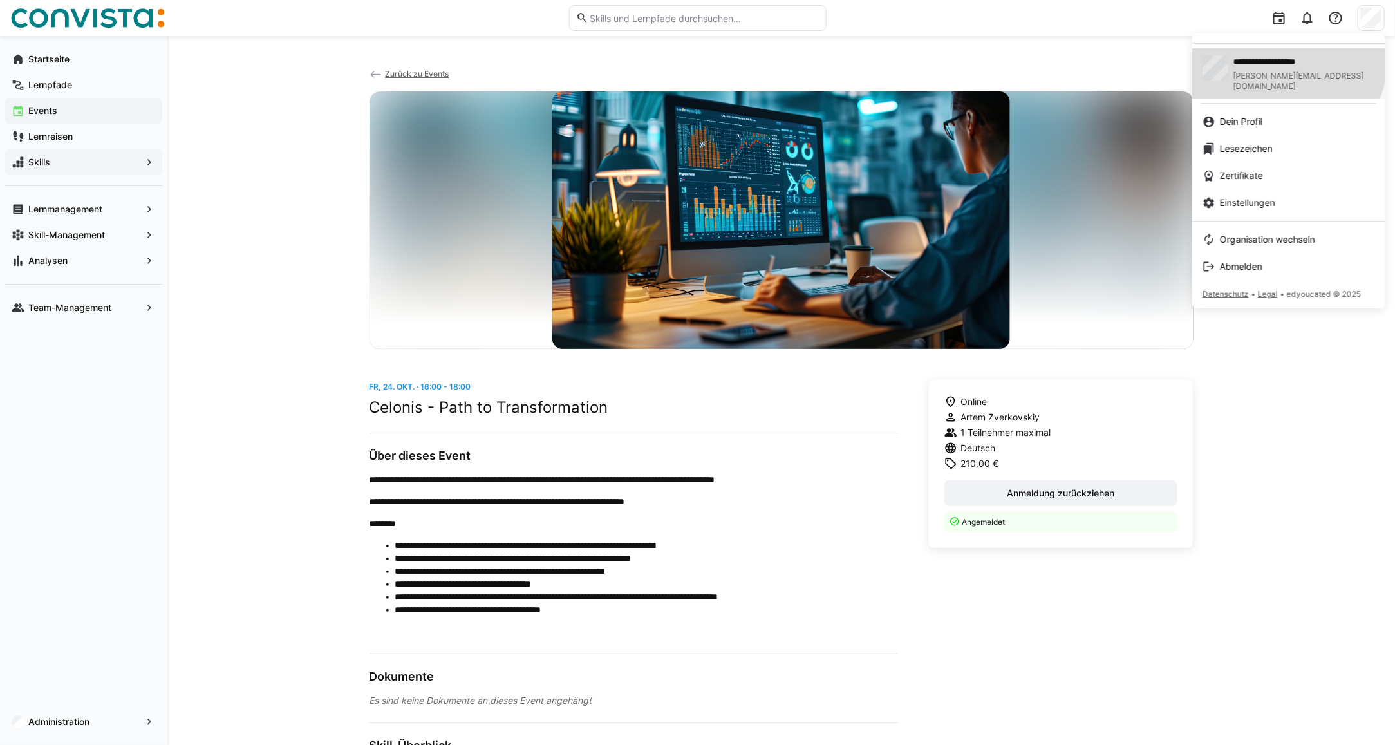
click at [1273, 57] on span "**********" at bounding box center [1304, 61] width 140 height 13
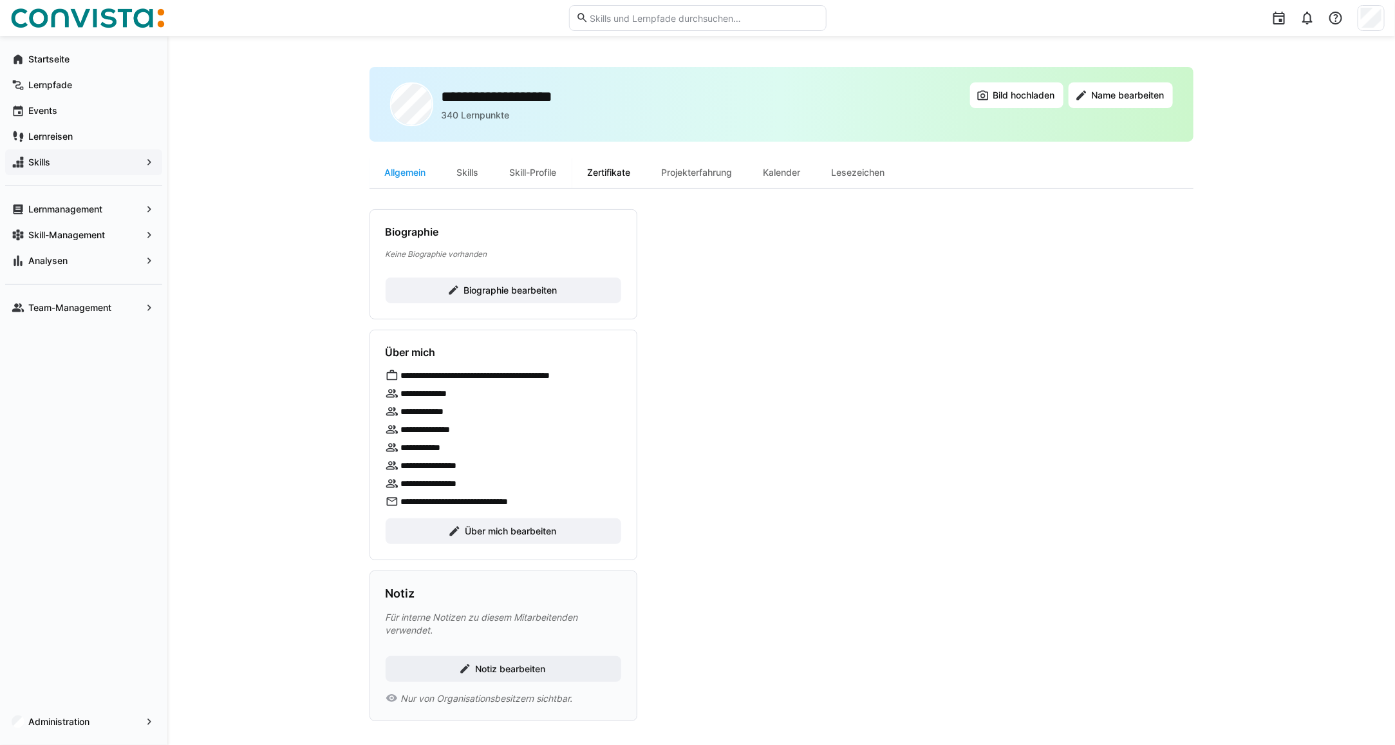
click at [610, 167] on div "Zertifikate" at bounding box center [609, 172] width 74 height 31
